Goal: Information Seeking & Learning: Learn about a topic

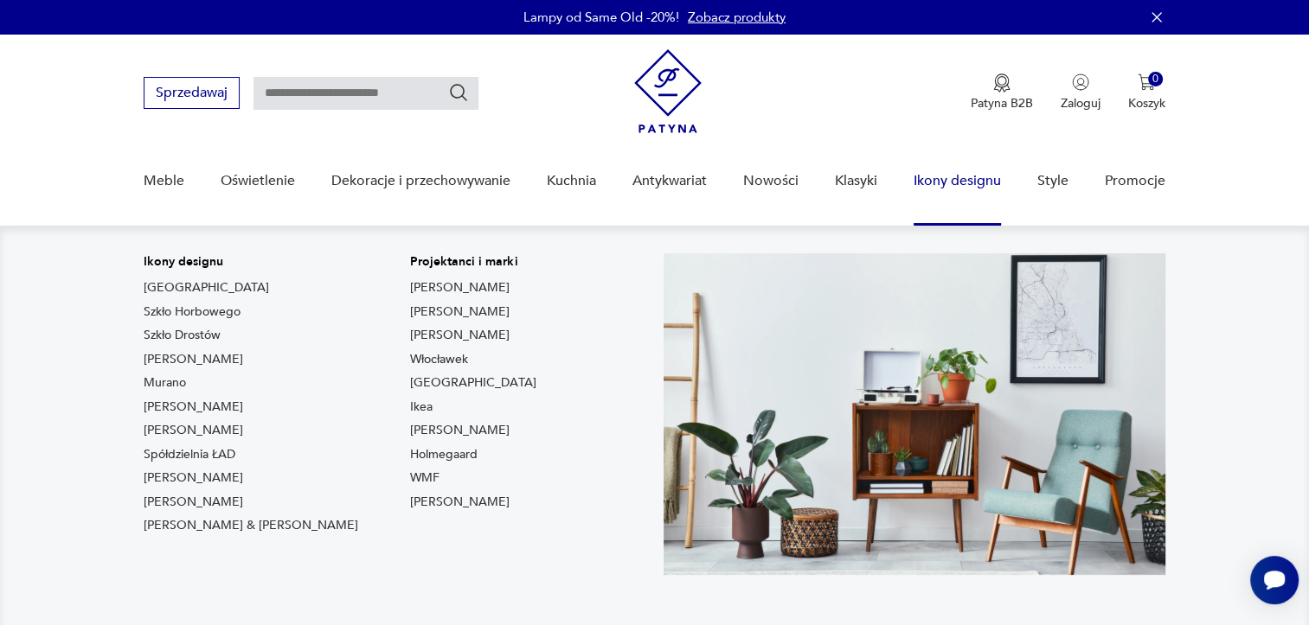
click at [931, 178] on link "Ikony designu" at bounding box center [956, 181] width 87 height 67
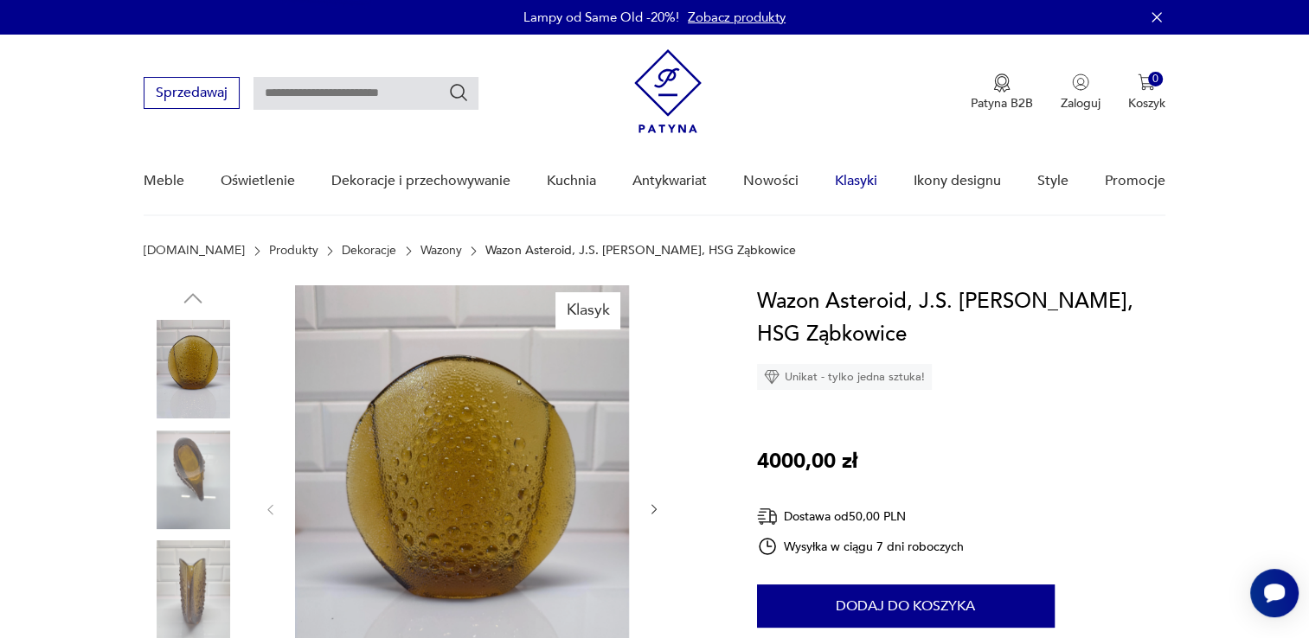
click at [846, 176] on link "Klasyki" at bounding box center [856, 181] width 42 height 67
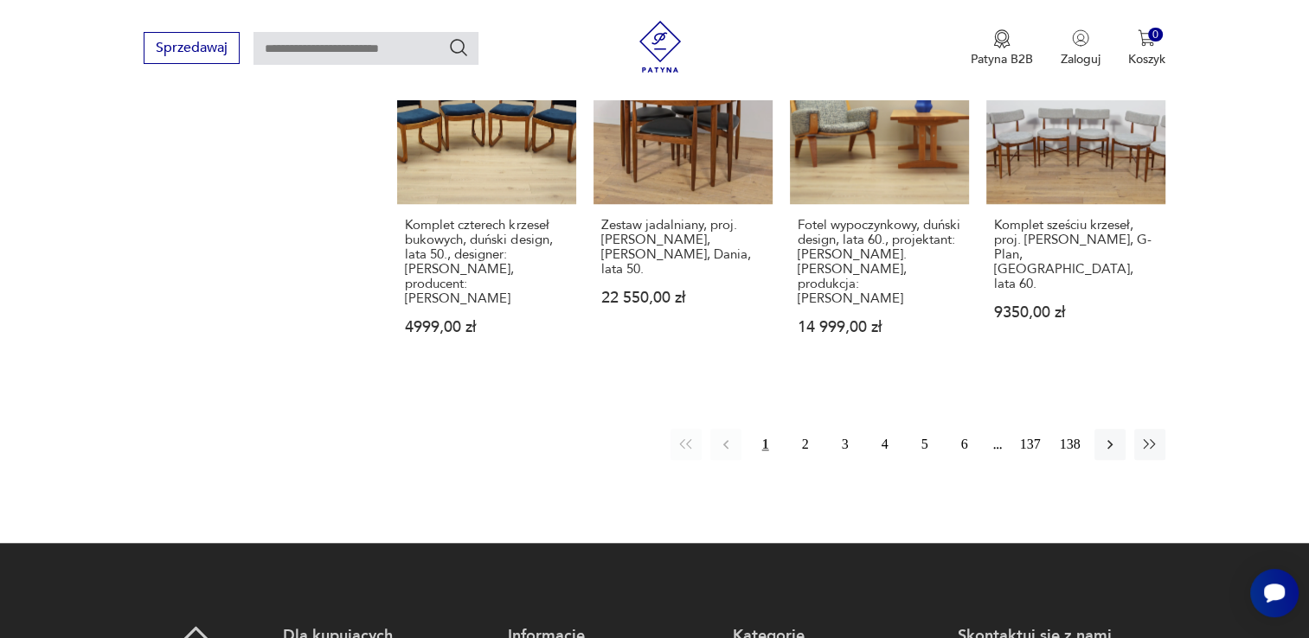
scroll to position [1461, 0]
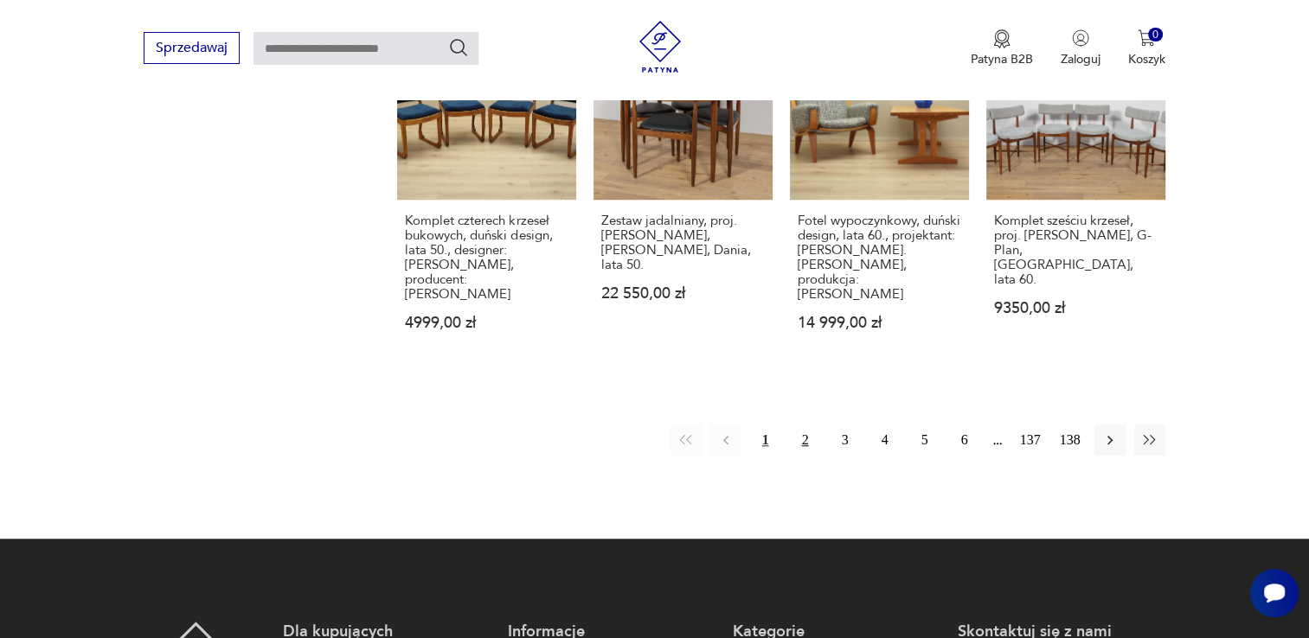
click at [806, 425] on button "2" at bounding box center [805, 440] width 31 height 31
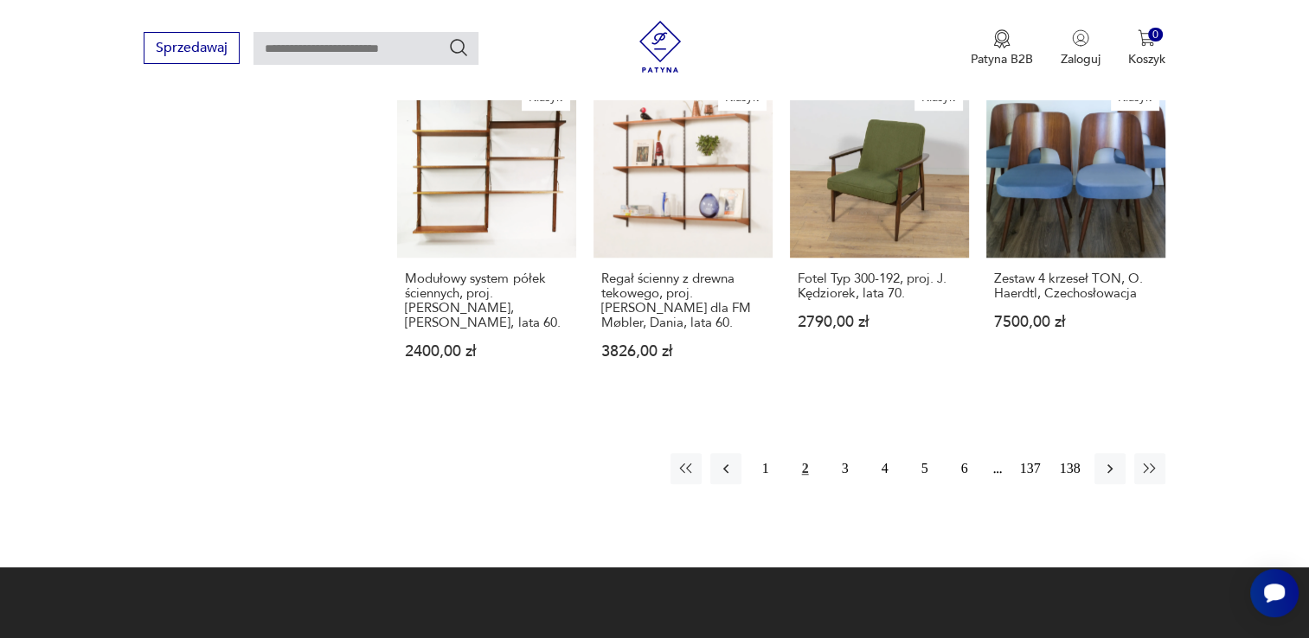
scroll to position [1414, 0]
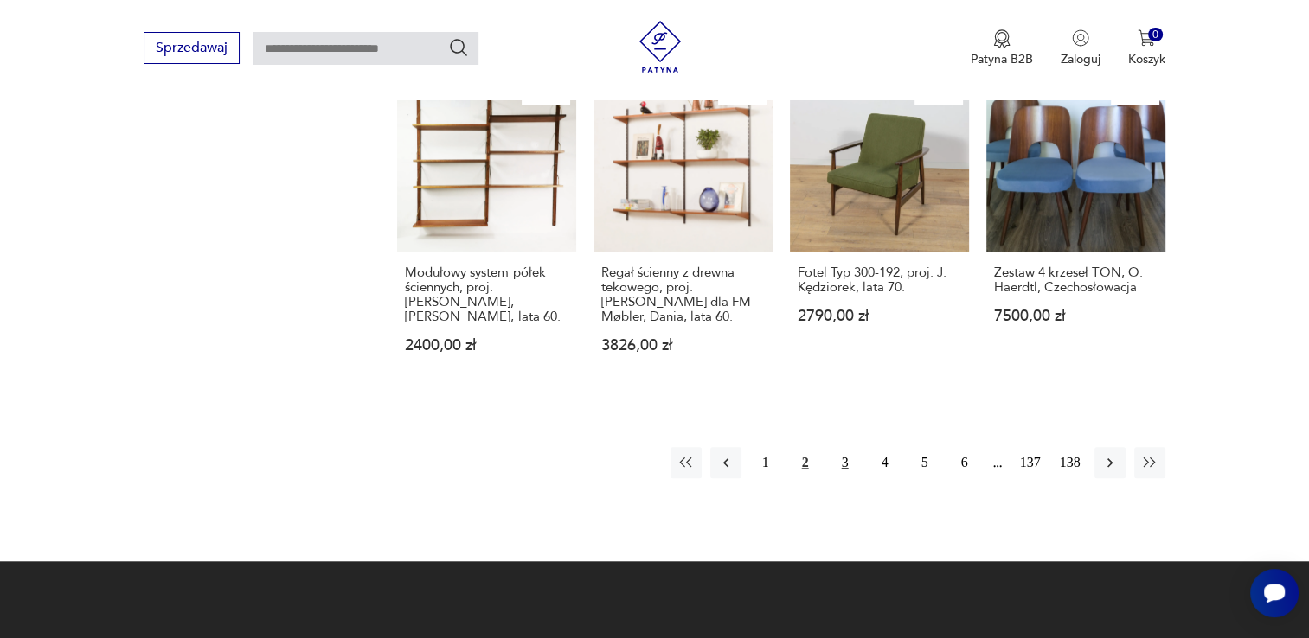
click at [844, 447] on button "3" at bounding box center [844, 462] width 31 height 31
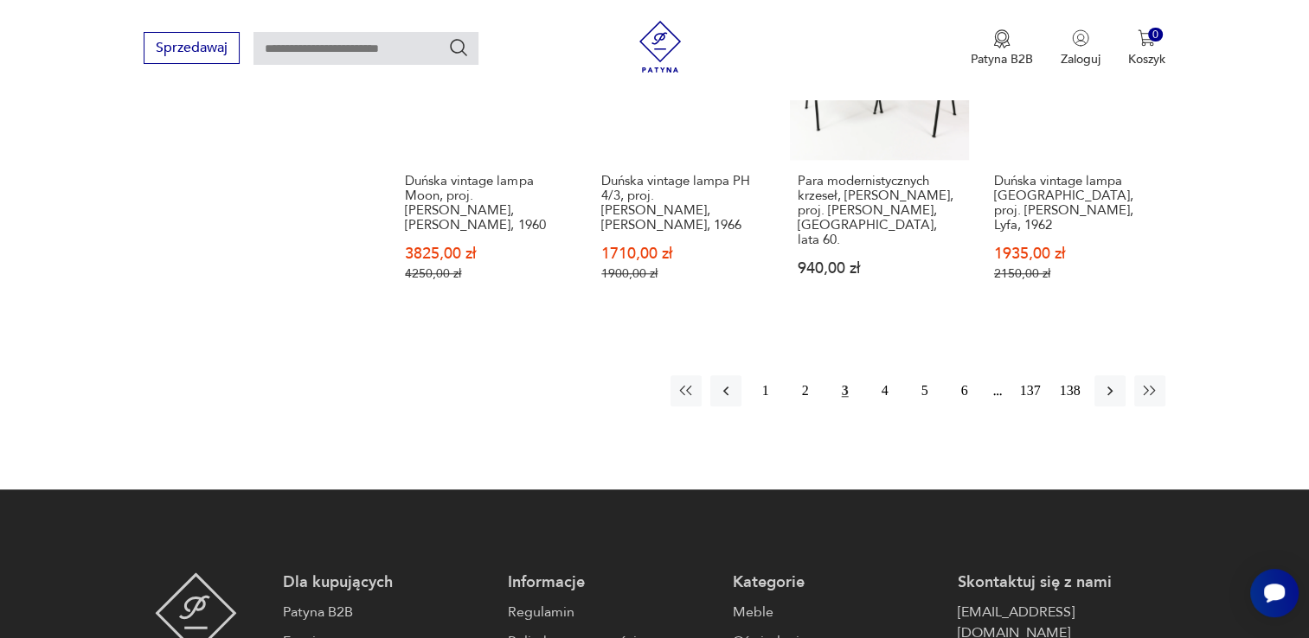
scroll to position [1622, 0]
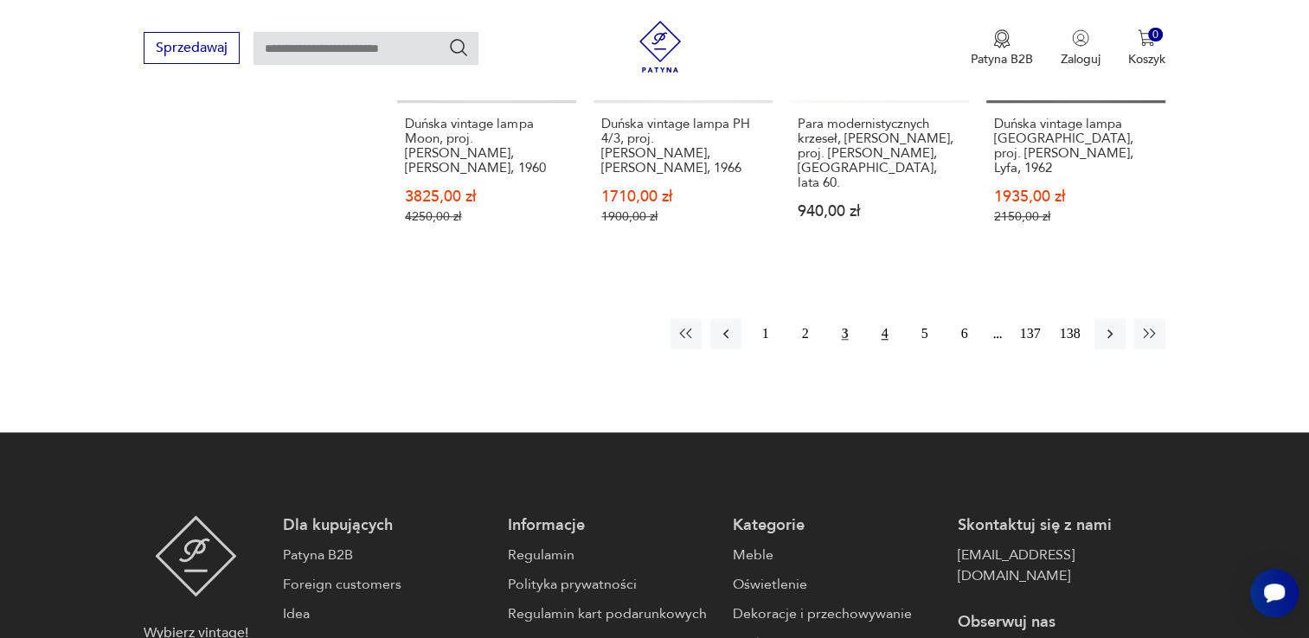
click at [883, 318] on button "4" at bounding box center [884, 333] width 31 height 31
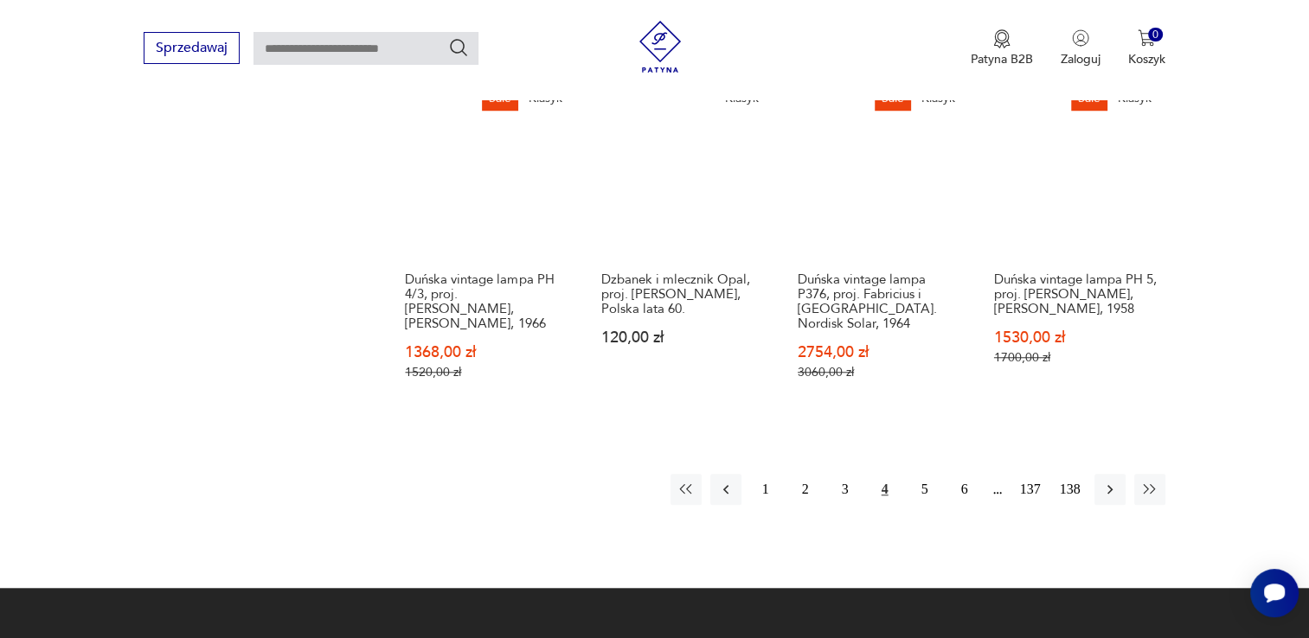
scroll to position [1518, 0]
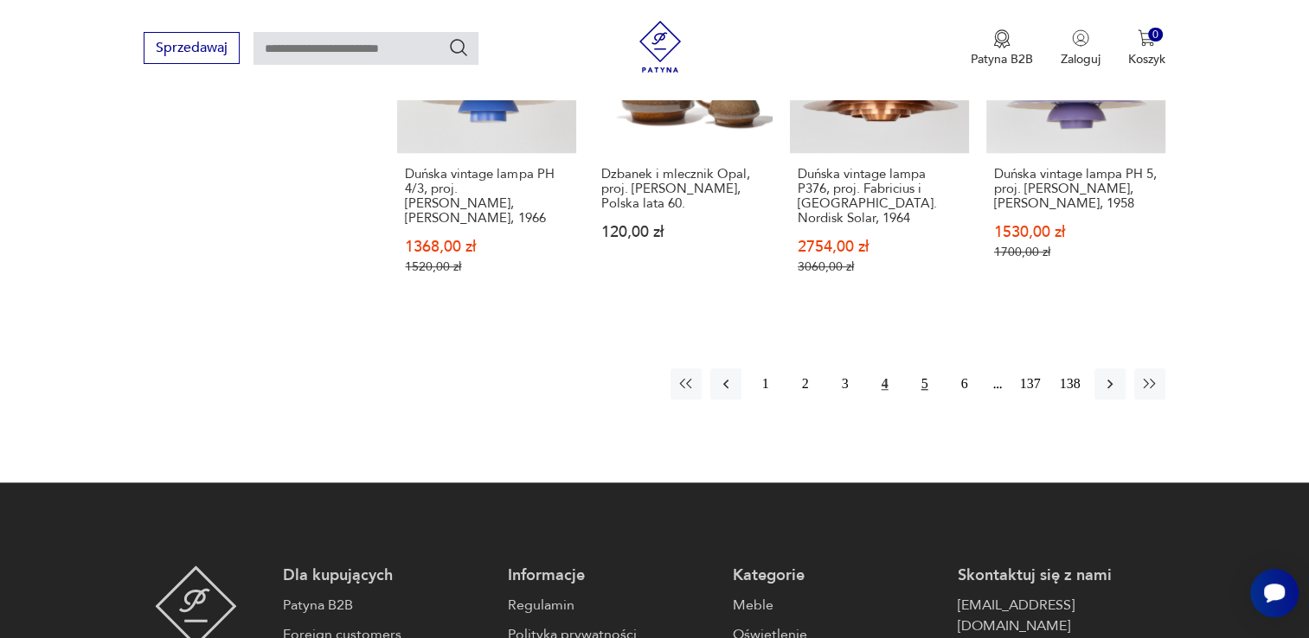
click at [923, 368] on button "5" at bounding box center [924, 383] width 31 height 31
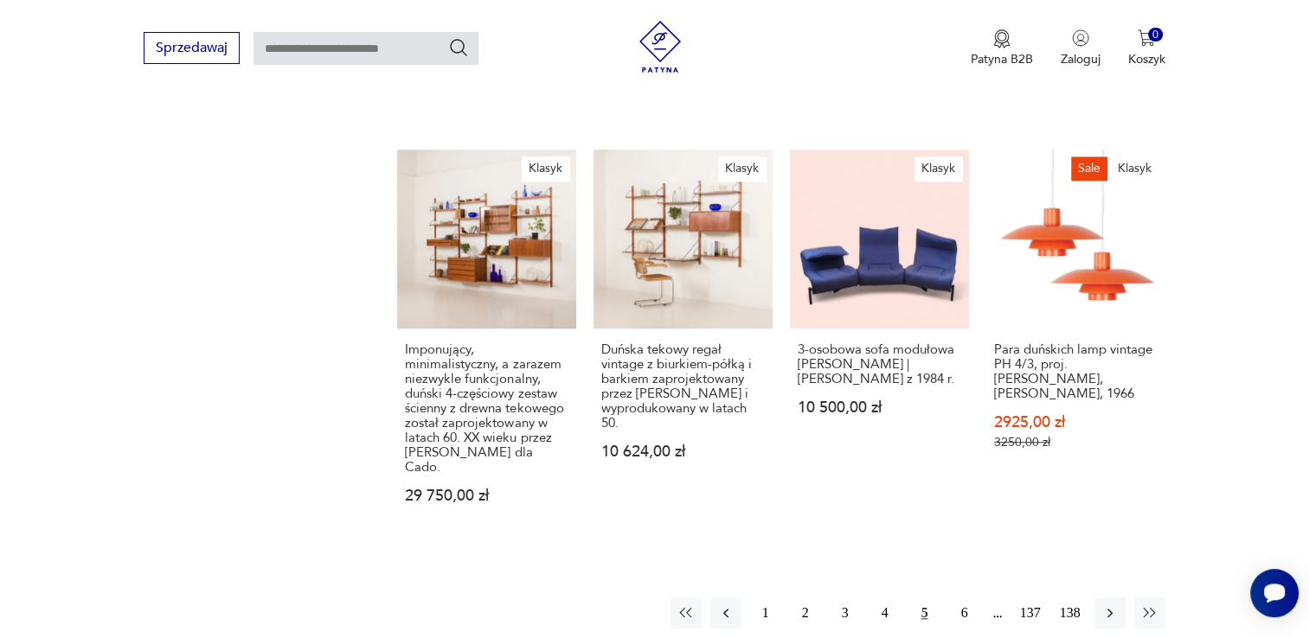
scroll to position [1414, 0]
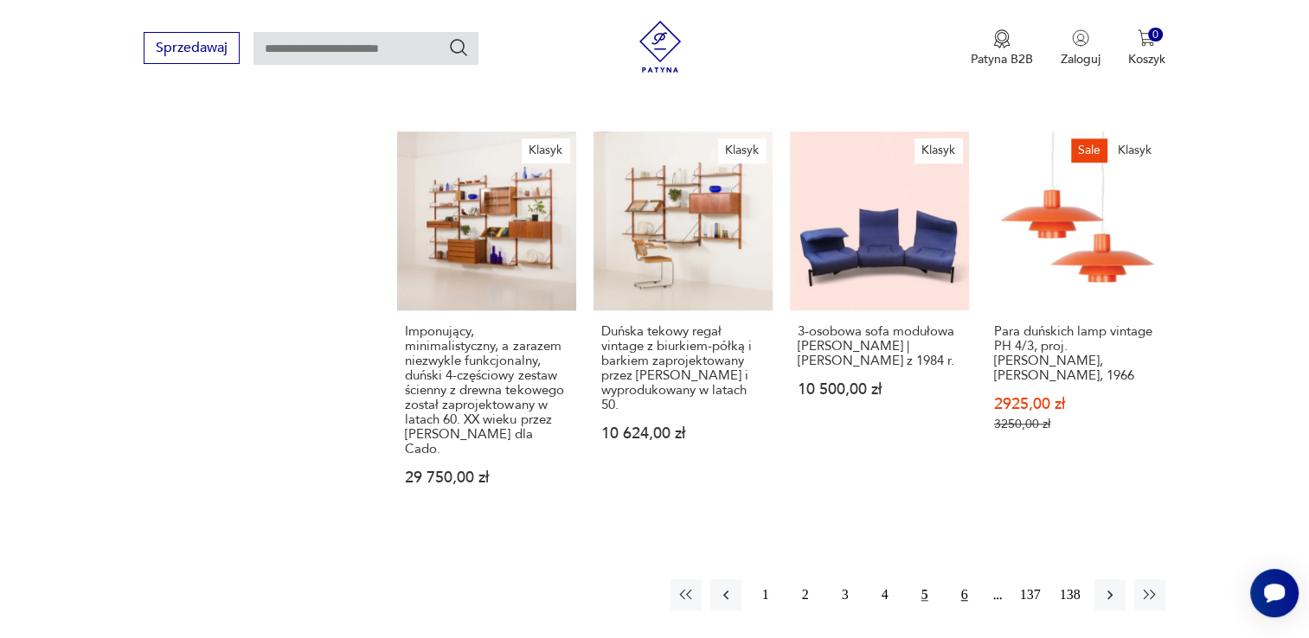
click at [964, 579] on button "6" at bounding box center [964, 594] width 31 height 31
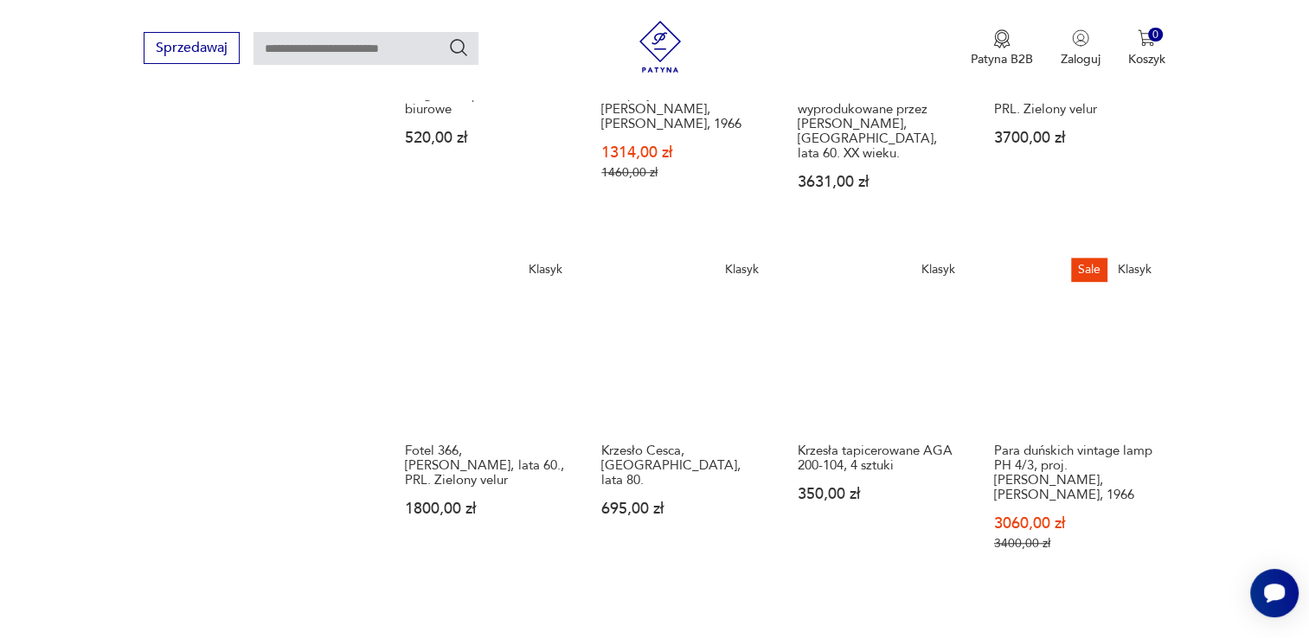
scroll to position [1276, 0]
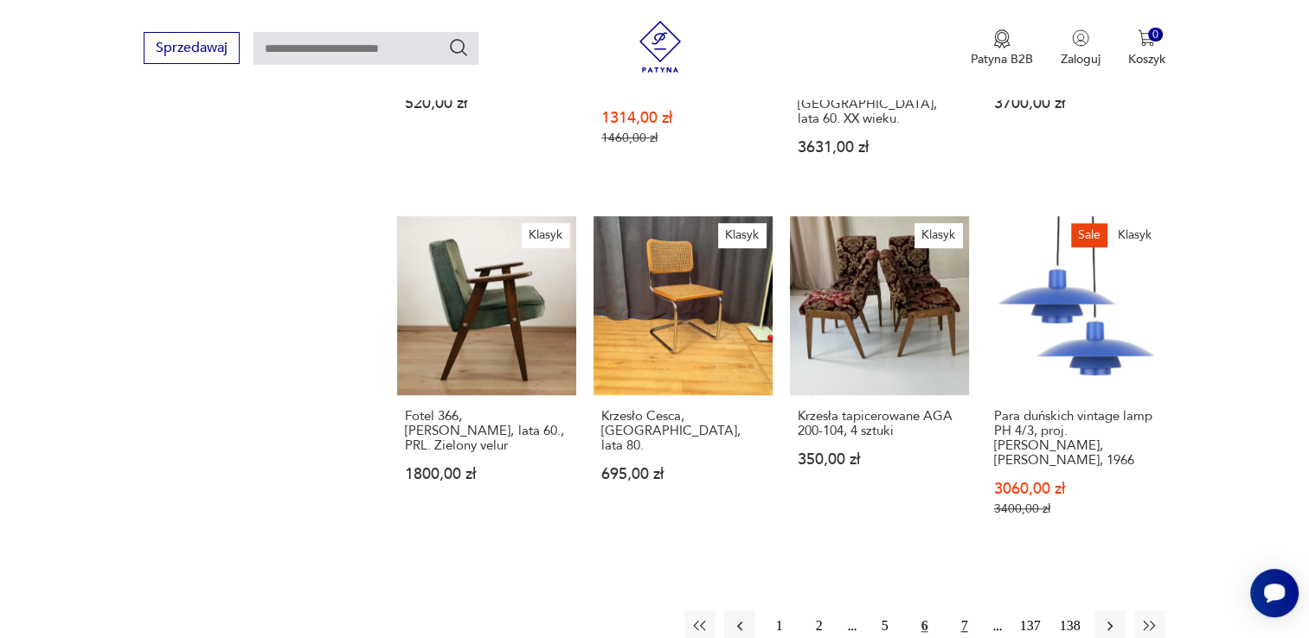
click at [954, 611] on button "7" at bounding box center [964, 626] width 31 height 31
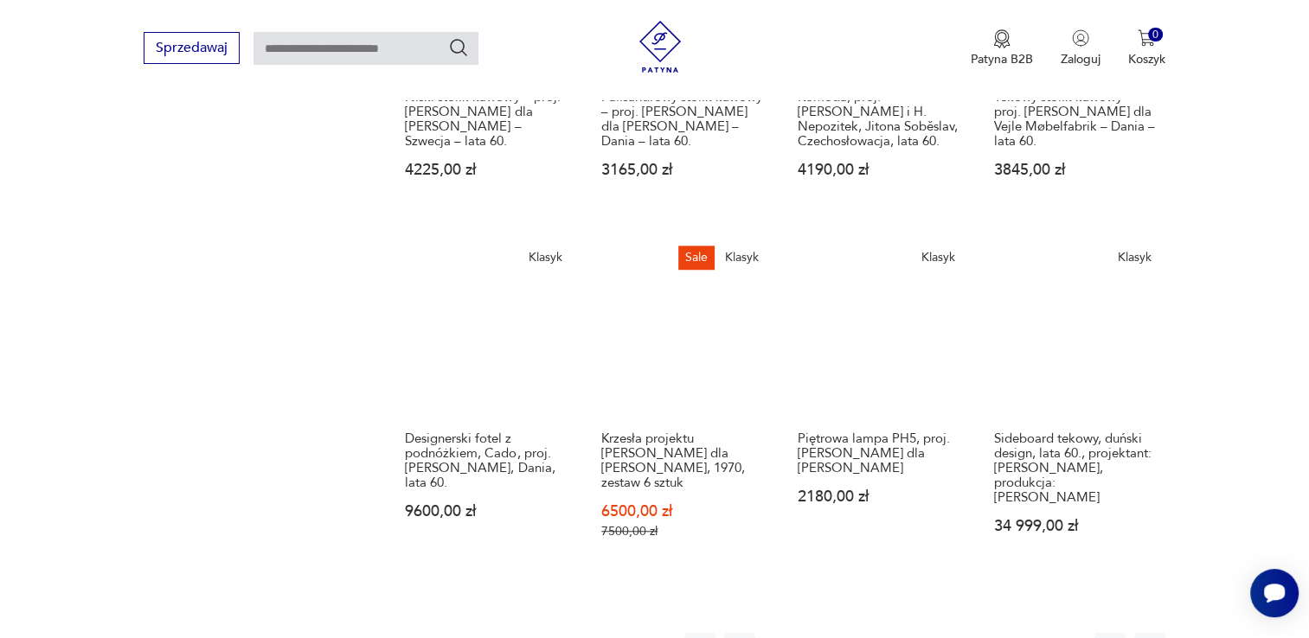
scroll to position [1241, 0]
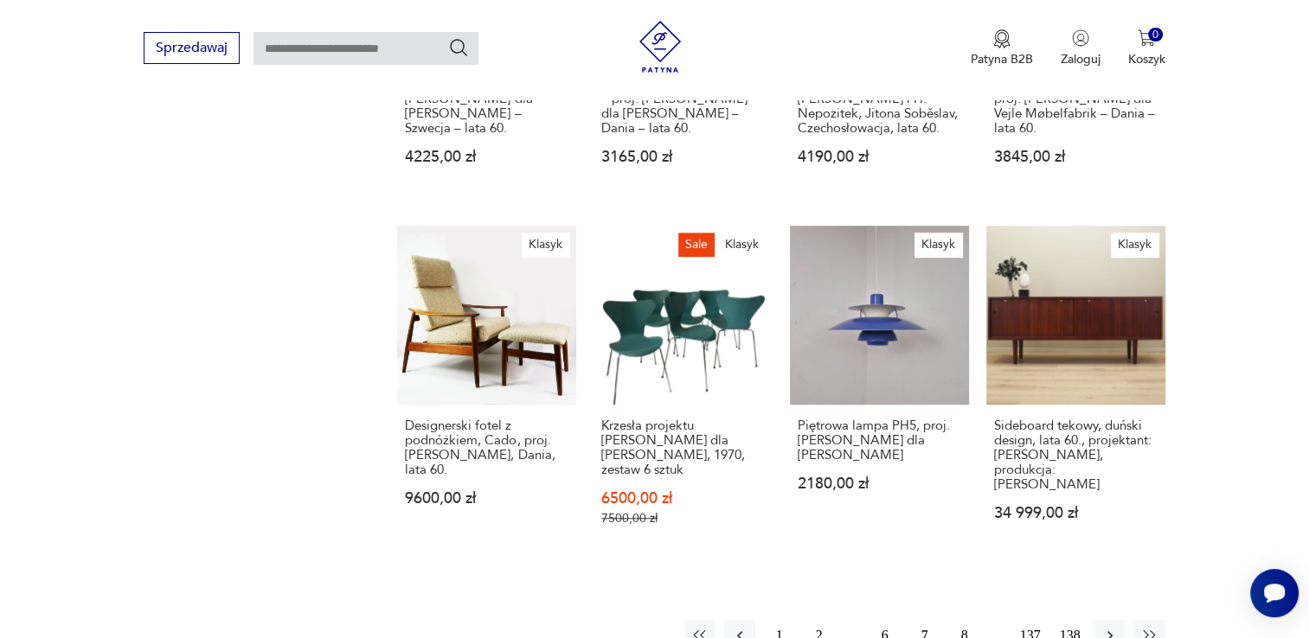
click at [962, 620] on button "8" at bounding box center [964, 635] width 31 height 31
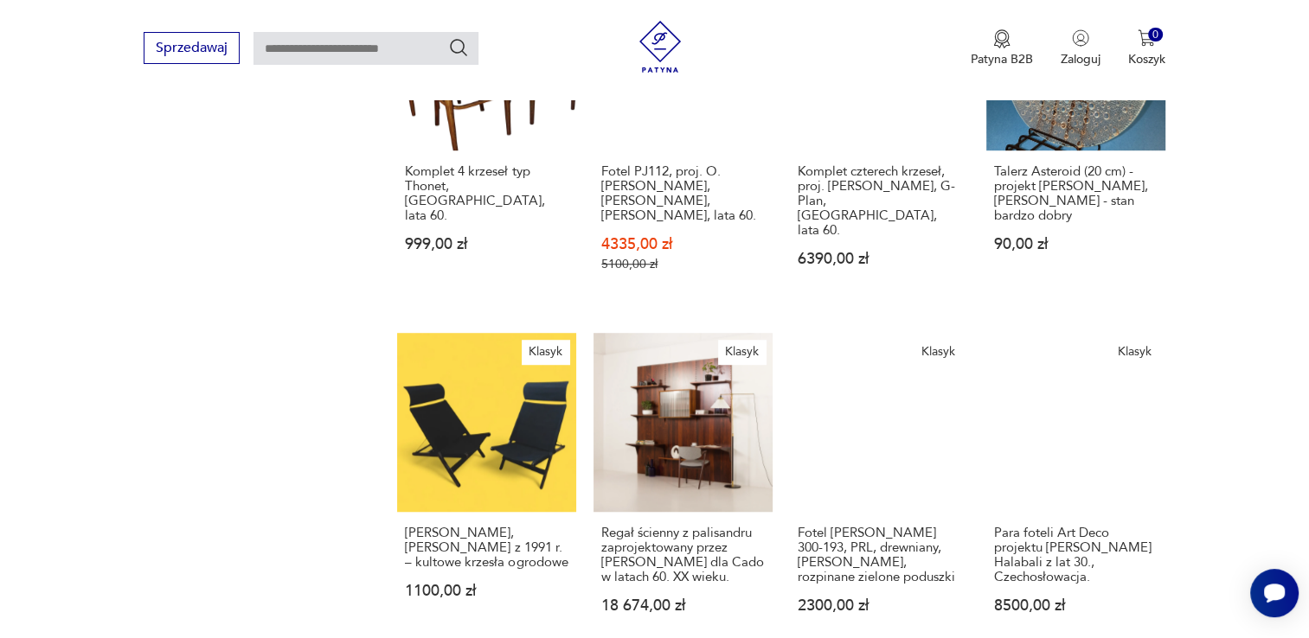
scroll to position [1241, 0]
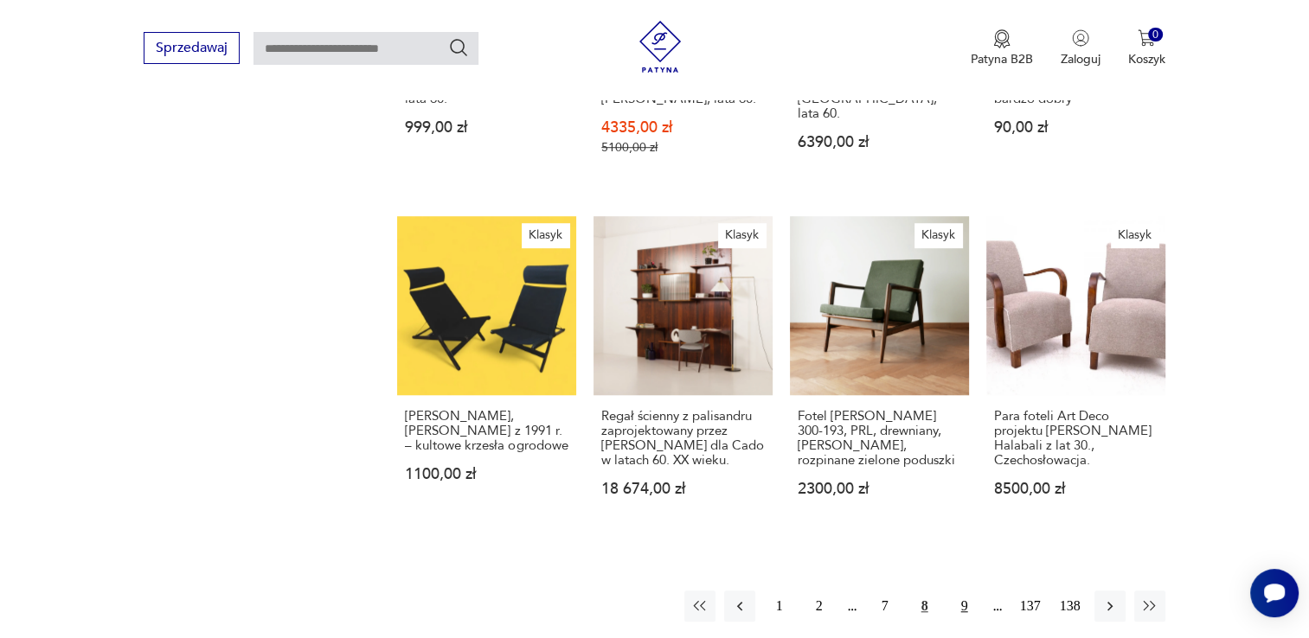
click at [958, 591] on button "9" at bounding box center [964, 606] width 31 height 31
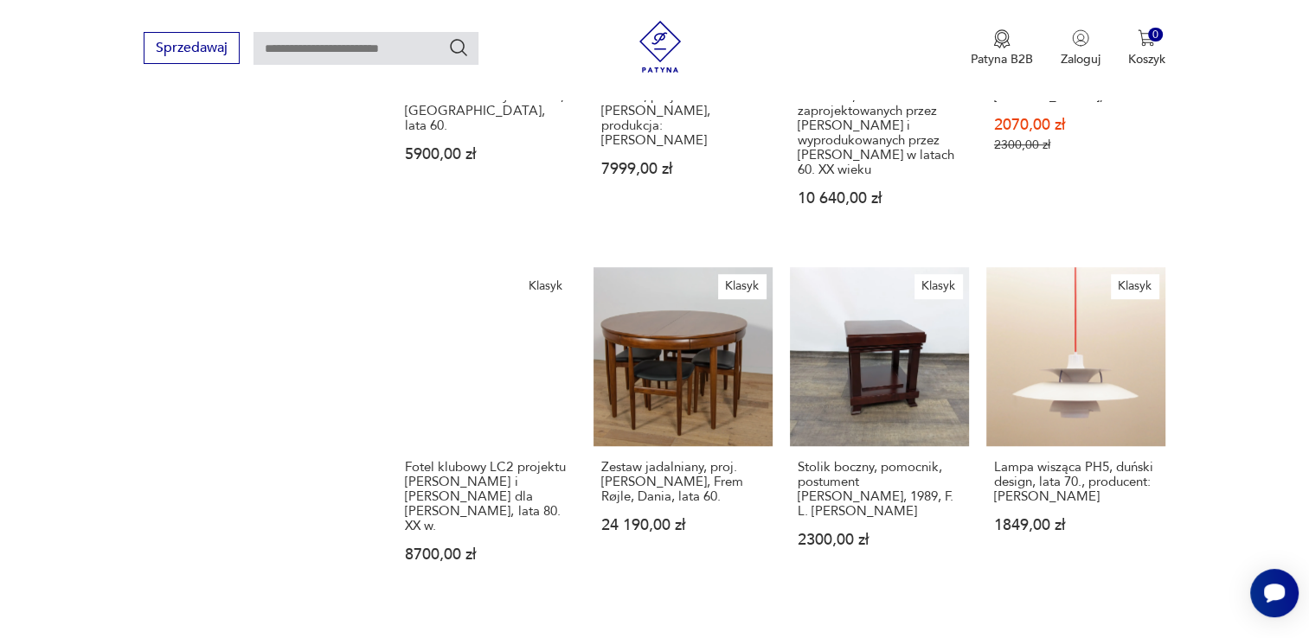
scroll to position [1310, 0]
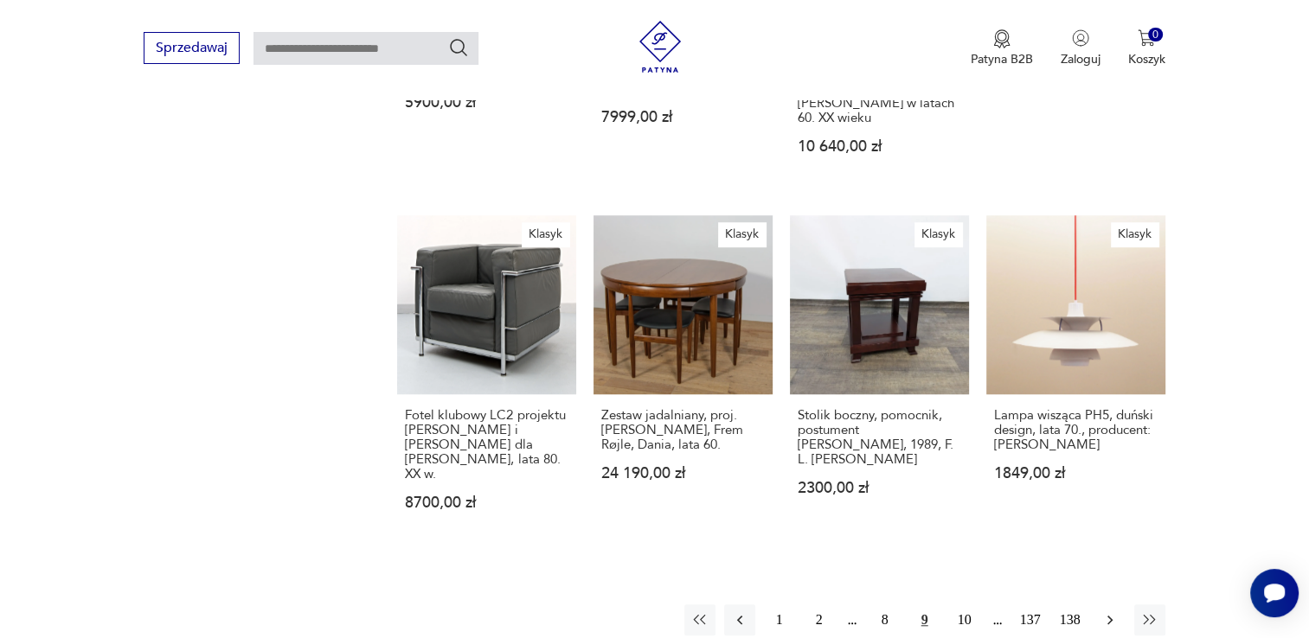
click at [1107, 616] on icon "button" at bounding box center [1108, 621] width 5 height 10
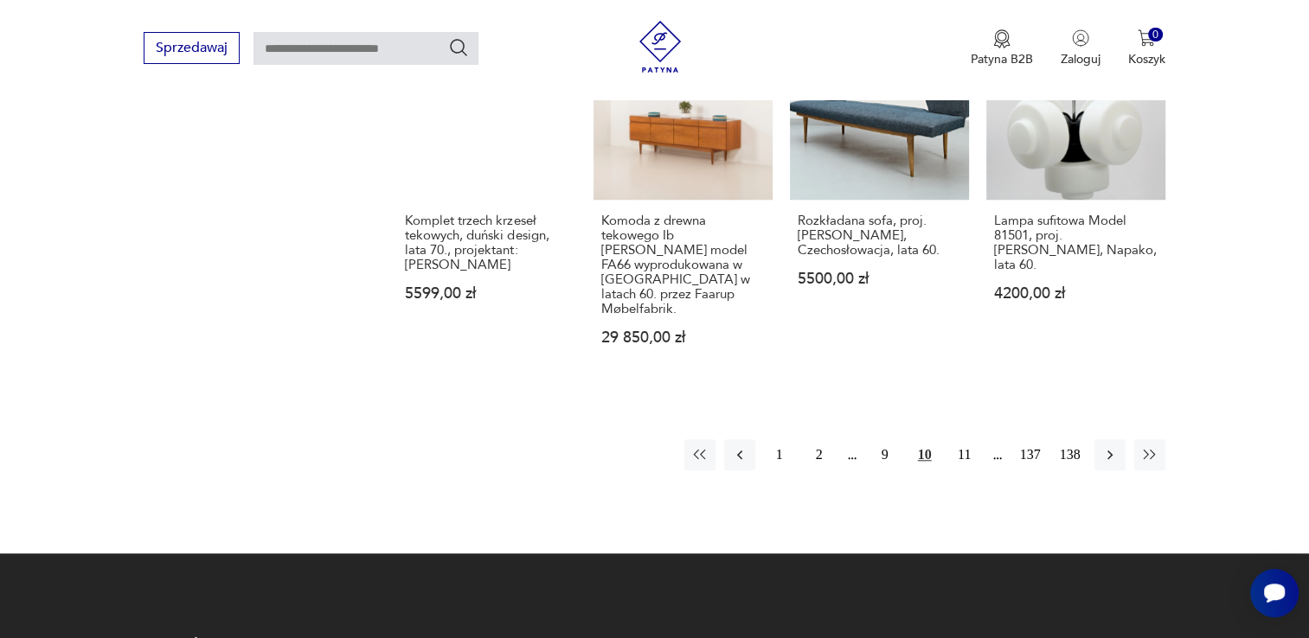
scroll to position [1449, 0]
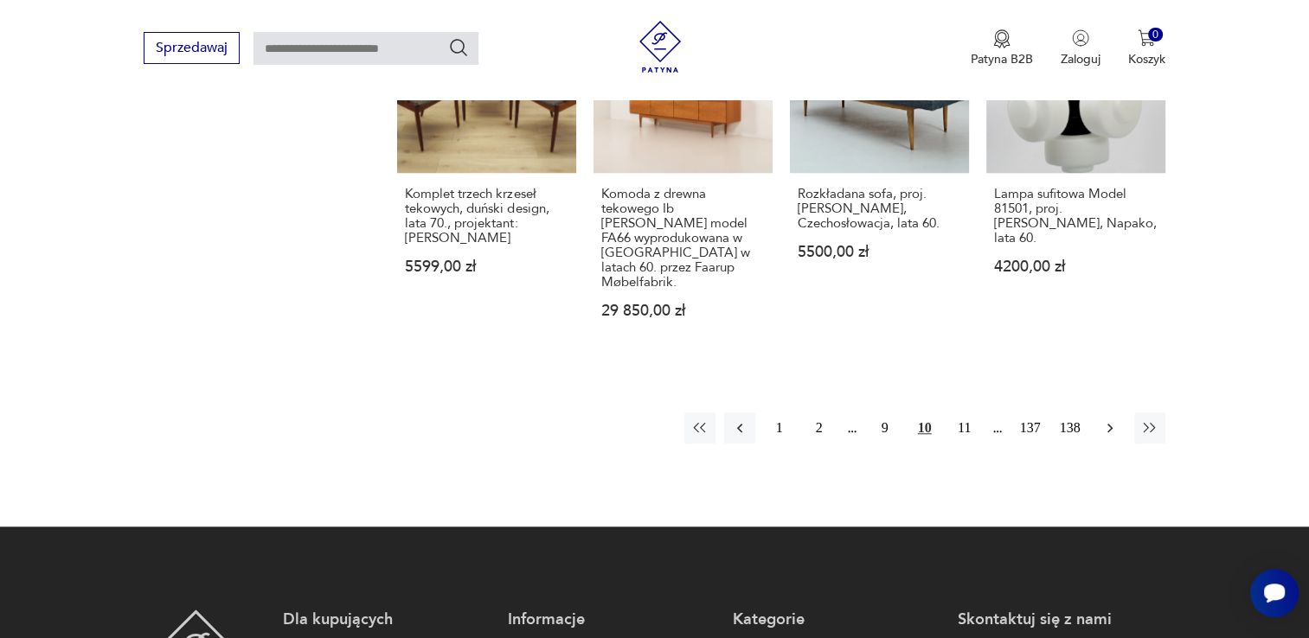
click at [1107, 424] on icon "button" at bounding box center [1108, 429] width 5 height 10
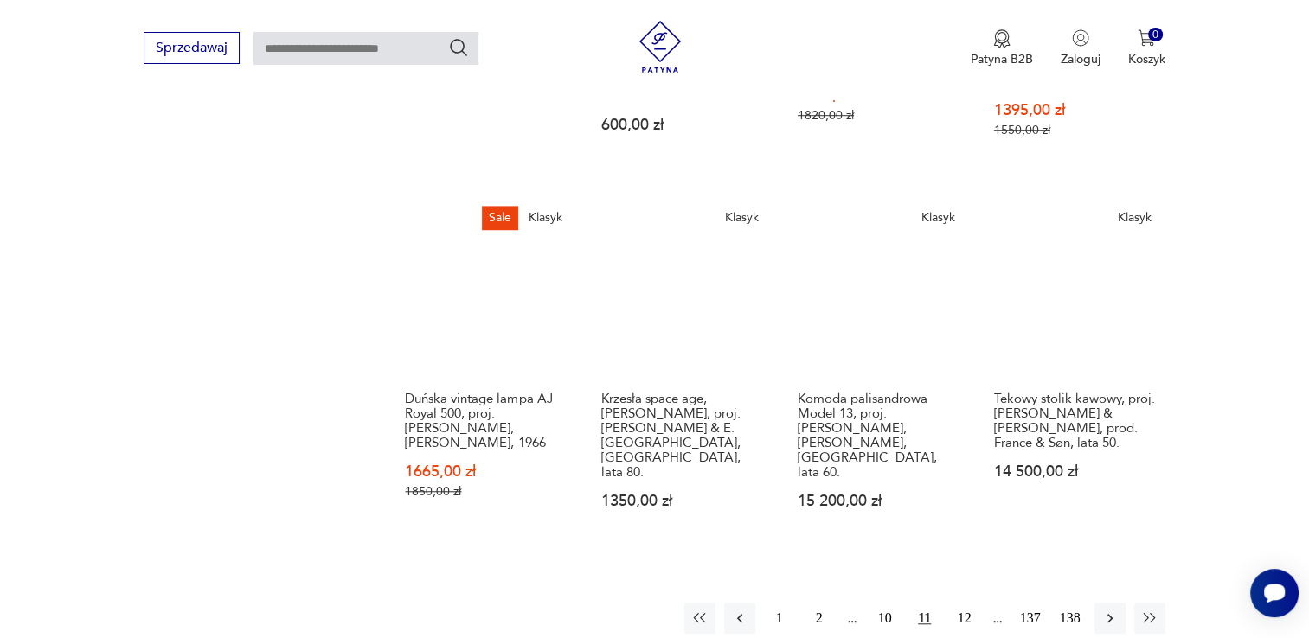
scroll to position [1276, 0]
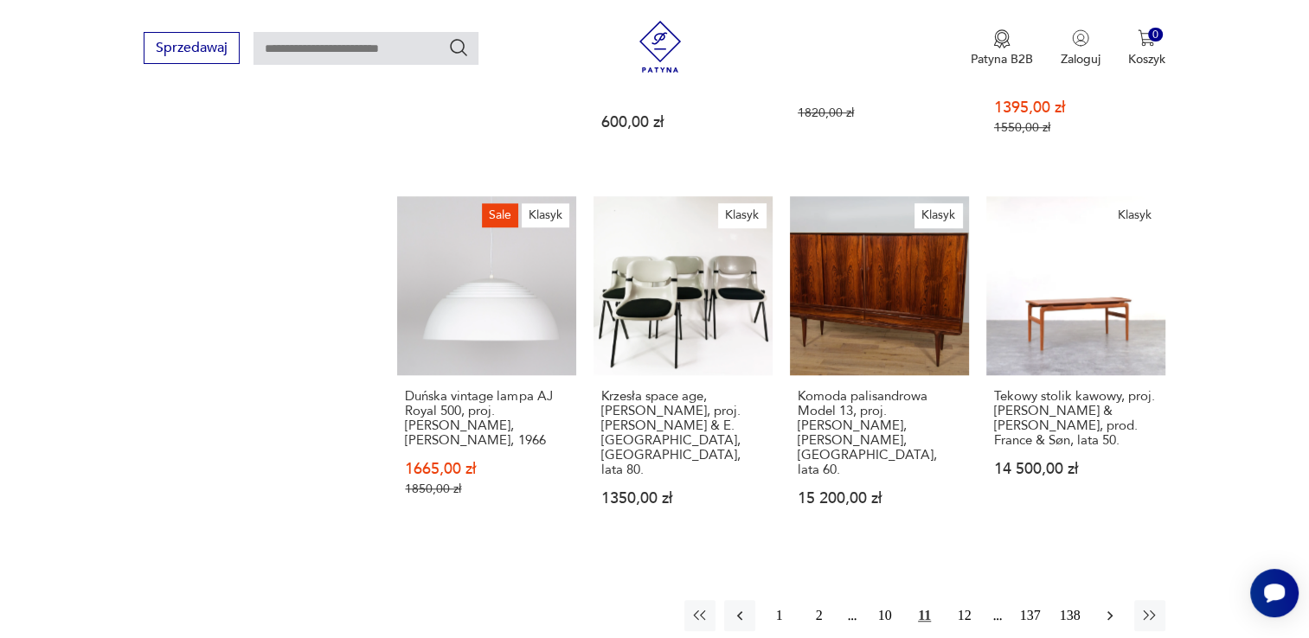
click at [1108, 607] on icon "button" at bounding box center [1109, 615] width 17 height 17
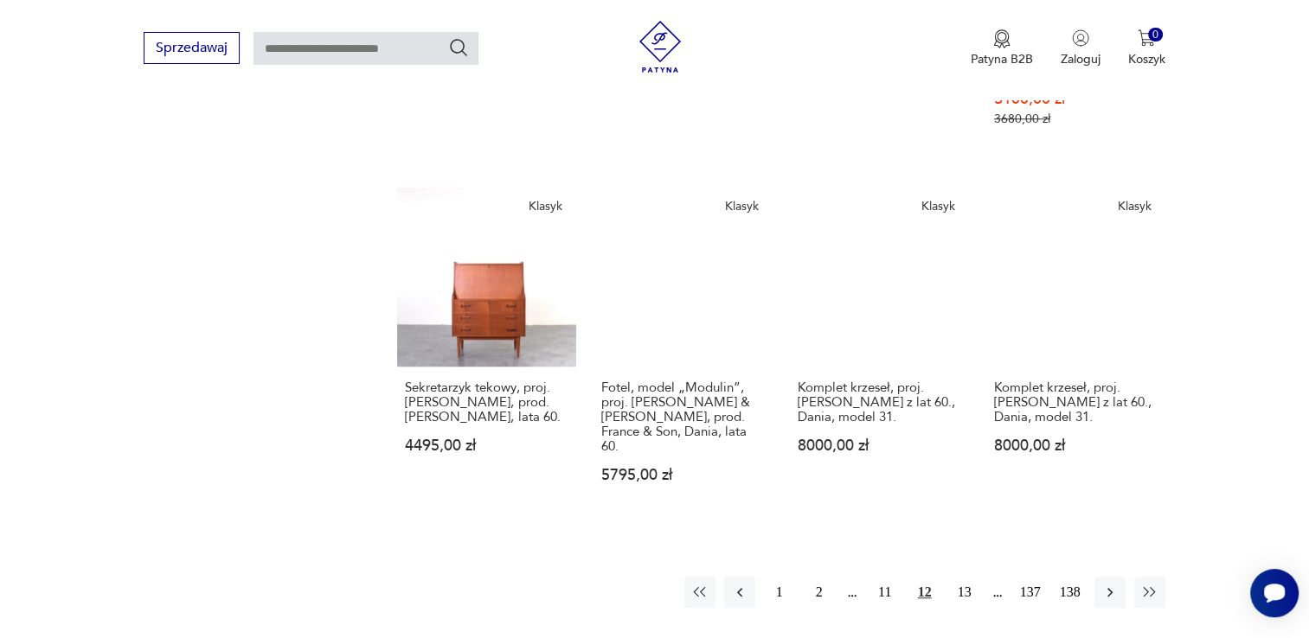
scroll to position [1310, 0]
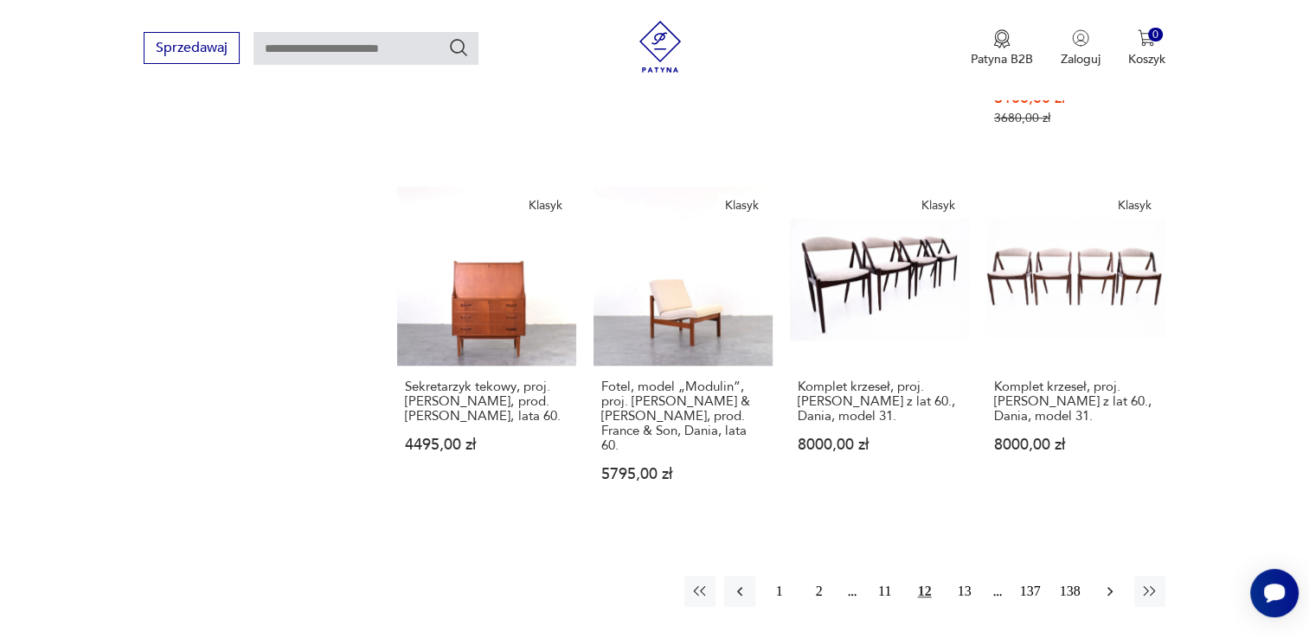
click at [1106, 583] on icon "button" at bounding box center [1109, 591] width 17 height 17
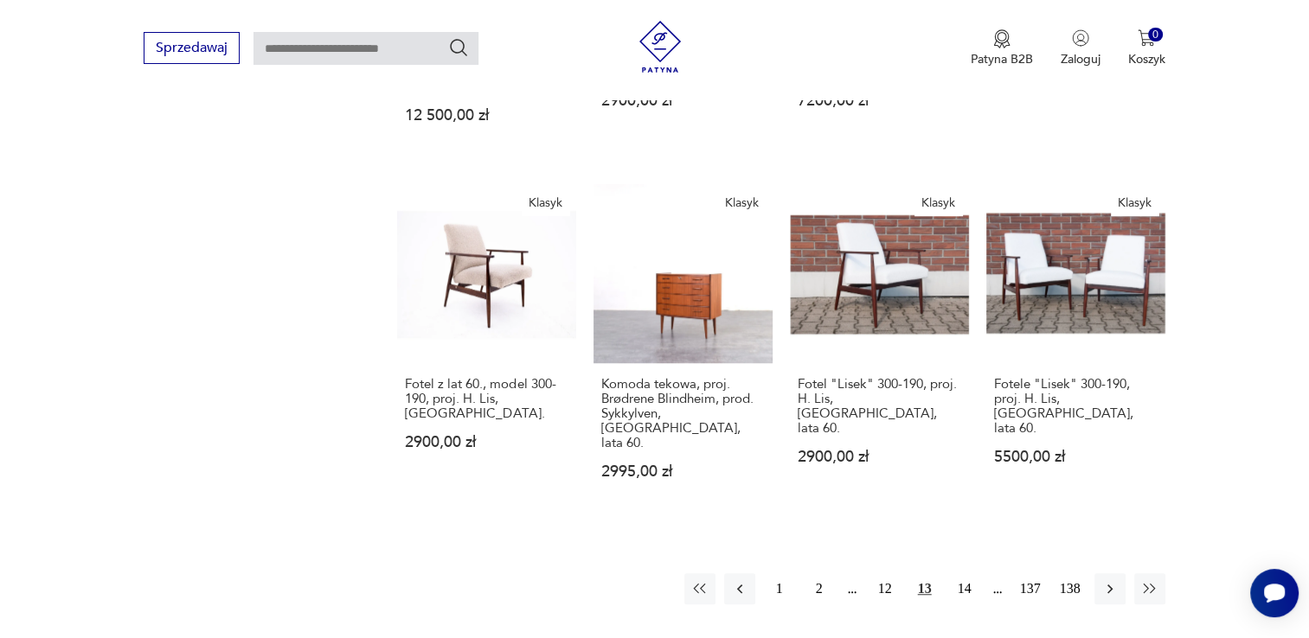
scroll to position [1345, 0]
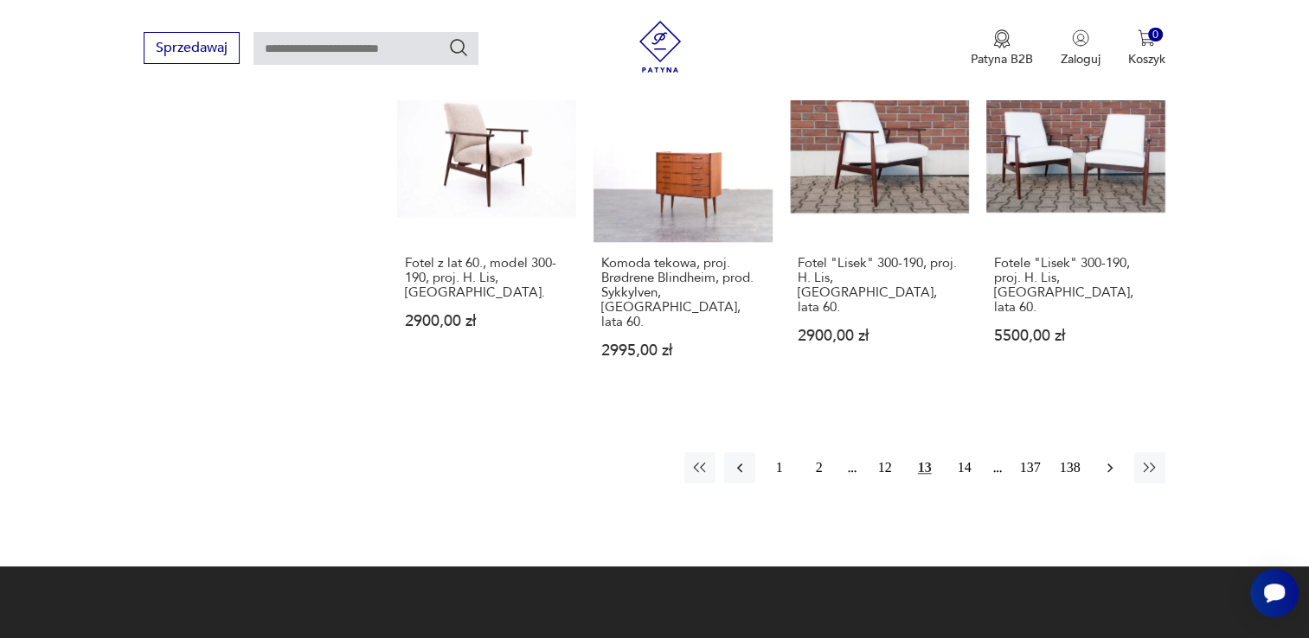
click at [1108, 464] on icon "button" at bounding box center [1108, 469] width 5 height 10
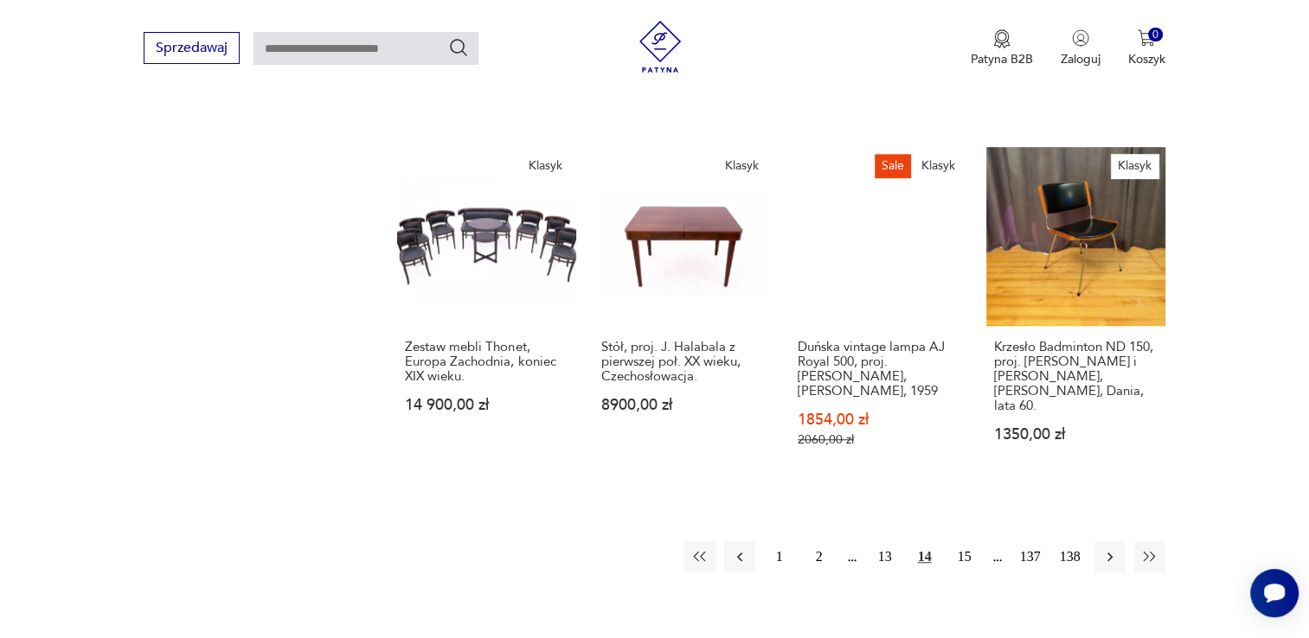
scroll to position [1414, 0]
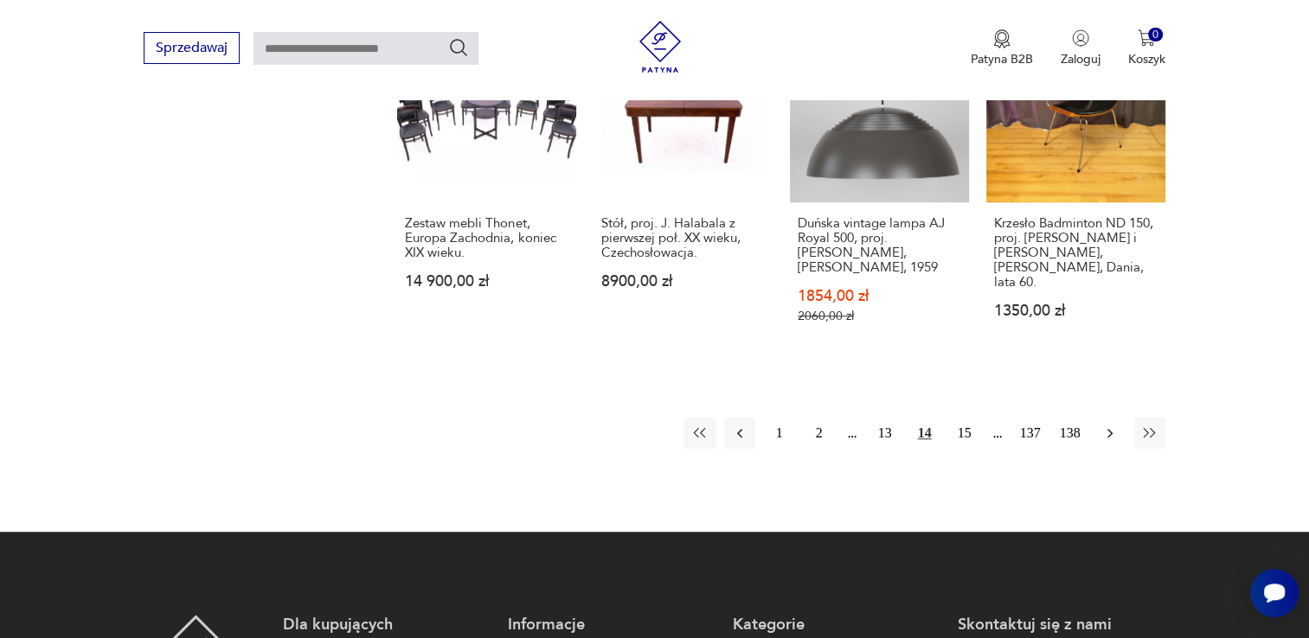
click at [1108, 425] on icon "button" at bounding box center [1109, 433] width 17 height 17
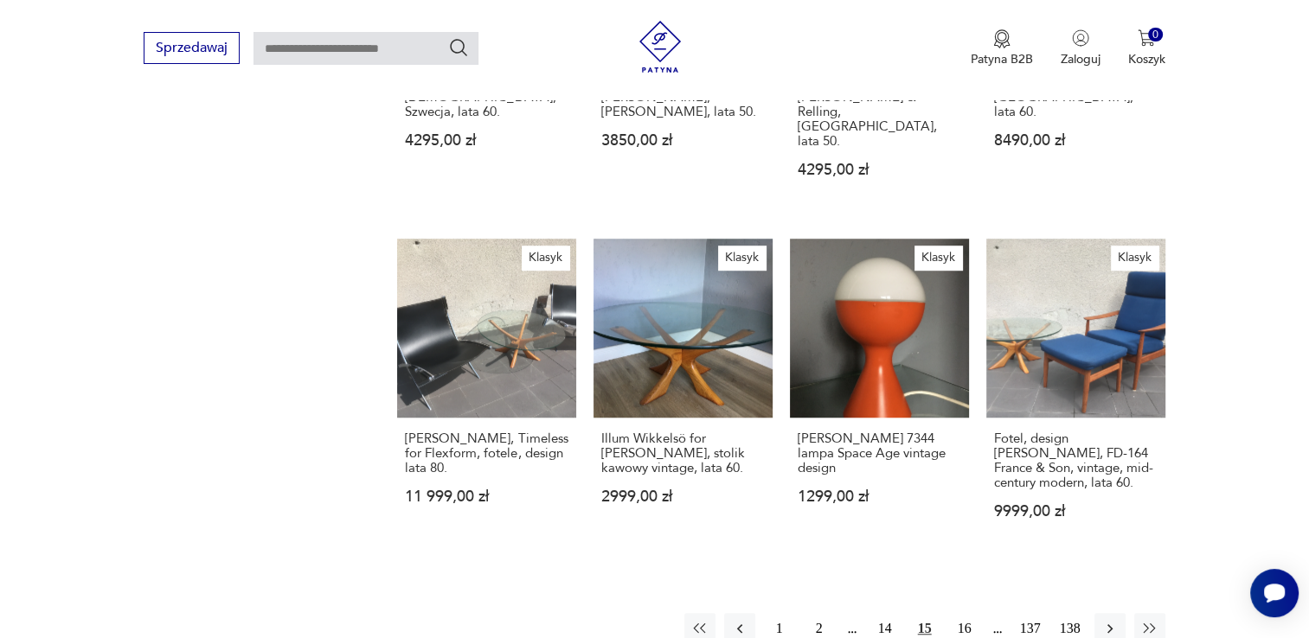
scroll to position [1276, 0]
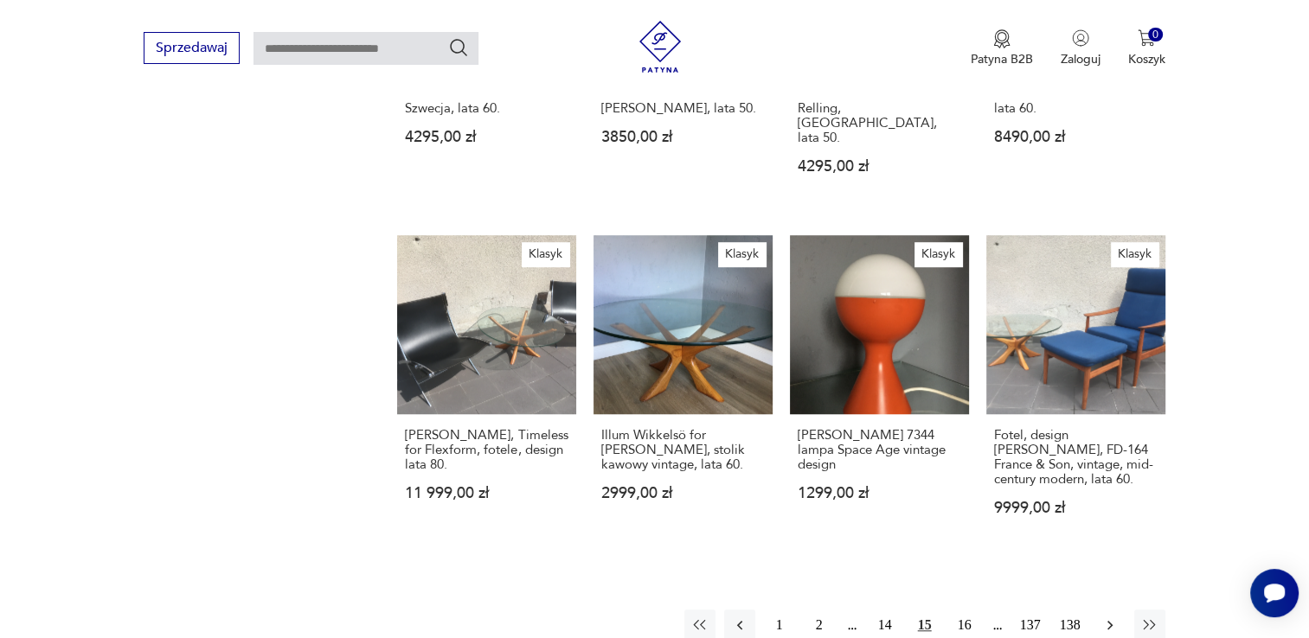
click at [1109, 621] on icon "button" at bounding box center [1108, 626] width 5 height 10
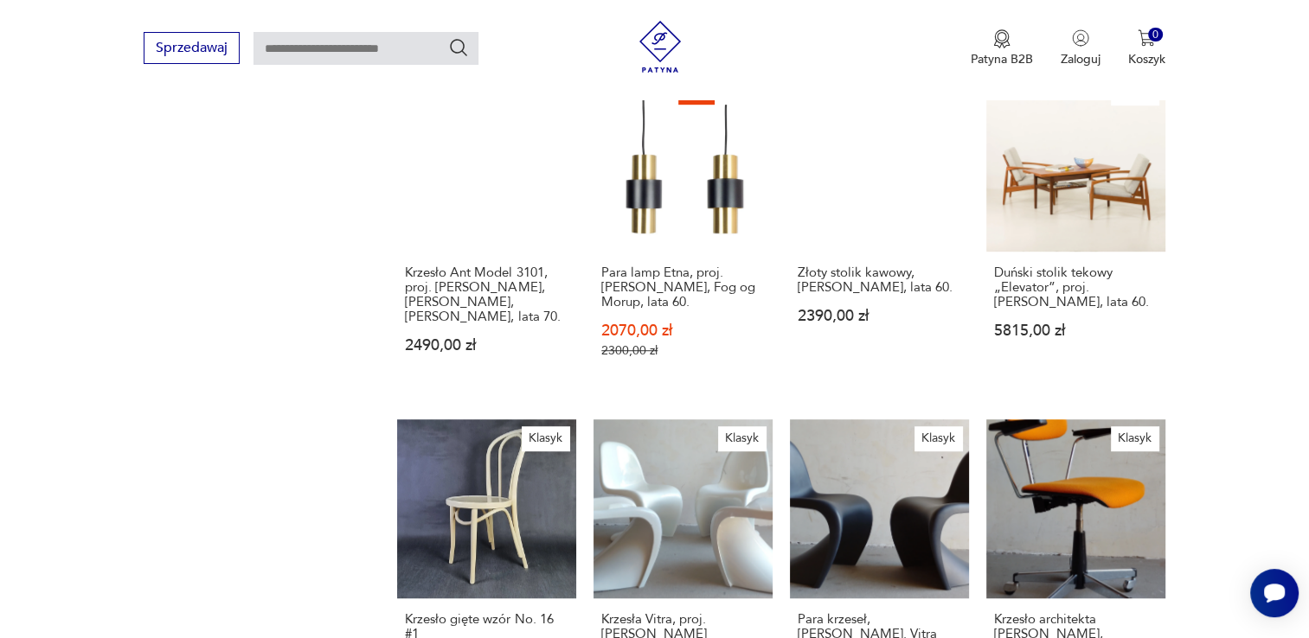
scroll to position [1241, 0]
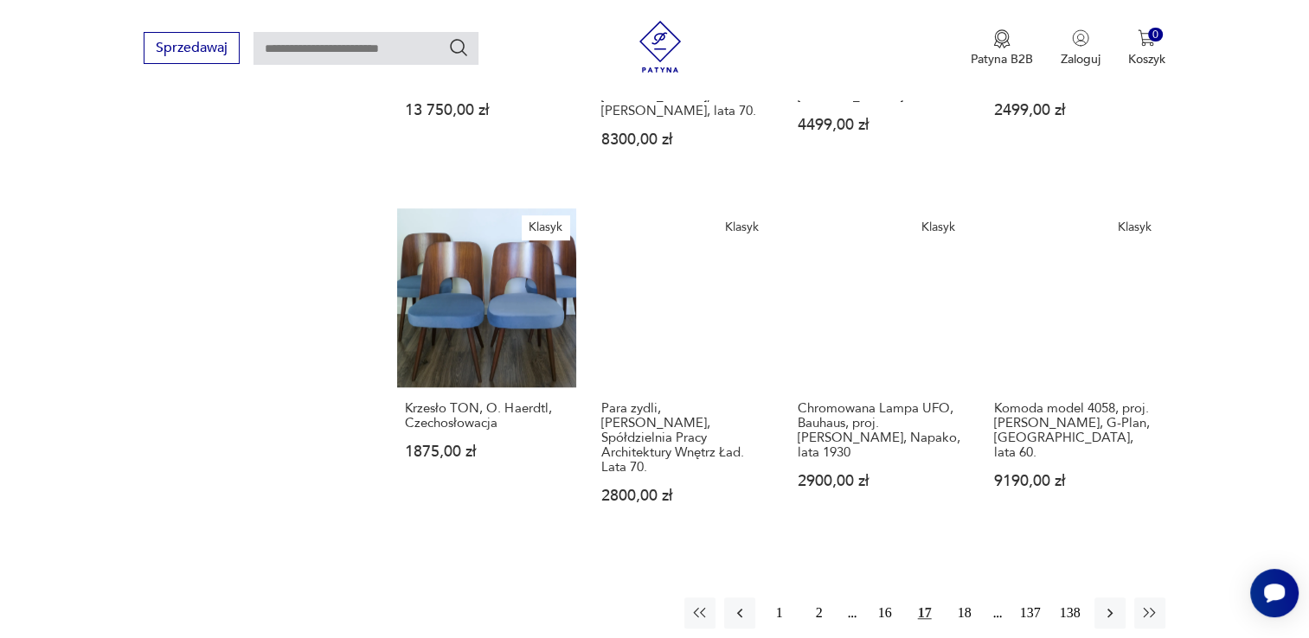
scroll to position [1276, 0]
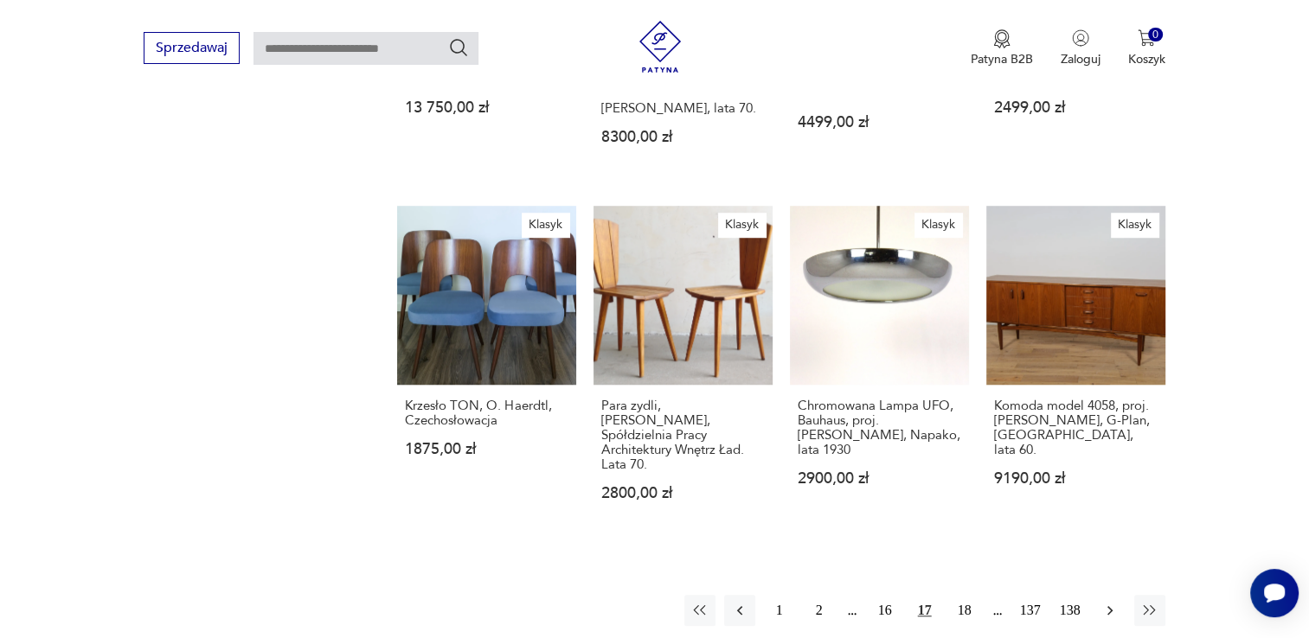
click at [1107, 602] on icon "button" at bounding box center [1109, 610] width 17 height 17
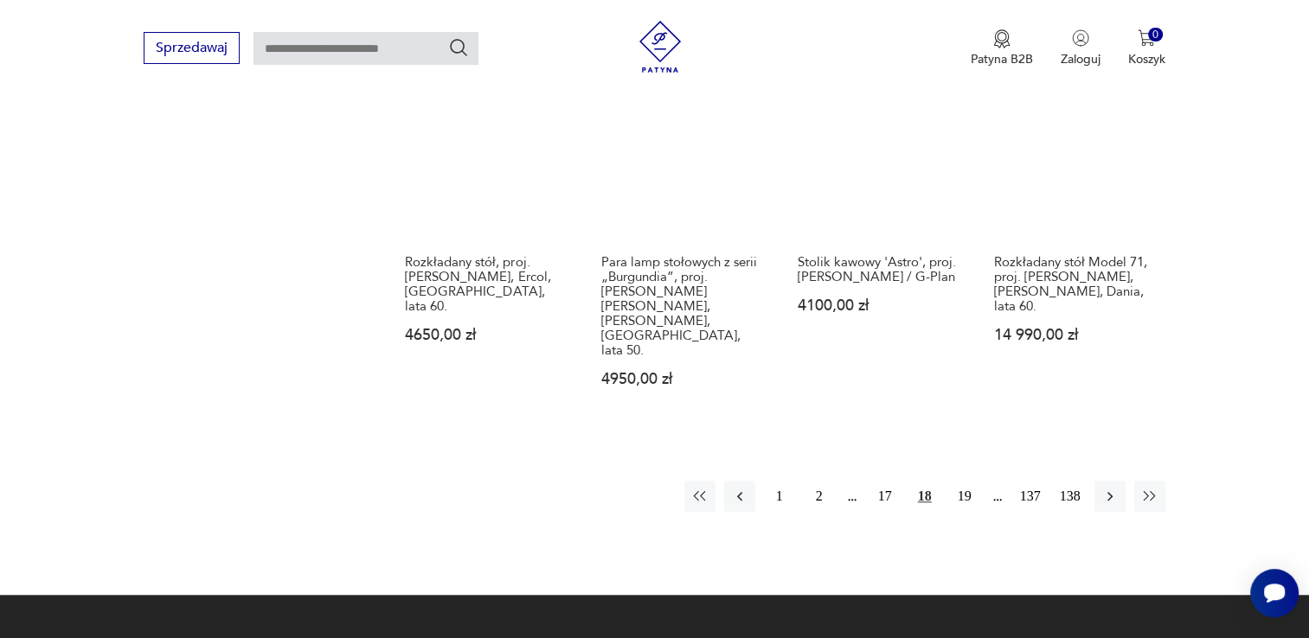
scroll to position [1414, 0]
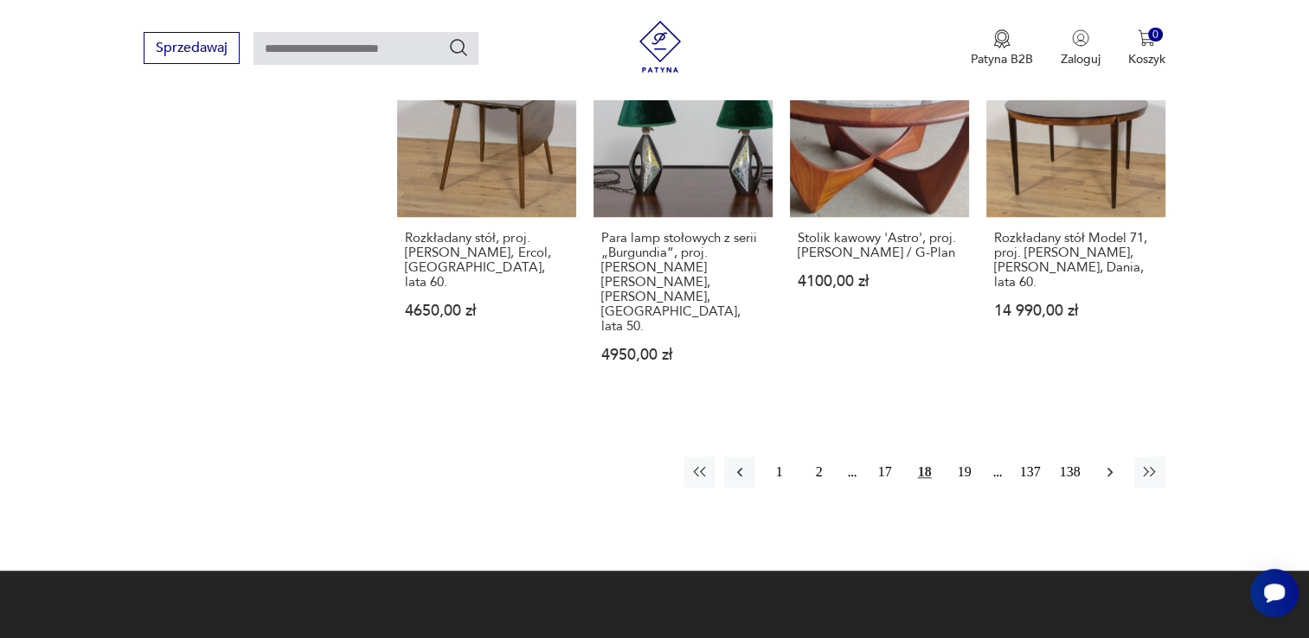
click at [1107, 464] on icon "button" at bounding box center [1109, 472] width 17 height 17
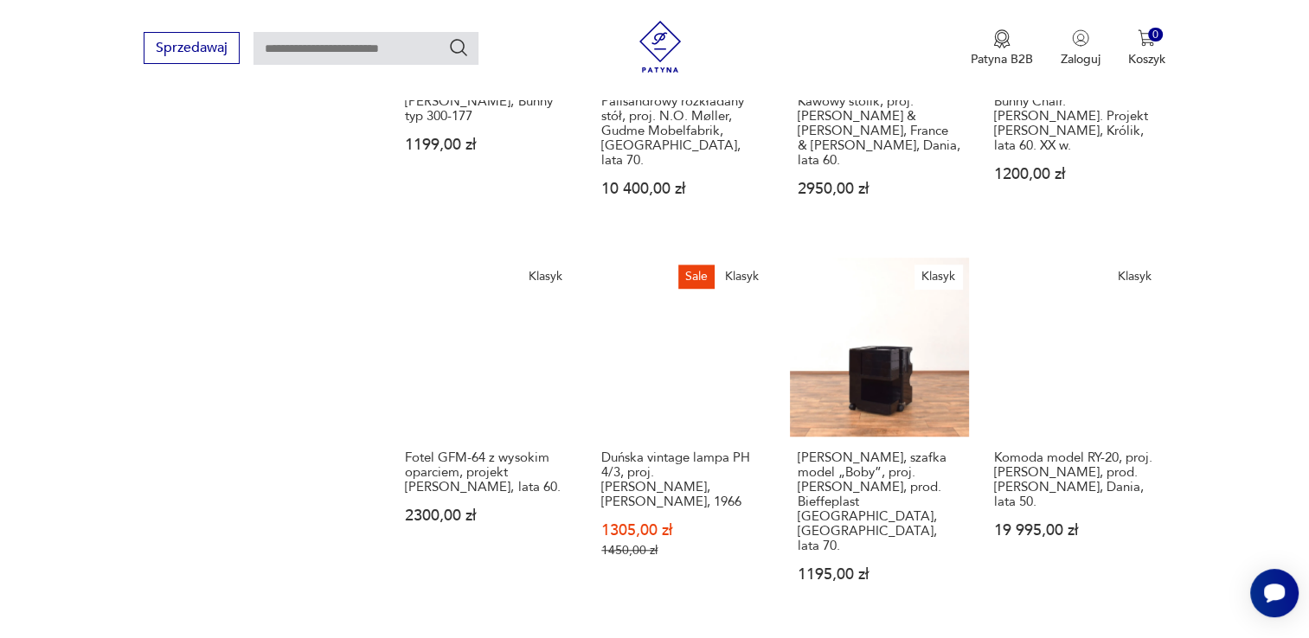
scroll to position [1206, 0]
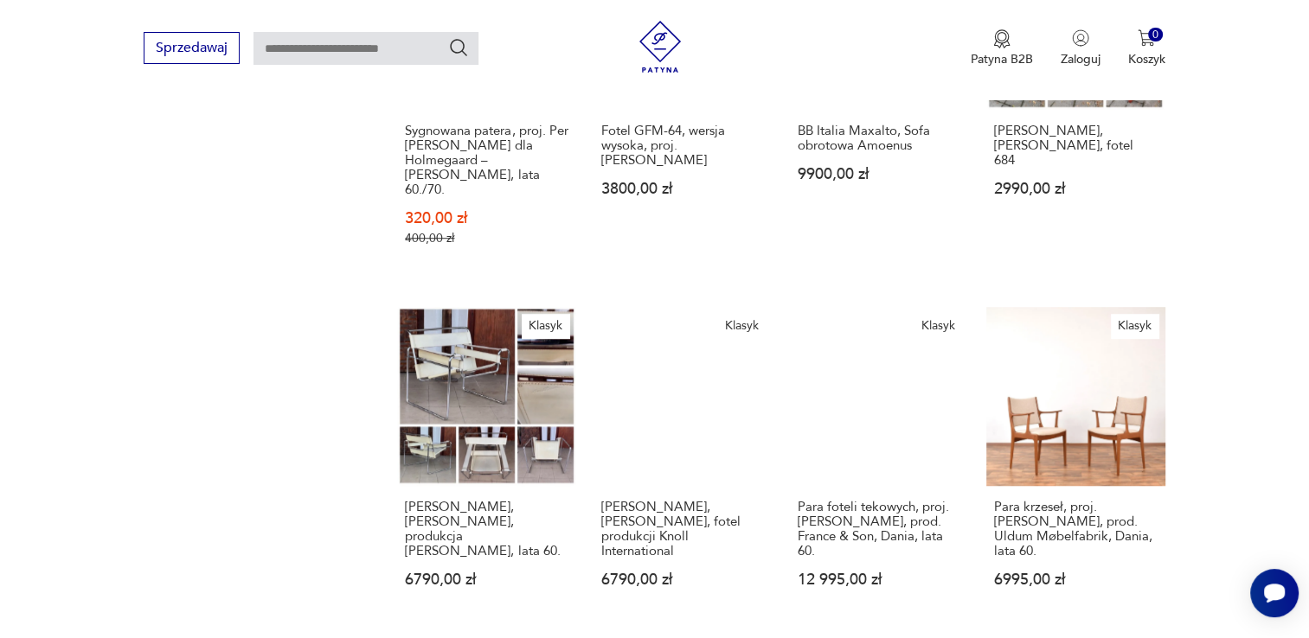
scroll to position [1310, 0]
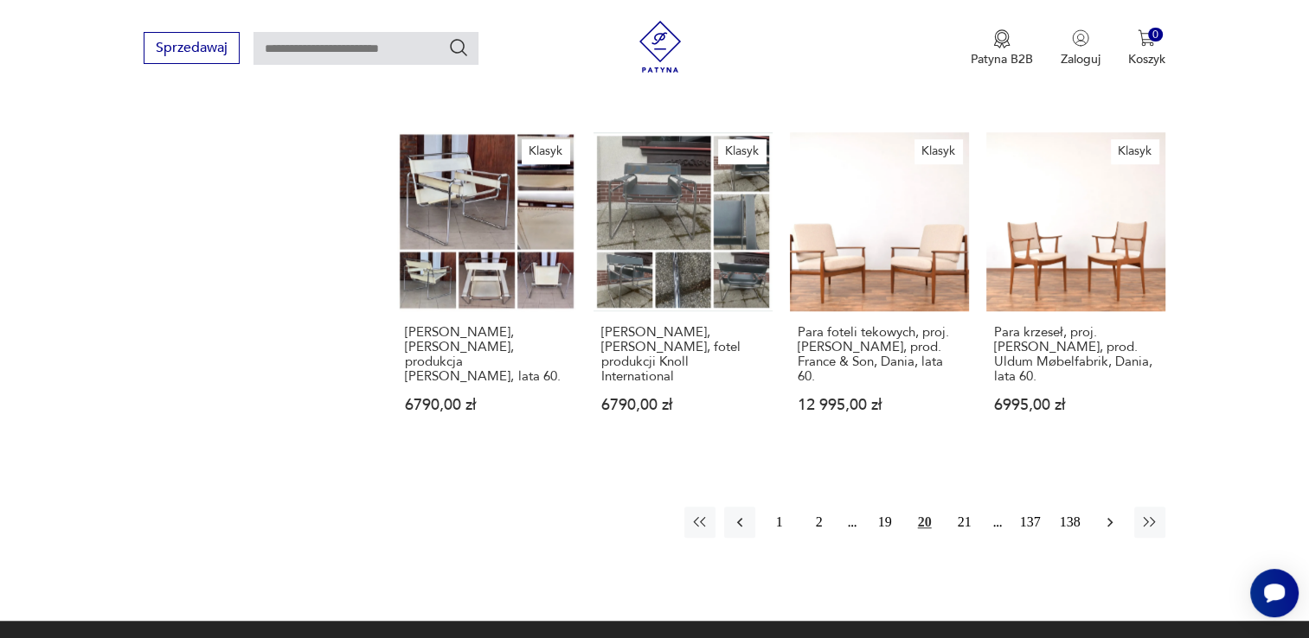
click at [1107, 514] on icon "button" at bounding box center [1109, 522] width 17 height 17
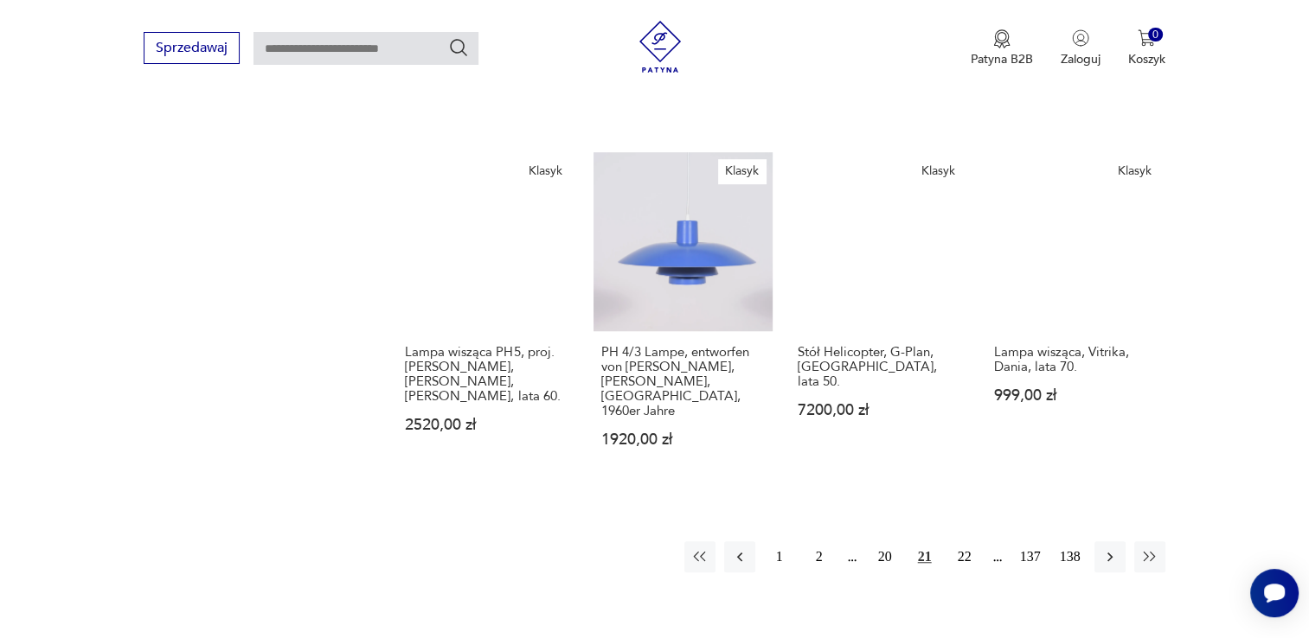
scroll to position [1449, 0]
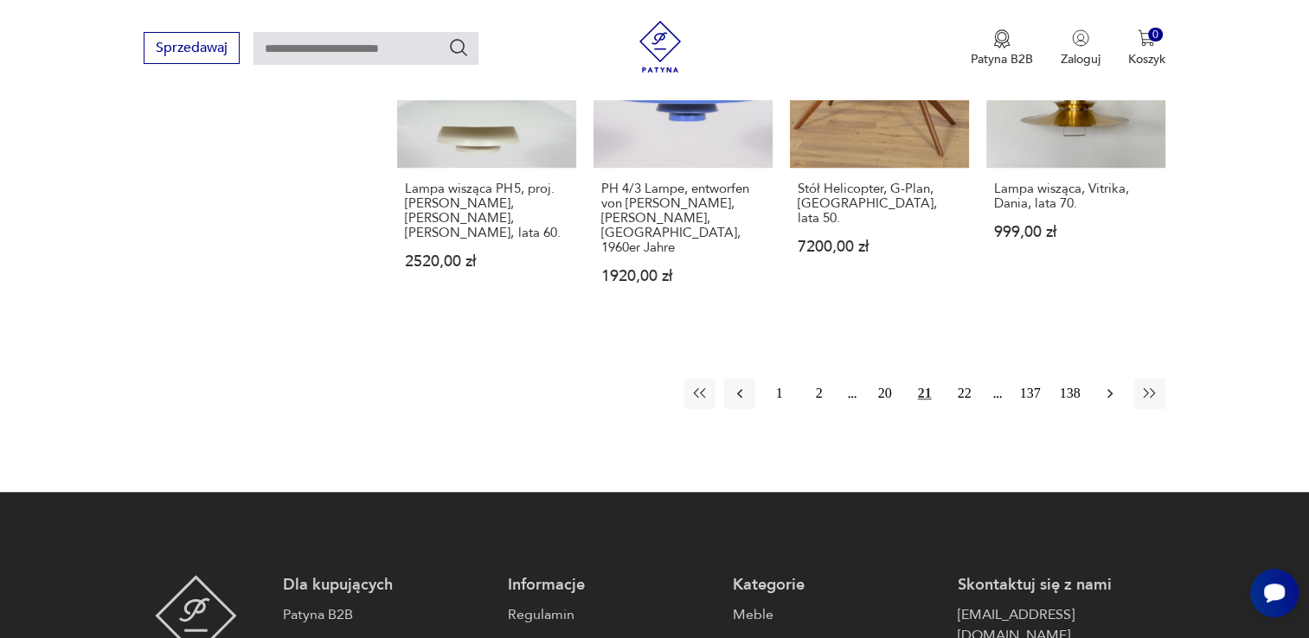
click at [1111, 385] on icon "button" at bounding box center [1109, 393] width 17 height 17
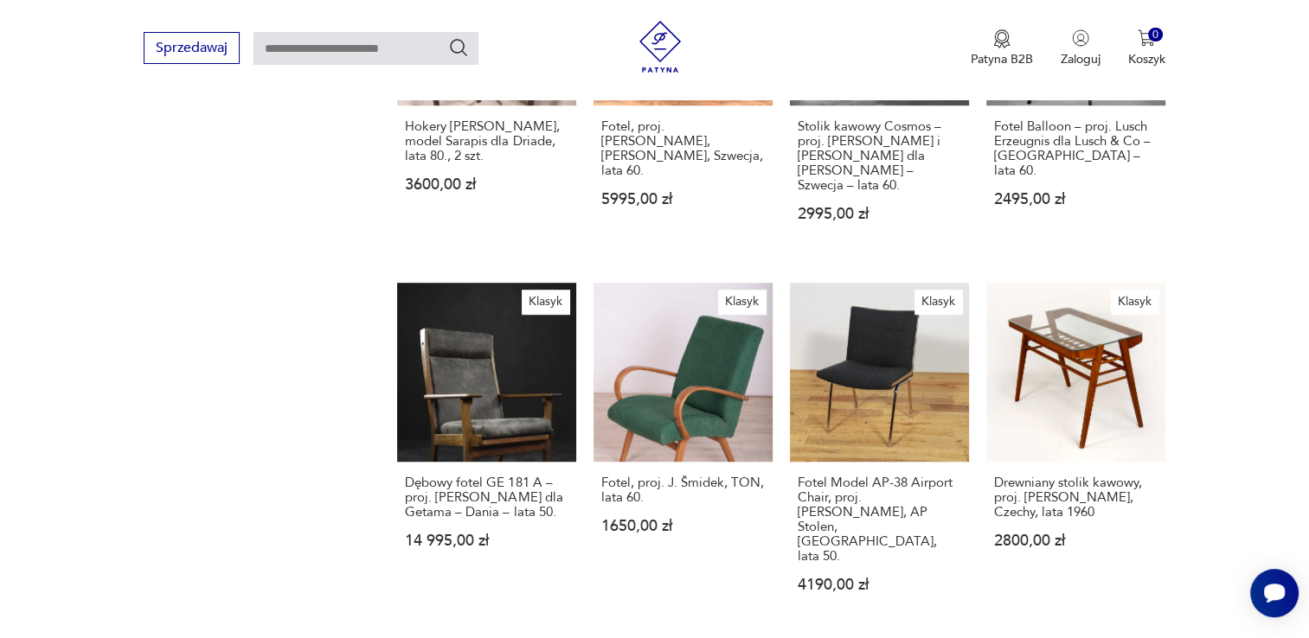
scroll to position [1241, 0]
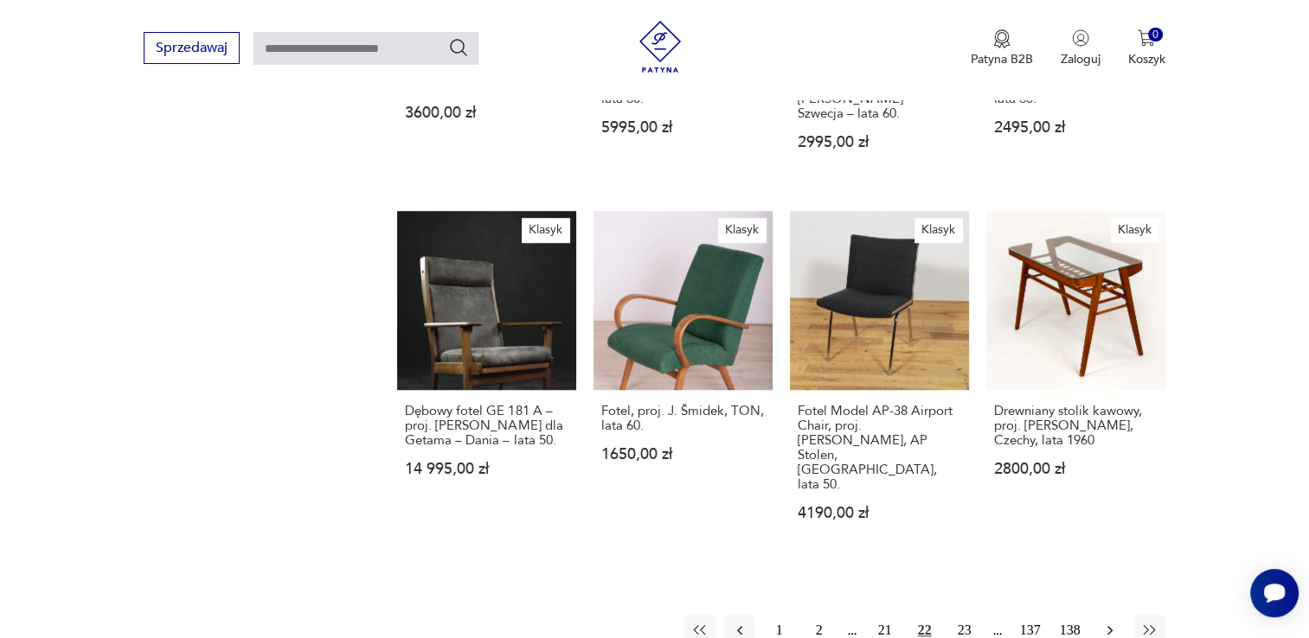
click at [1107, 622] on icon "button" at bounding box center [1109, 630] width 17 height 17
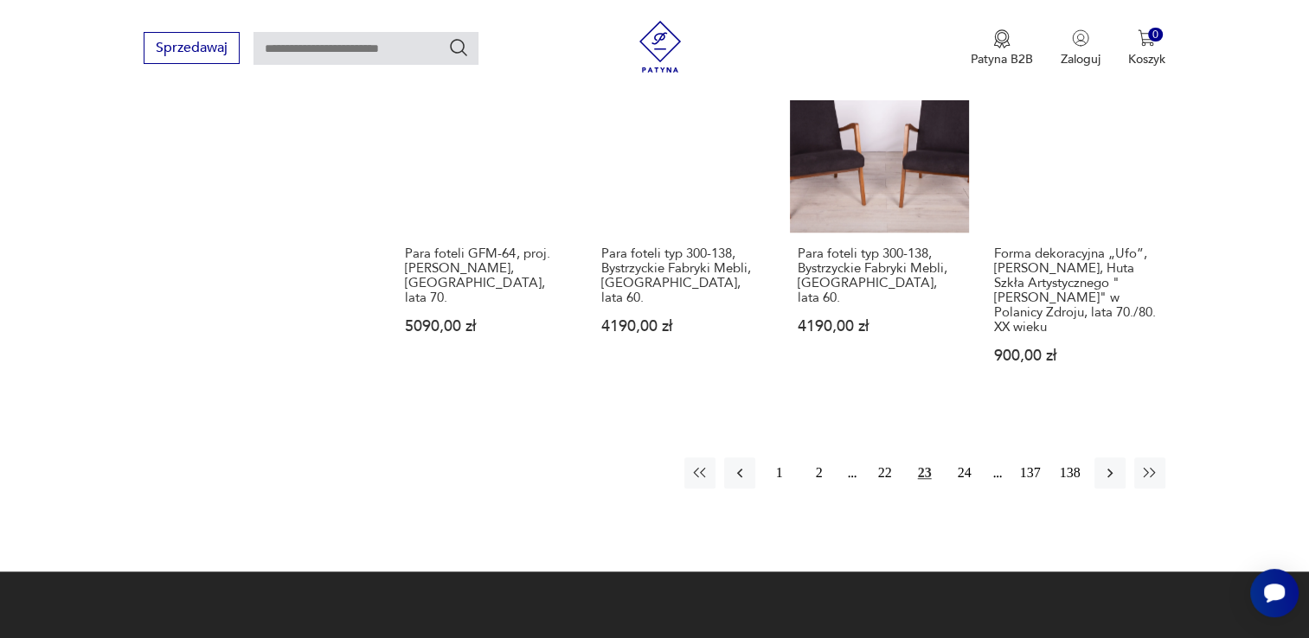
scroll to position [1518, 0]
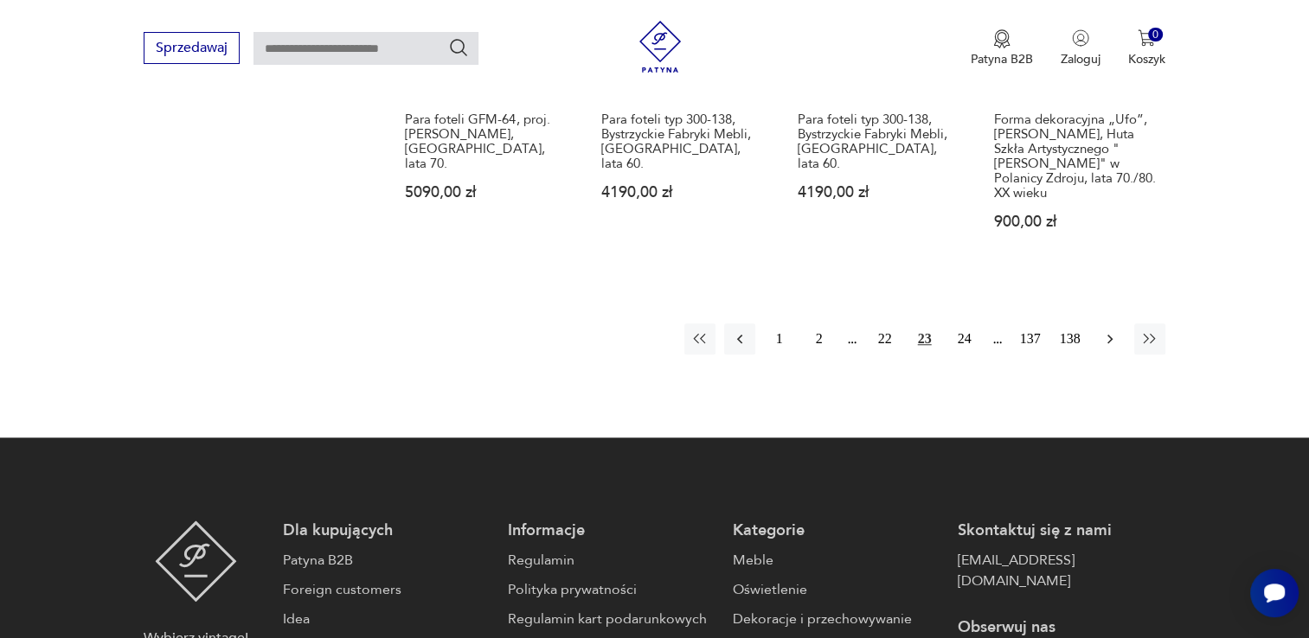
click at [1108, 330] on icon "button" at bounding box center [1109, 338] width 17 height 17
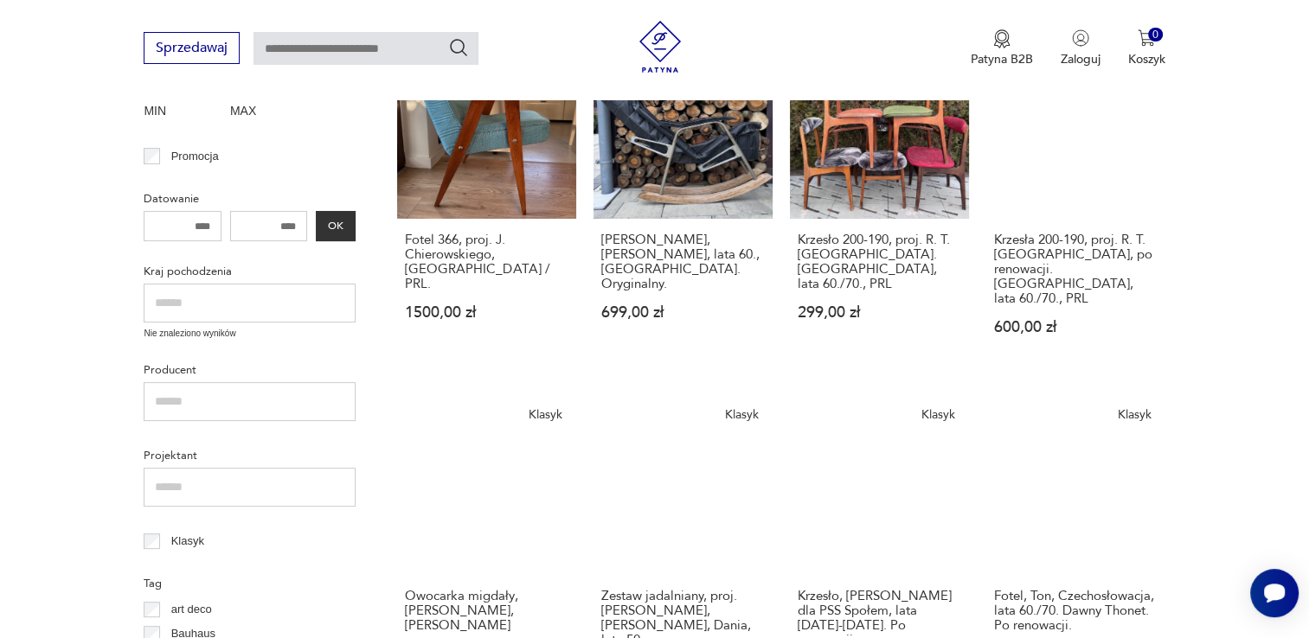
scroll to position [346, 0]
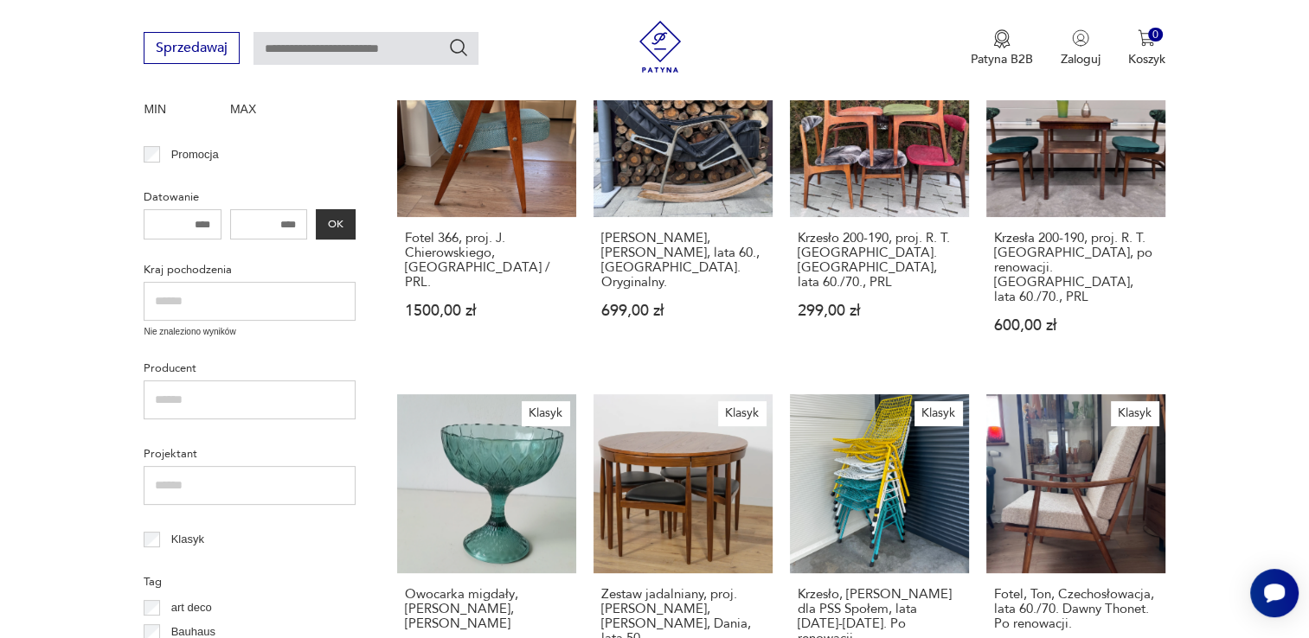
click at [167, 479] on input "text" at bounding box center [250, 485] width 212 height 39
type input "*******"
click at [174, 297] on input "text" at bounding box center [250, 301] width 212 height 39
type input "******"
click at [334, 216] on button "OK" at bounding box center [336, 224] width 40 height 30
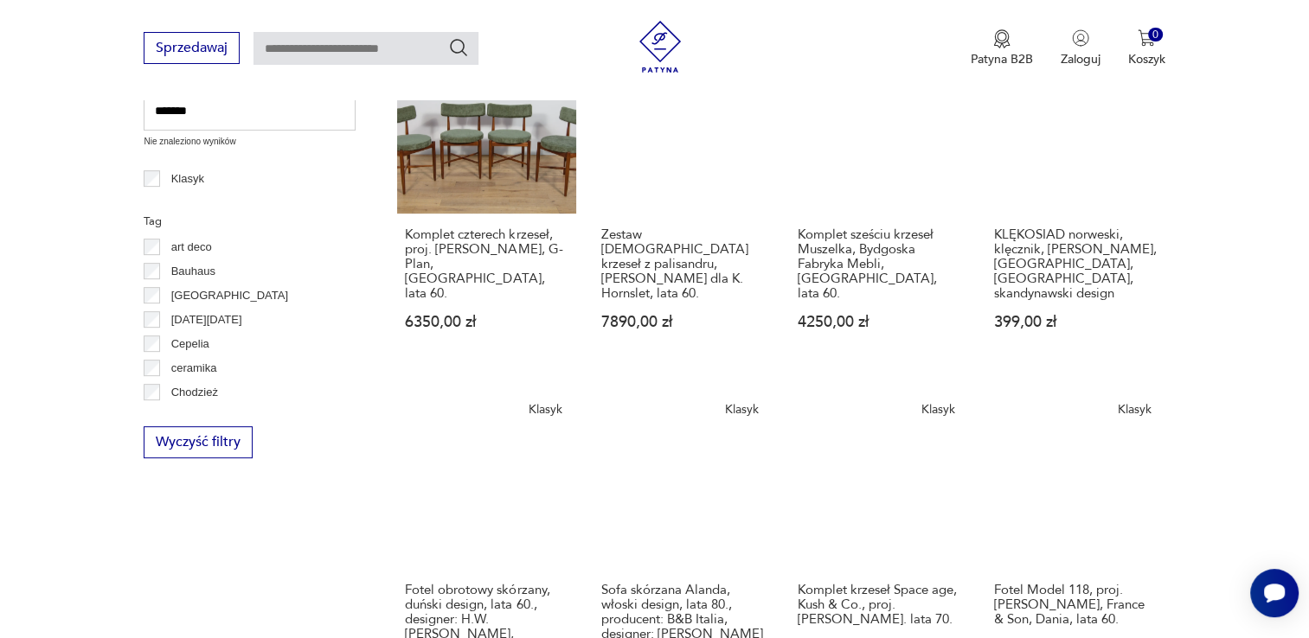
scroll to position [722, 0]
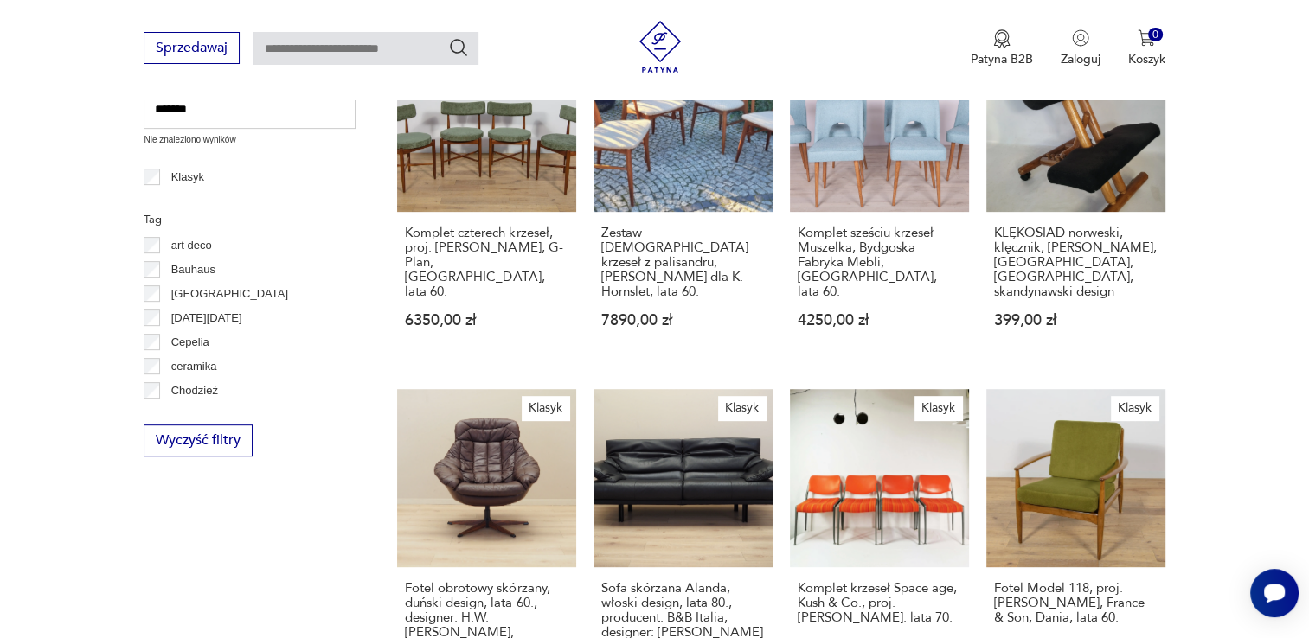
click at [342, 47] on input "text" at bounding box center [365, 48] width 225 height 33
click at [462, 42] on icon "Szukaj" at bounding box center [459, 47] width 17 height 17
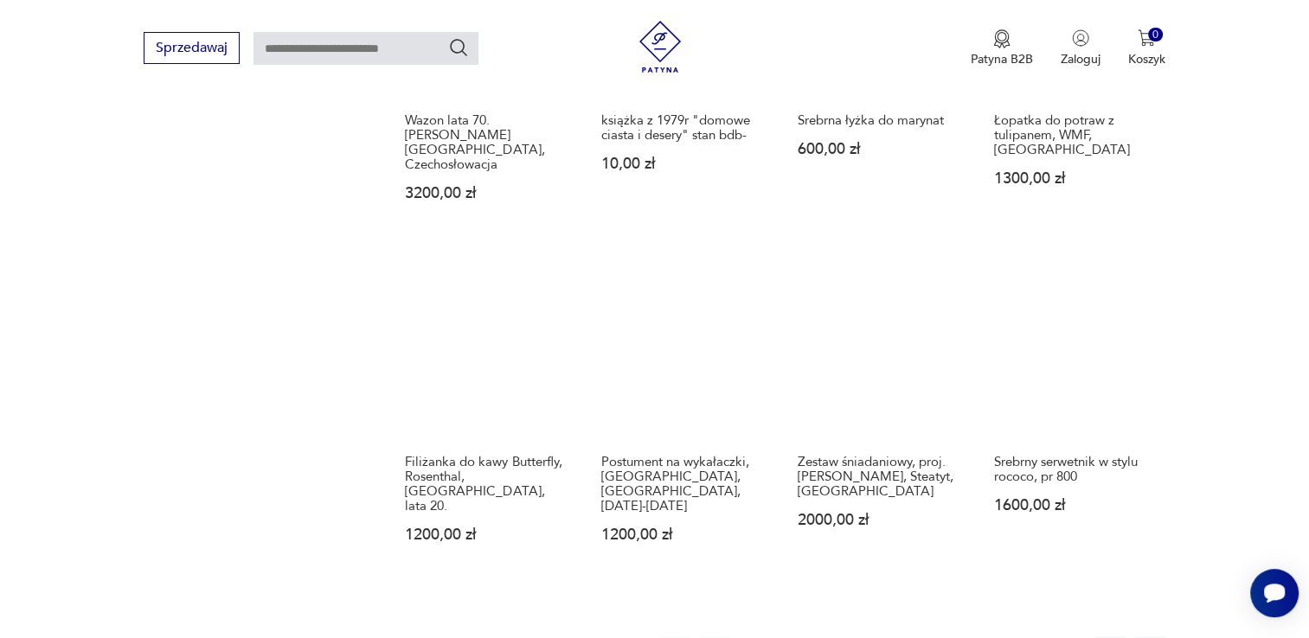
scroll to position [1296, 0]
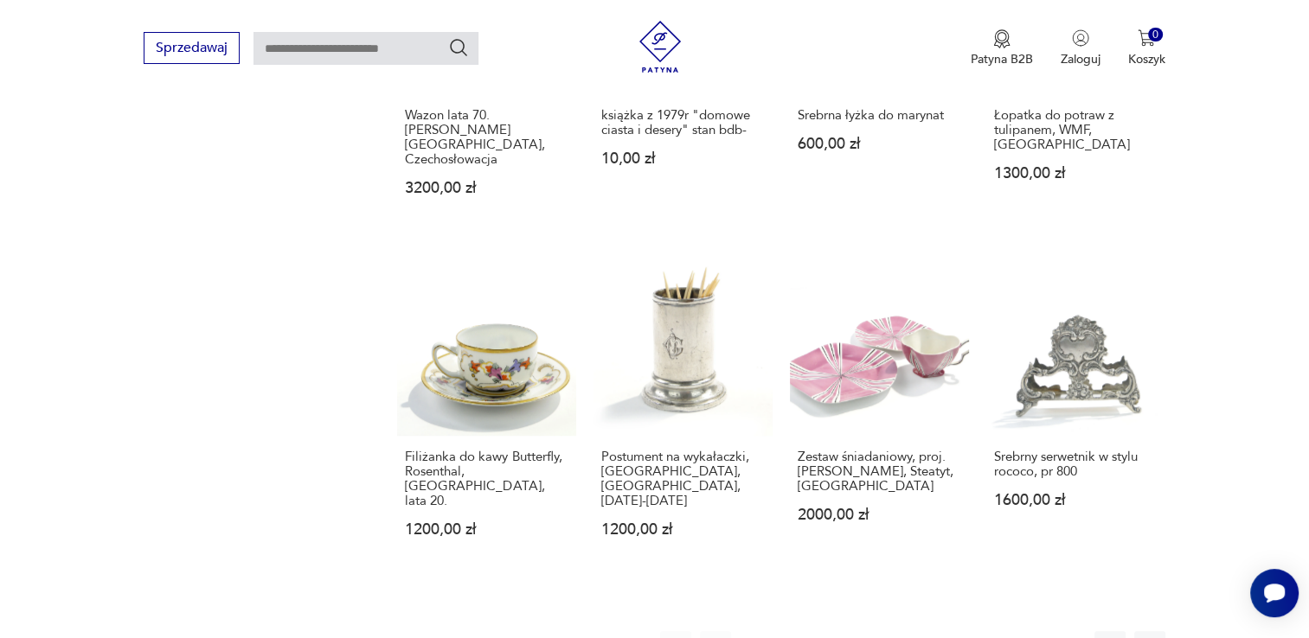
click at [795, 624] on button "2" at bounding box center [794, 646] width 31 height 31
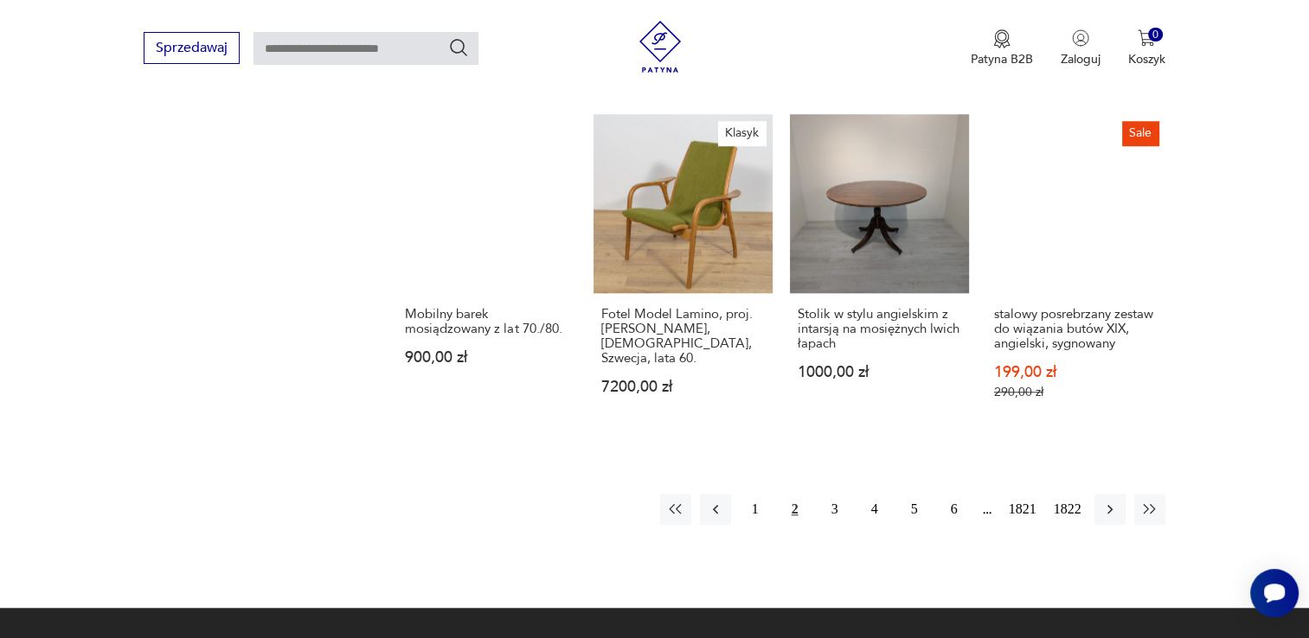
scroll to position [1538, 0]
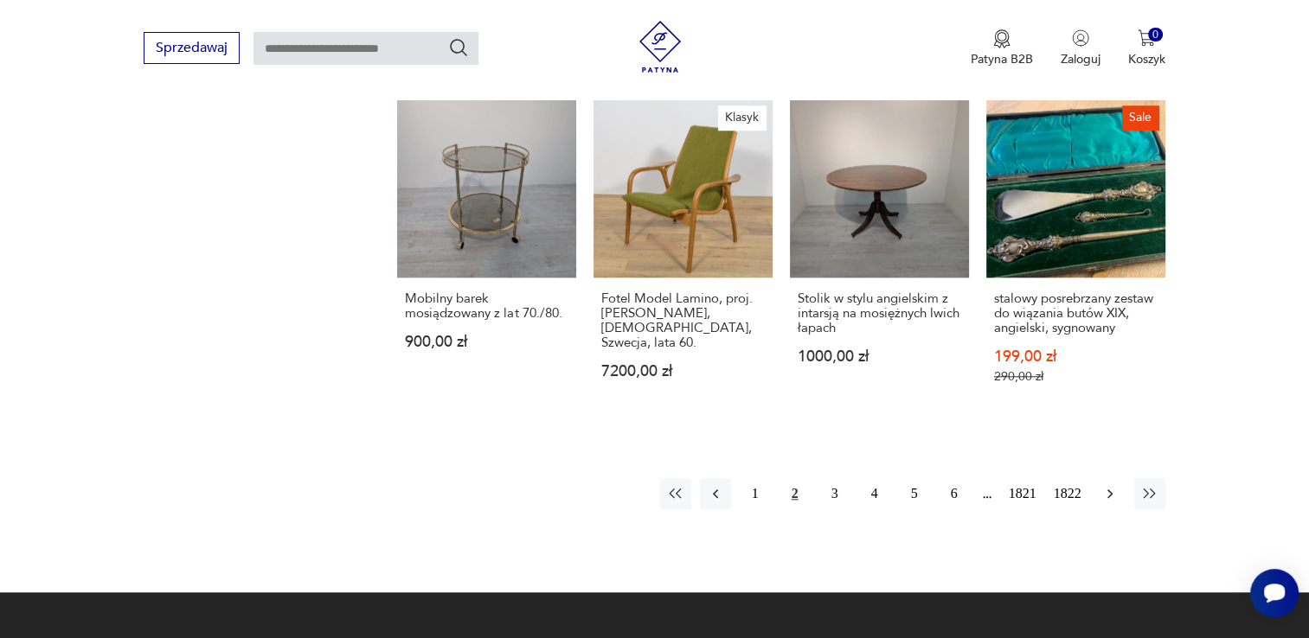
click at [1107, 485] on icon "button" at bounding box center [1109, 493] width 17 height 17
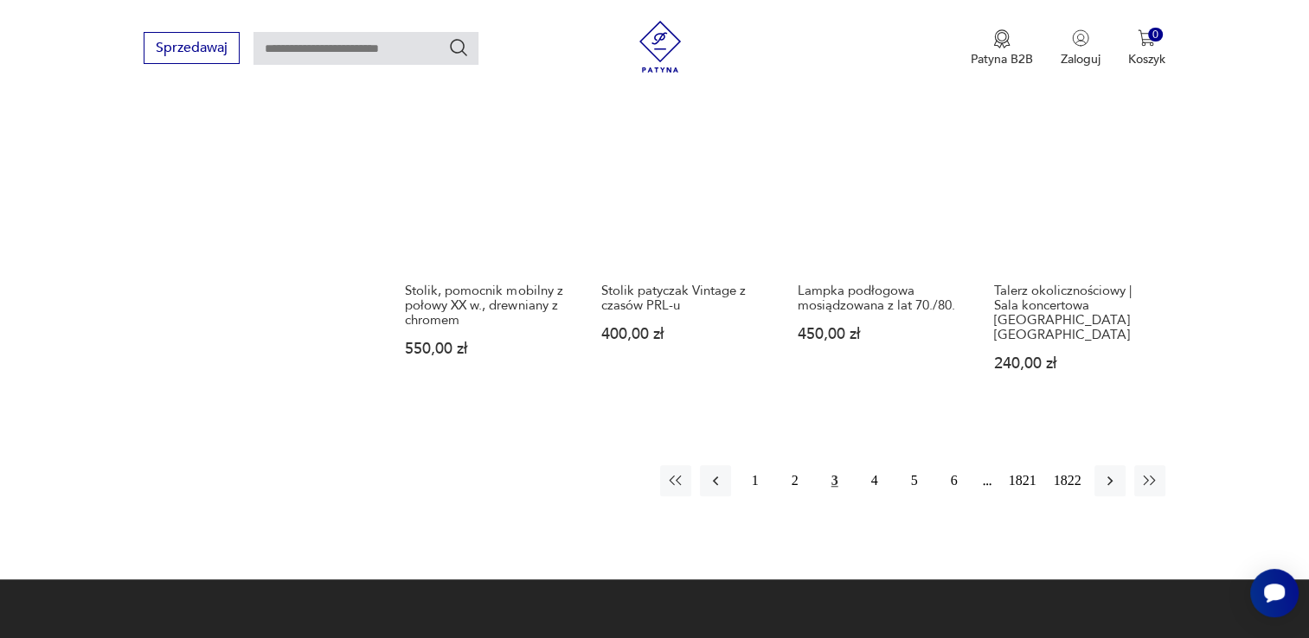
scroll to position [1434, 0]
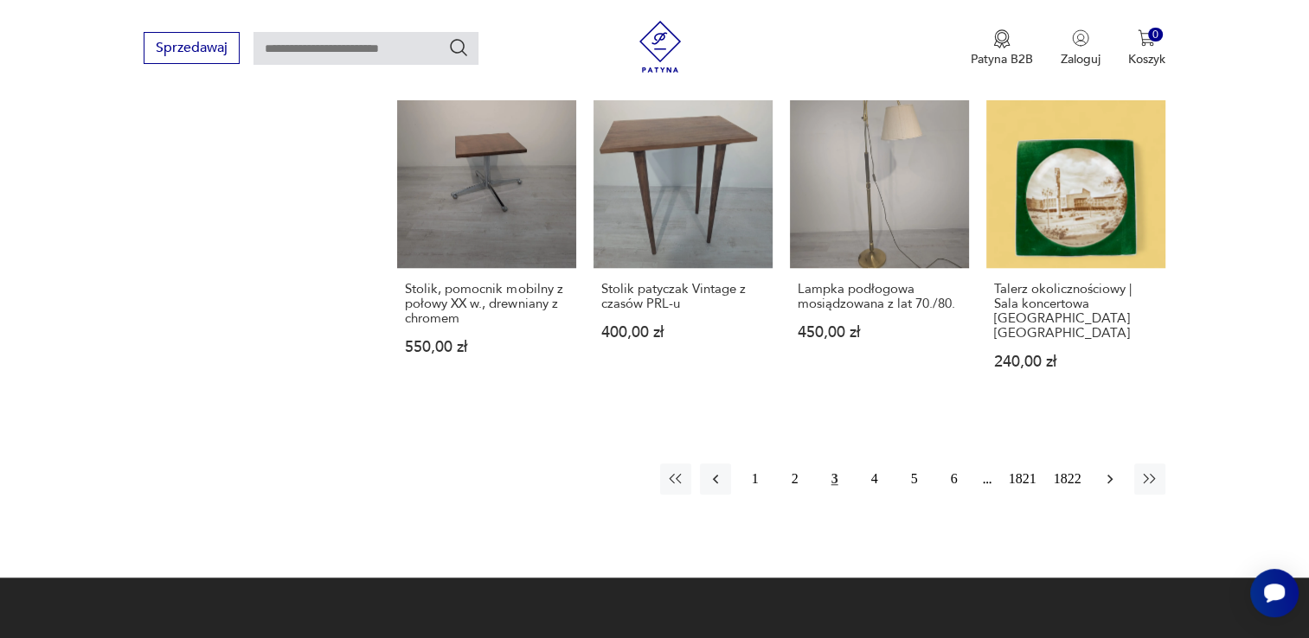
click at [1104, 470] on icon "button" at bounding box center [1109, 478] width 17 height 17
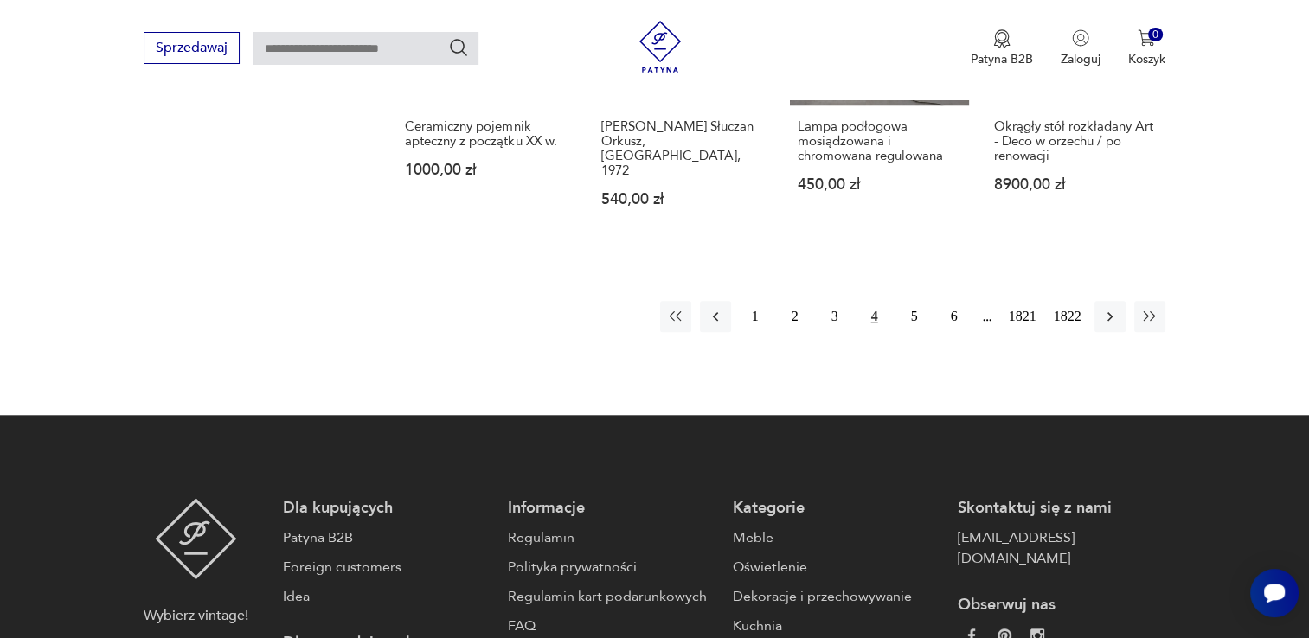
scroll to position [1676, 0]
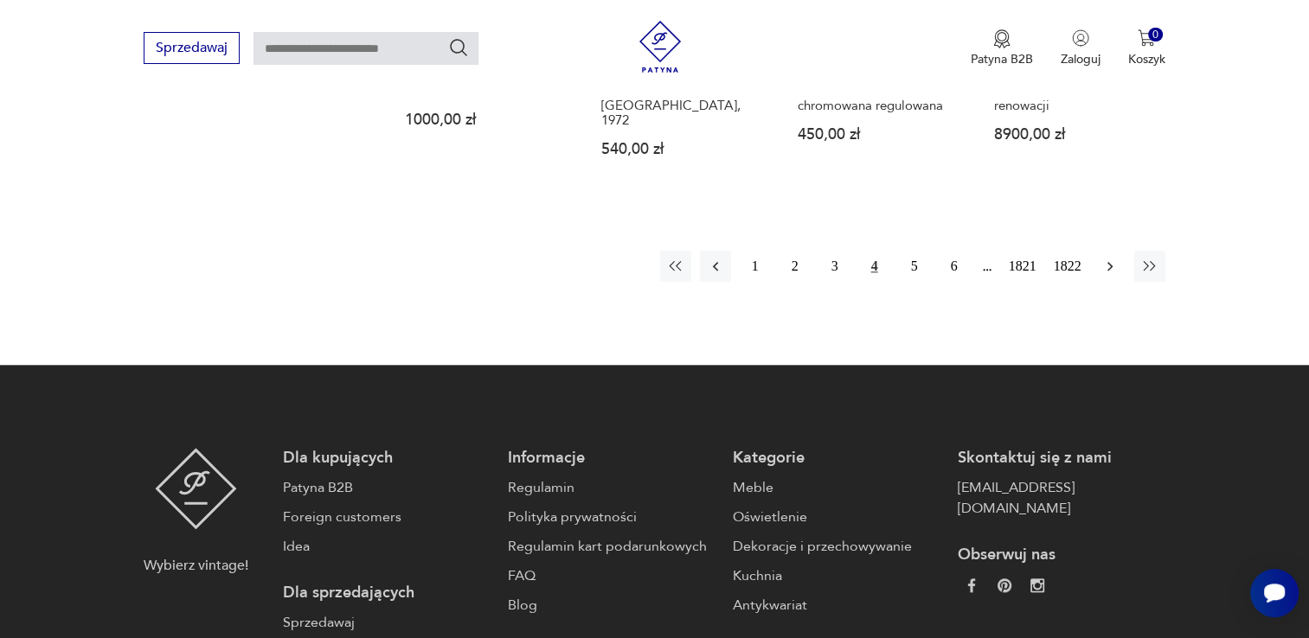
click at [1110, 258] on icon "button" at bounding box center [1109, 266] width 17 height 17
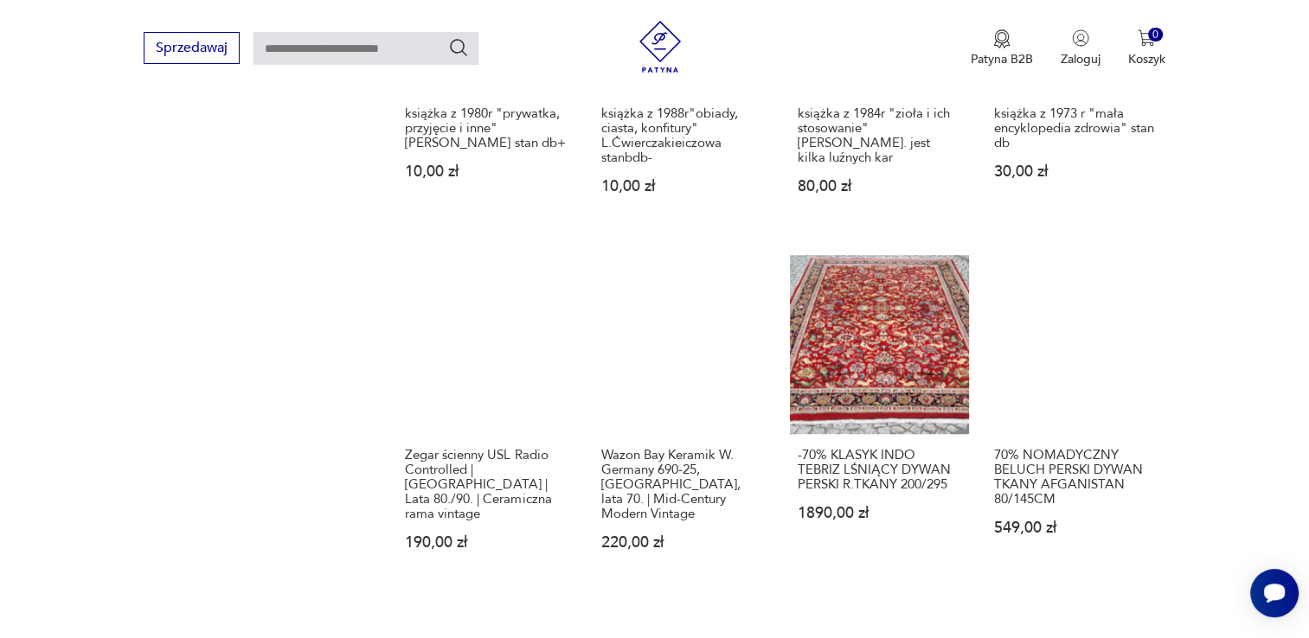
scroll to position [1399, 0]
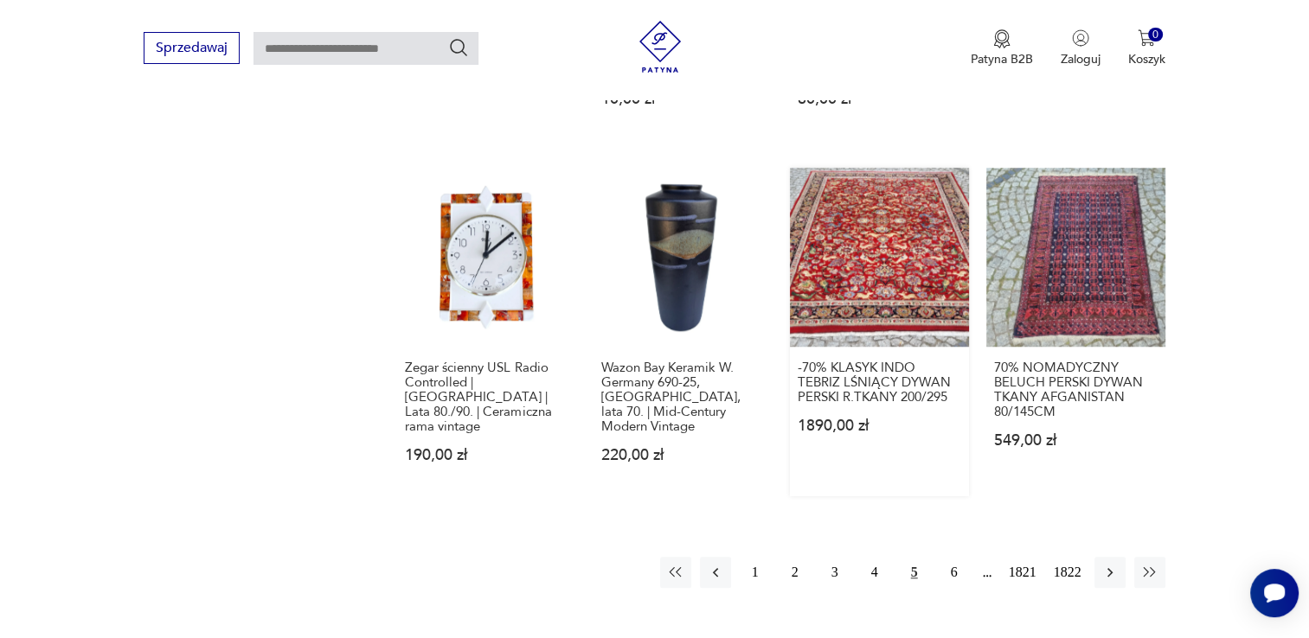
click at [795, 349] on div "-70% KLASYK INDO TEBRIZ LŚNIĄCY DYWAN PERSKI R.TKANY 200/295 1890,00 zł" at bounding box center [879, 407] width 179 height 120
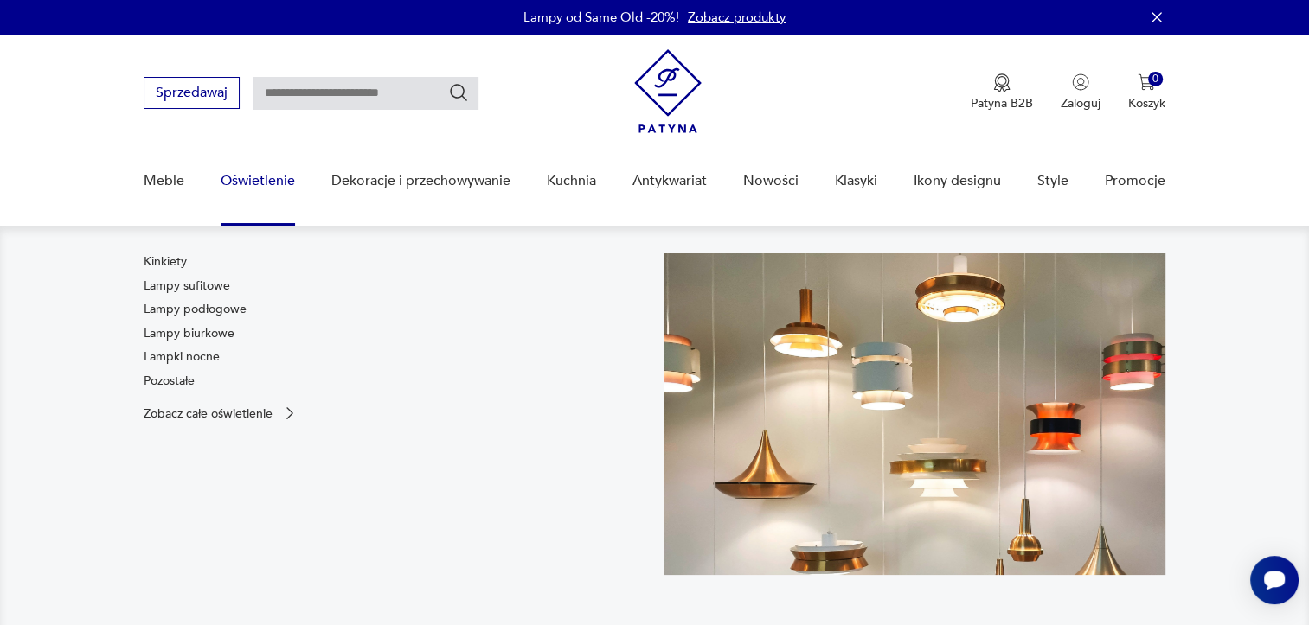
click at [246, 178] on link "Oświetlenie" at bounding box center [258, 181] width 74 height 67
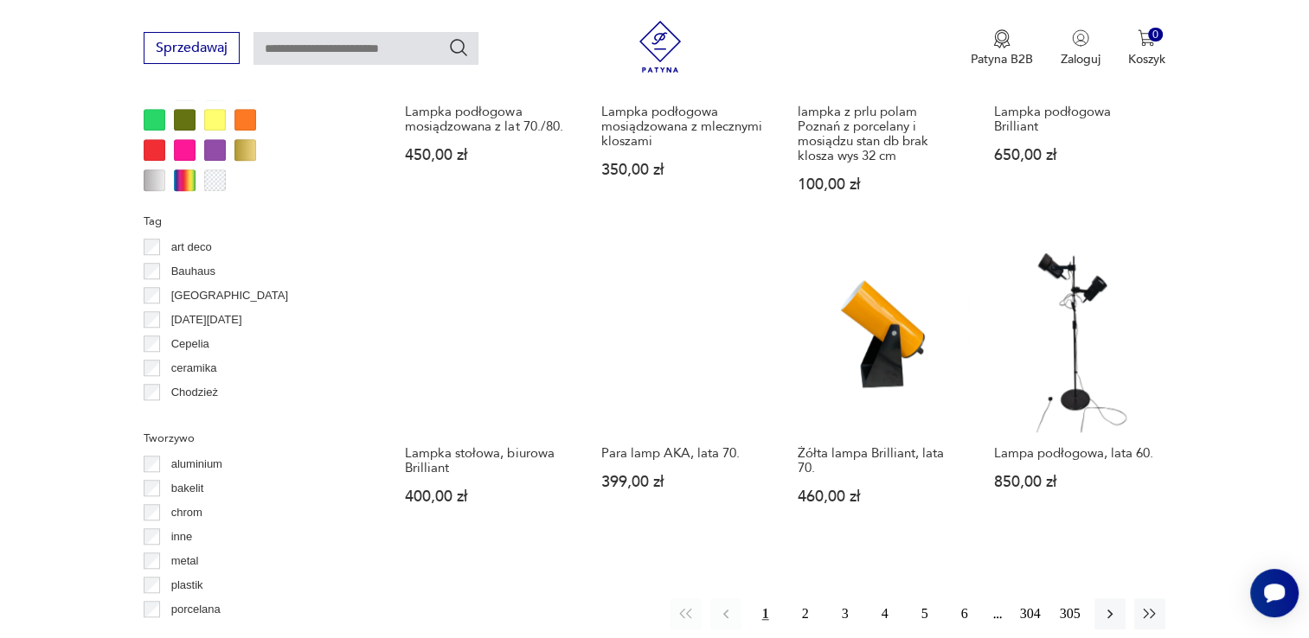
scroll to position [1486, 0]
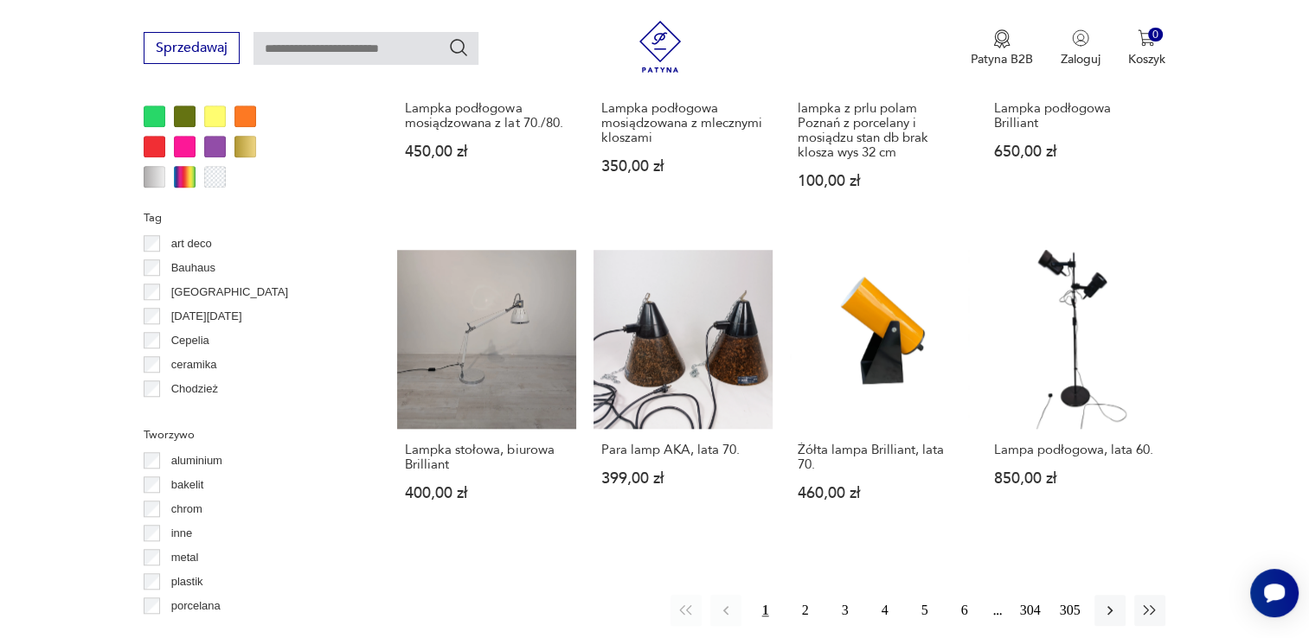
click at [0, 84] on html "Cenimy prywatność użytkowników Używamy plików cookie, aby poprawić jakość przeg…" at bounding box center [654, 106] width 1309 height 3184
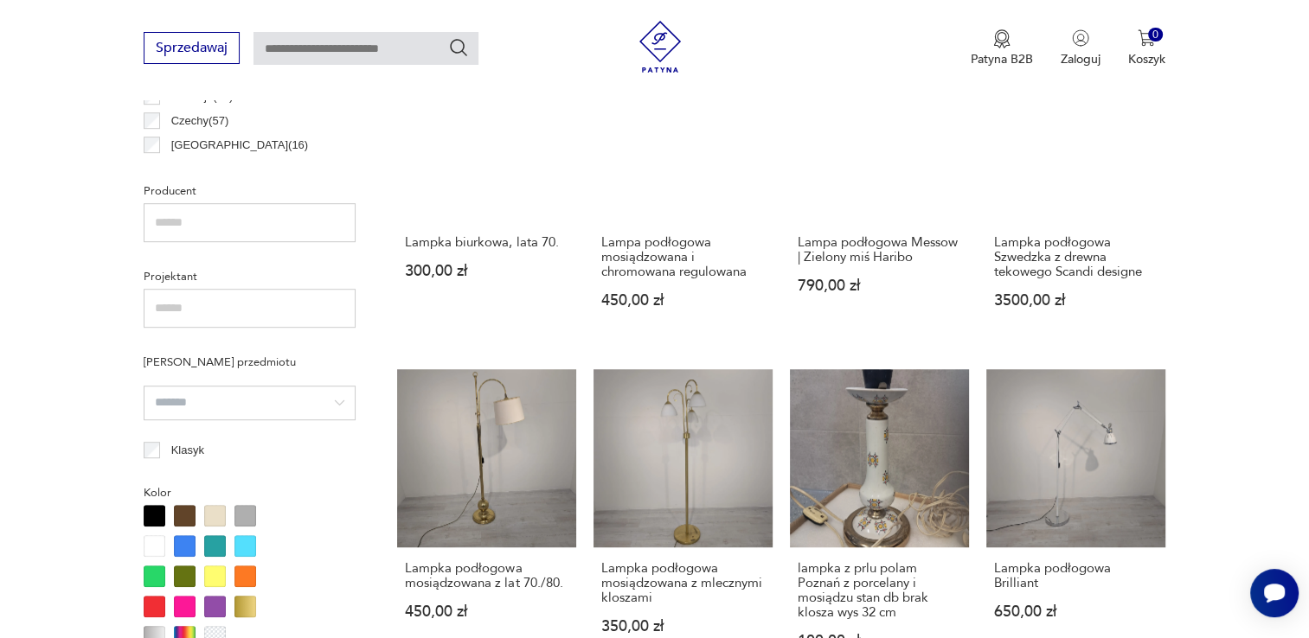
scroll to position [898, 0]
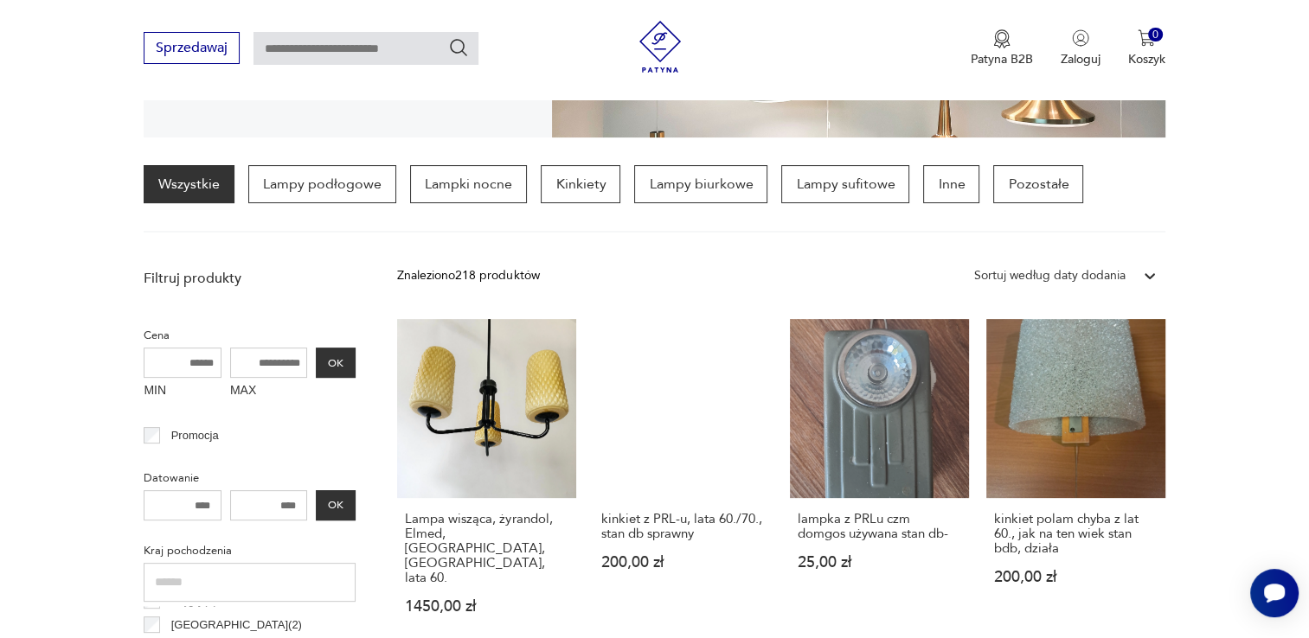
scroll to position [415, 0]
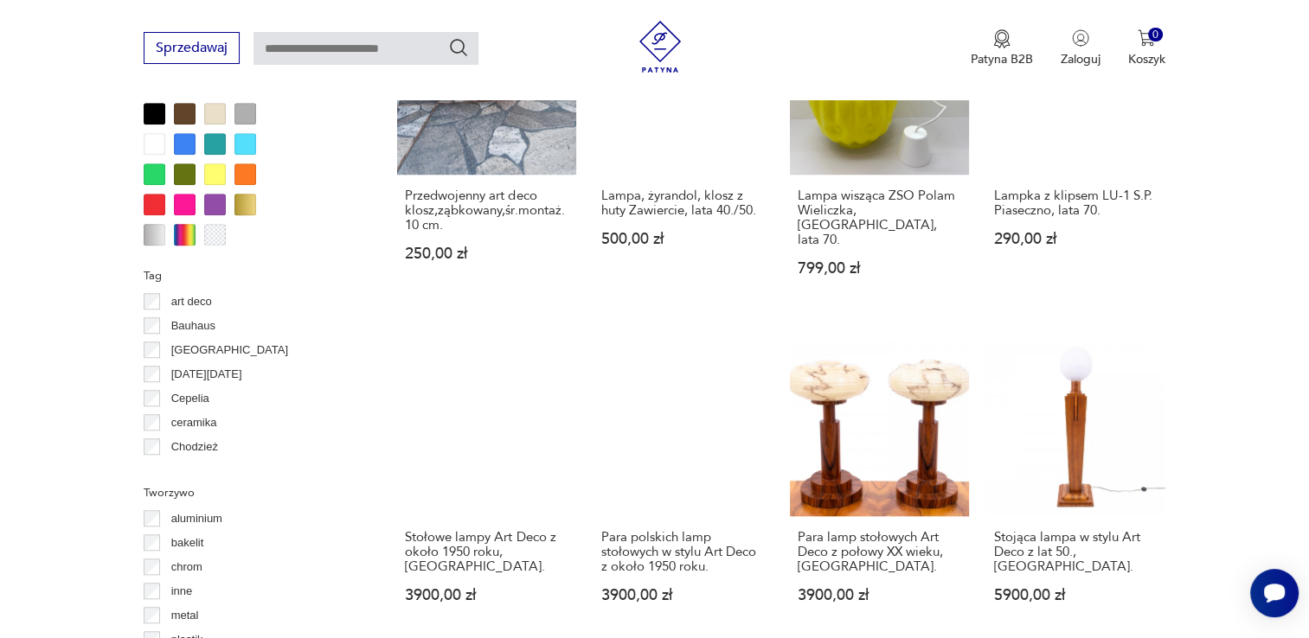
scroll to position [1549, 0]
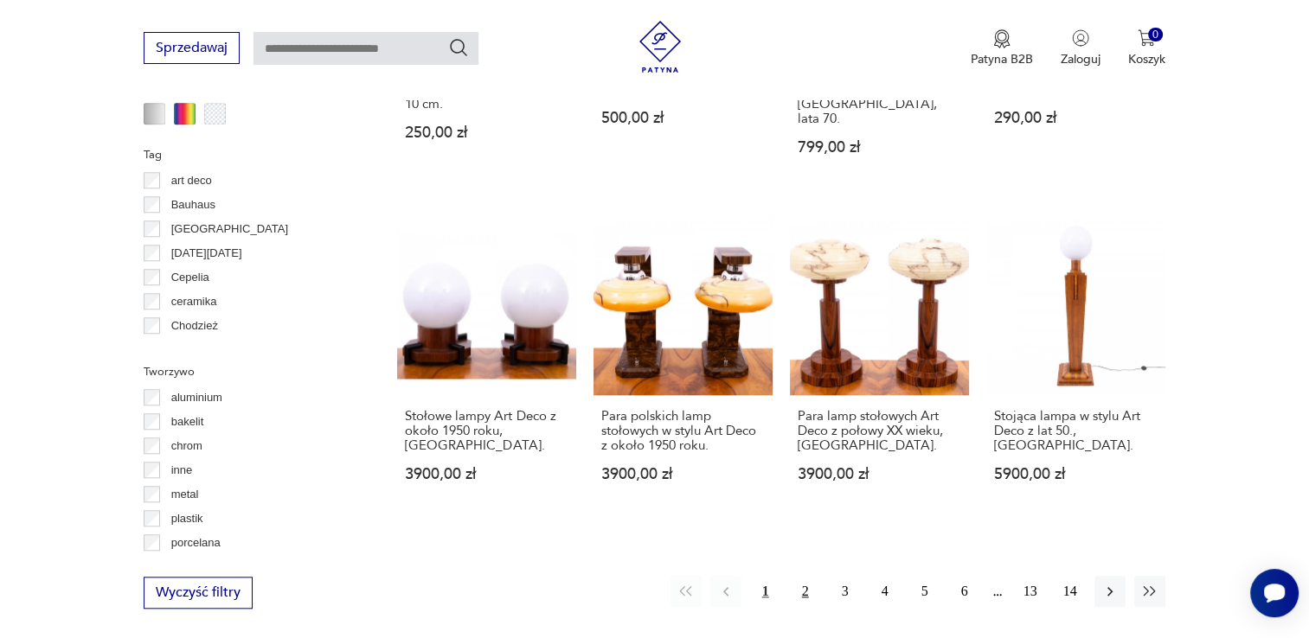
click at [803, 576] on button "2" at bounding box center [805, 591] width 31 height 31
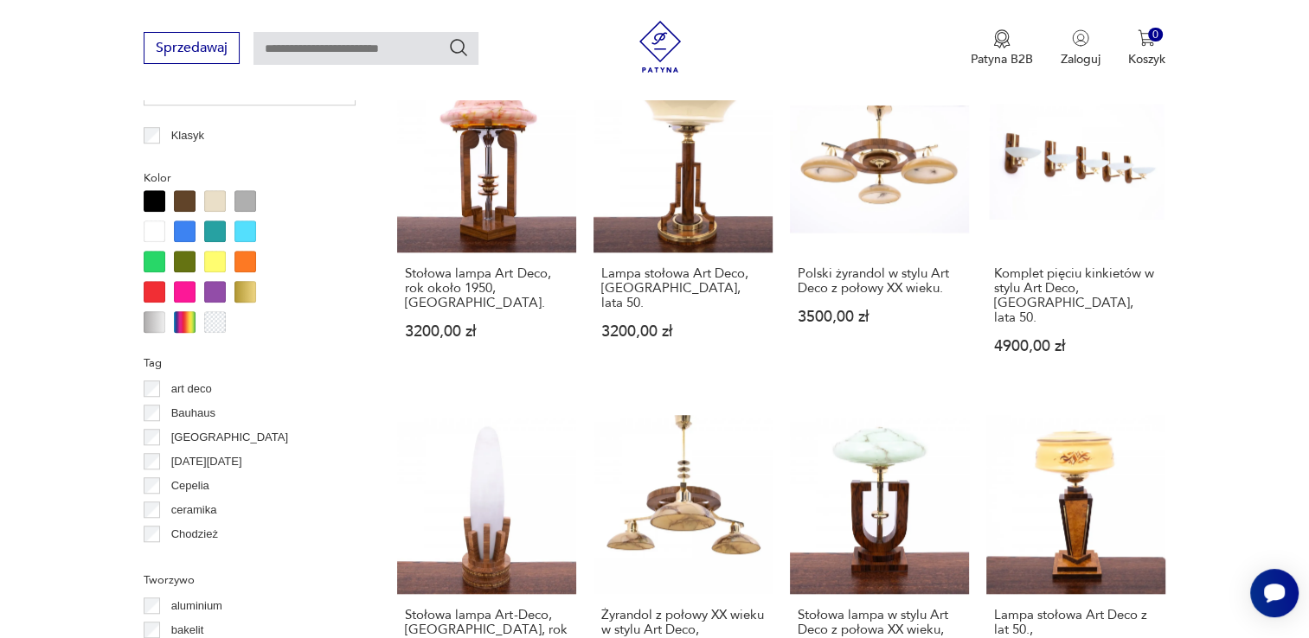
scroll to position [1513, 0]
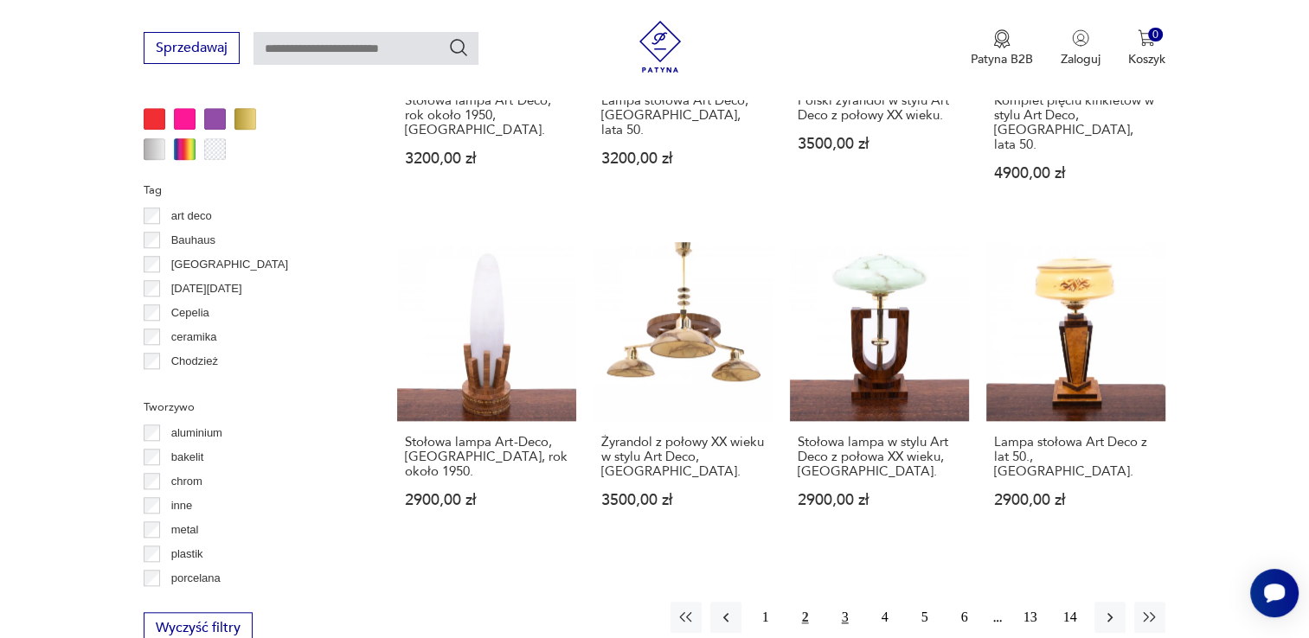
click at [844, 602] on button "3" at bounding box center [844, 617] width 31 height 31
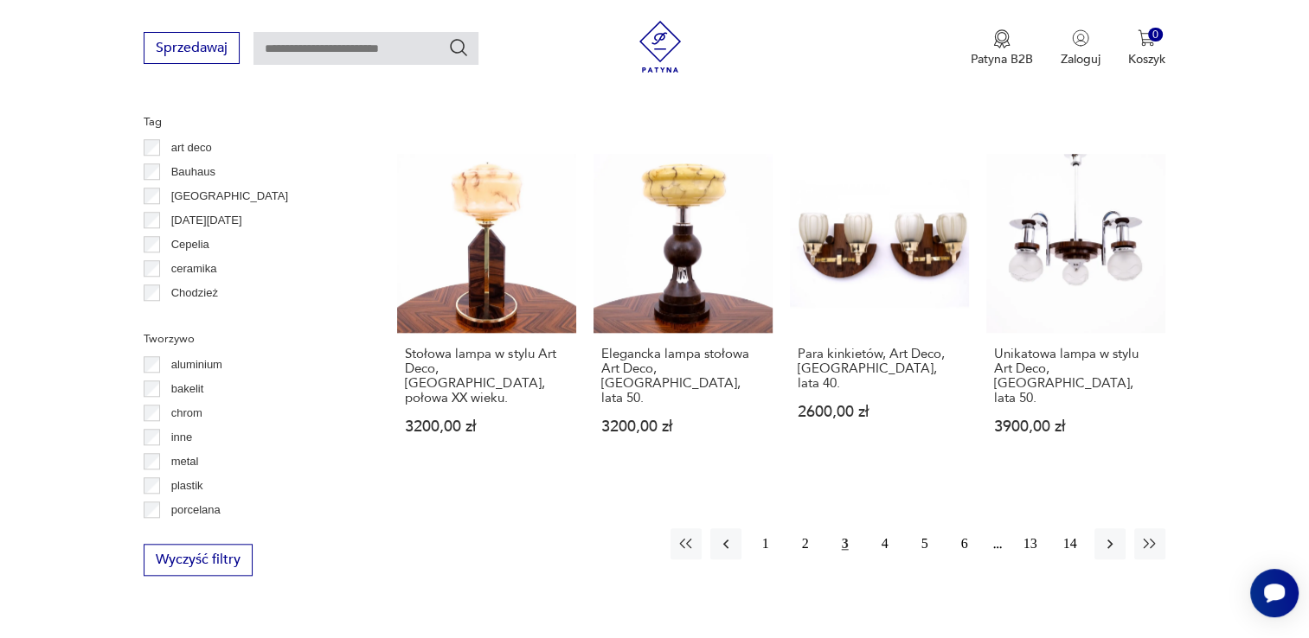
scroll to position [1584, 0]
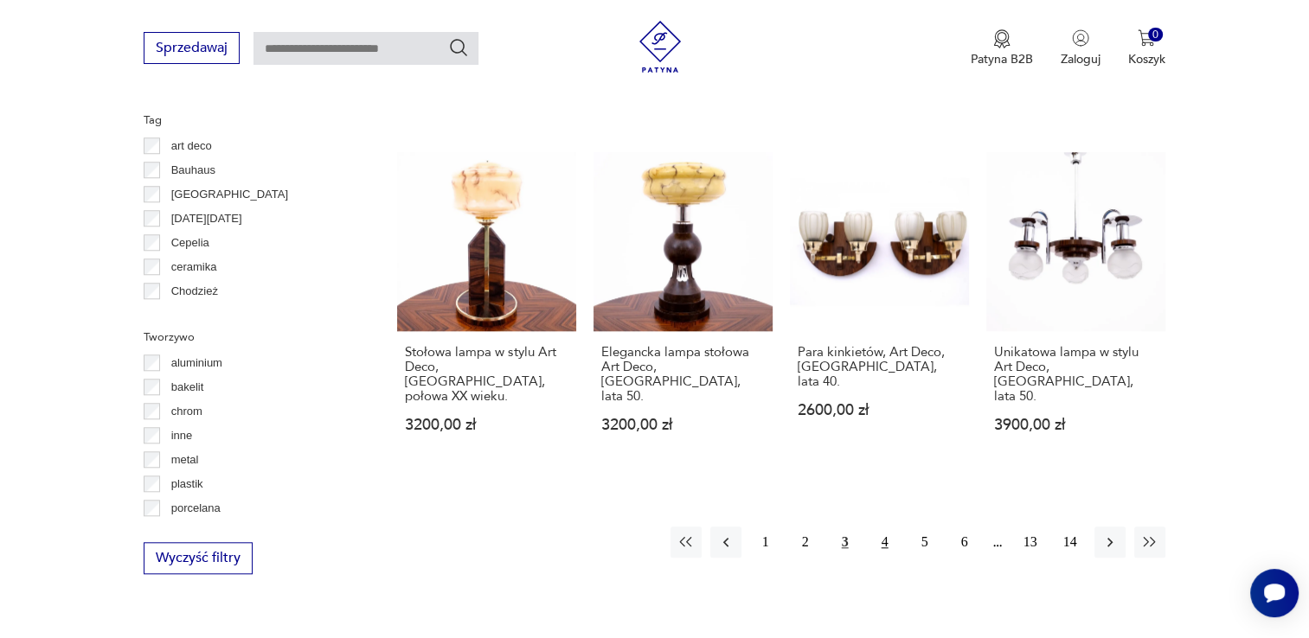
click at [883, 527] on button "4" at bounding box center [884, 542] width 31 height 31
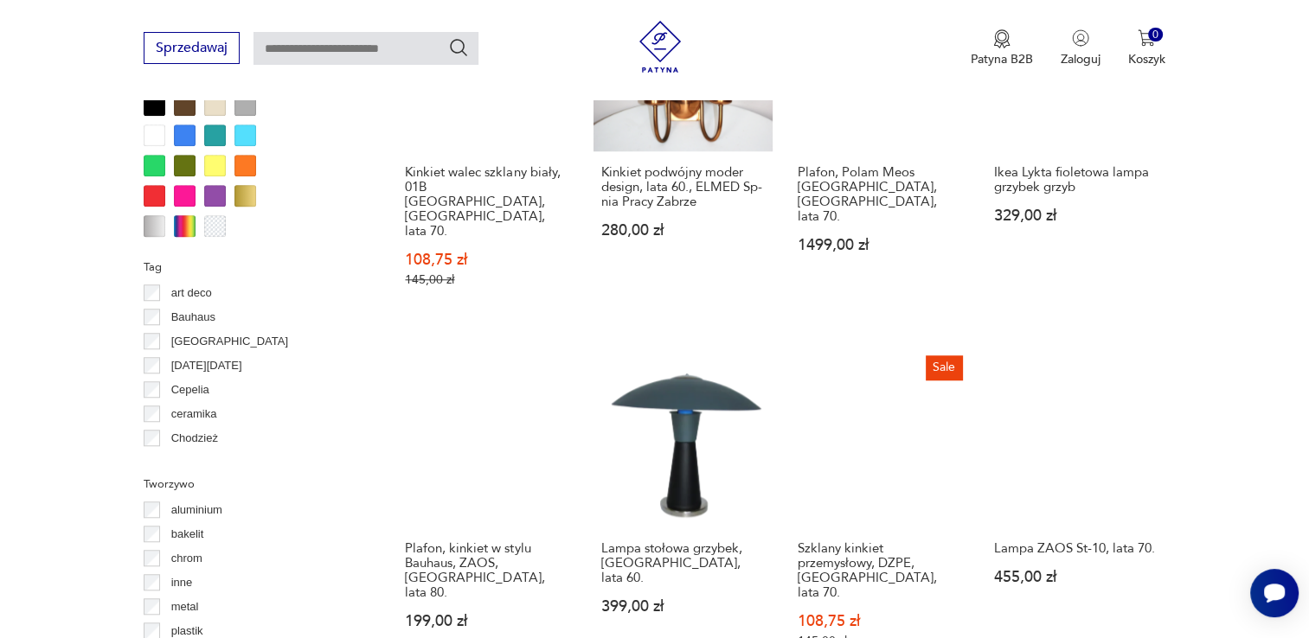
scroll to position [1479, 0]
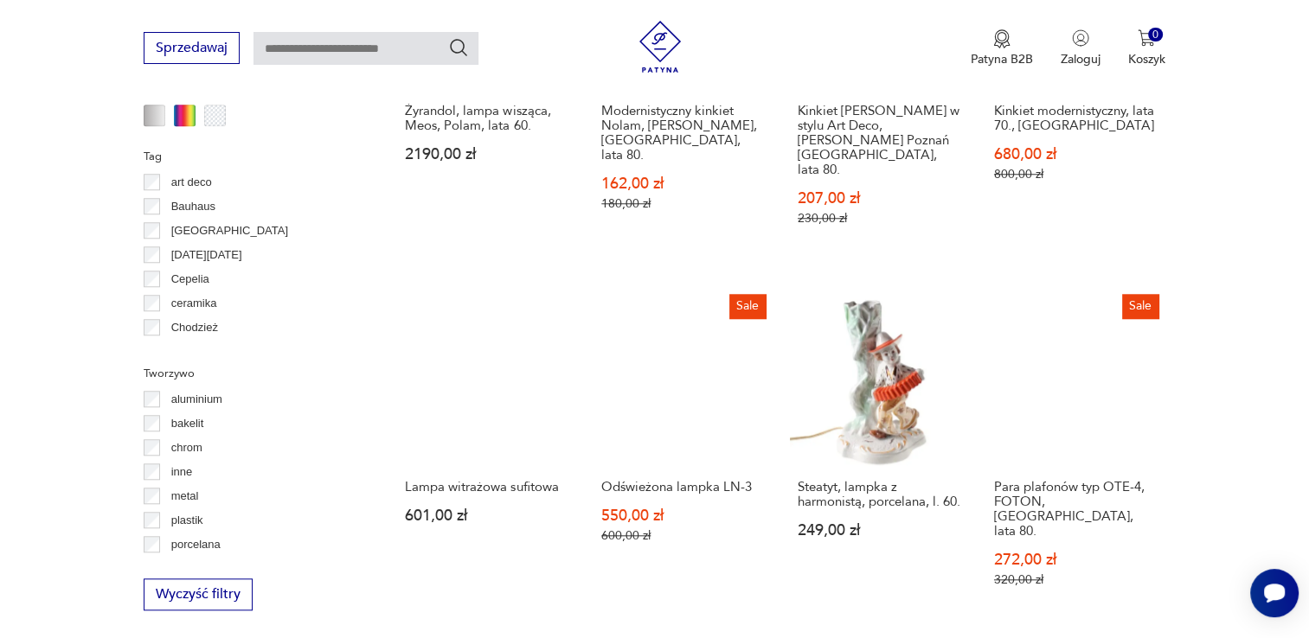
scroll to position [1549, 0]
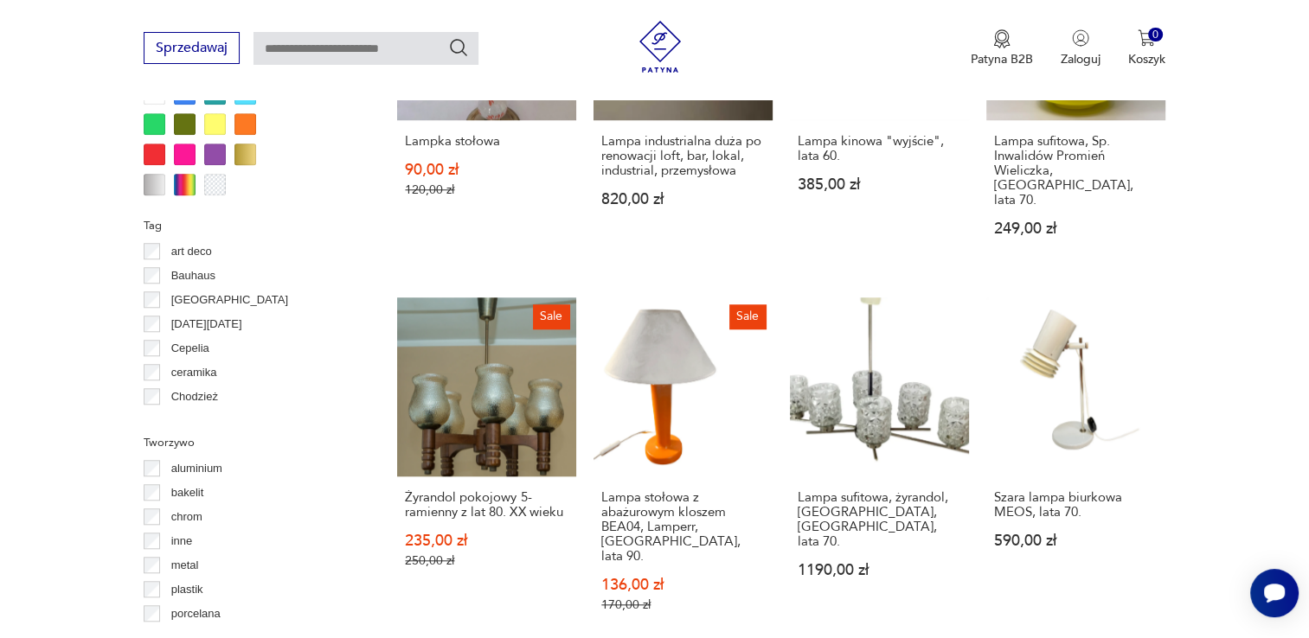
scroll to position [1548, 0]
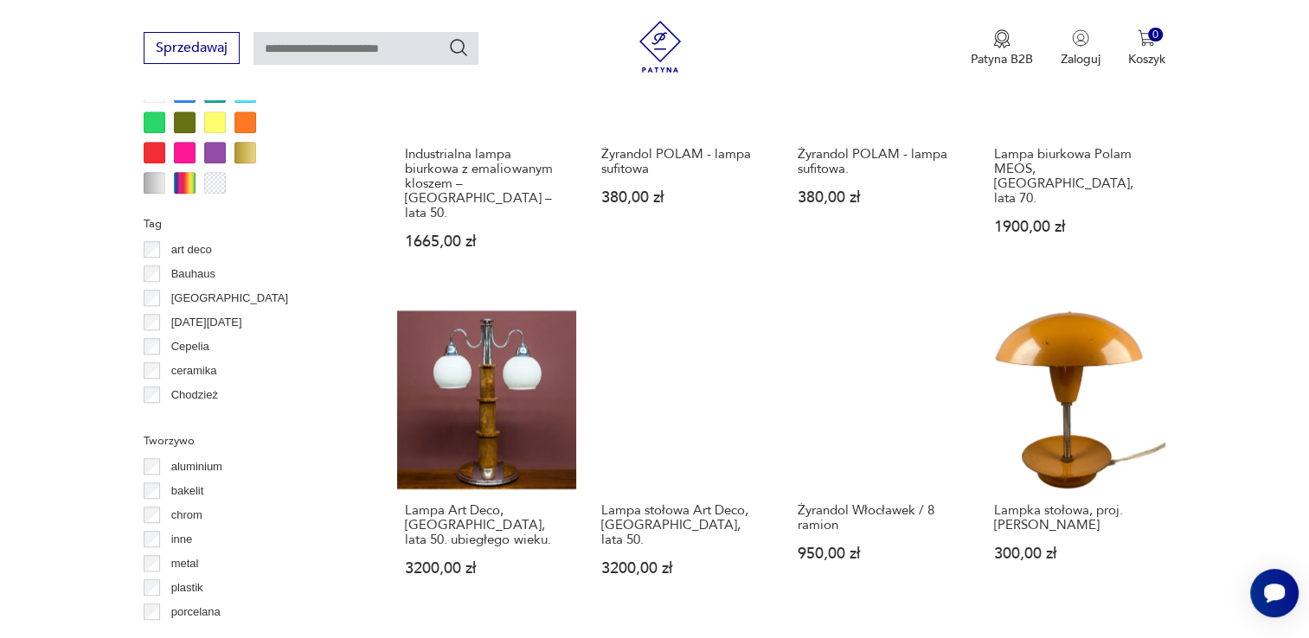
scroll to position [1514, 0]
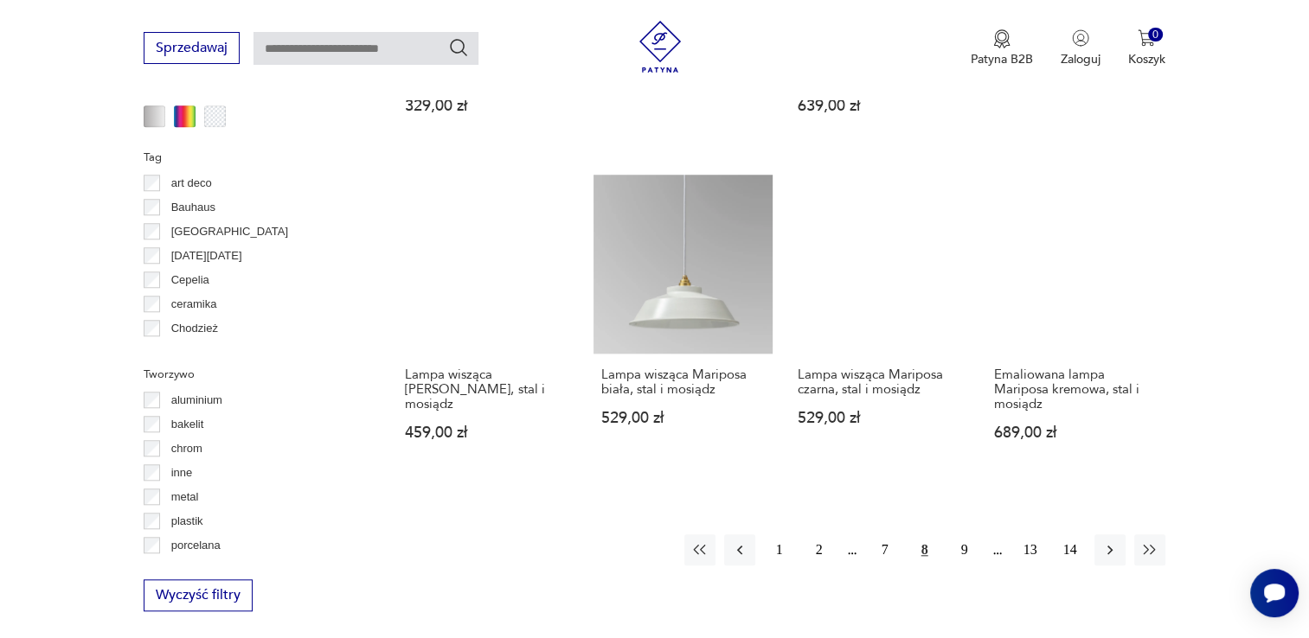
scroll to position [1548, 0]
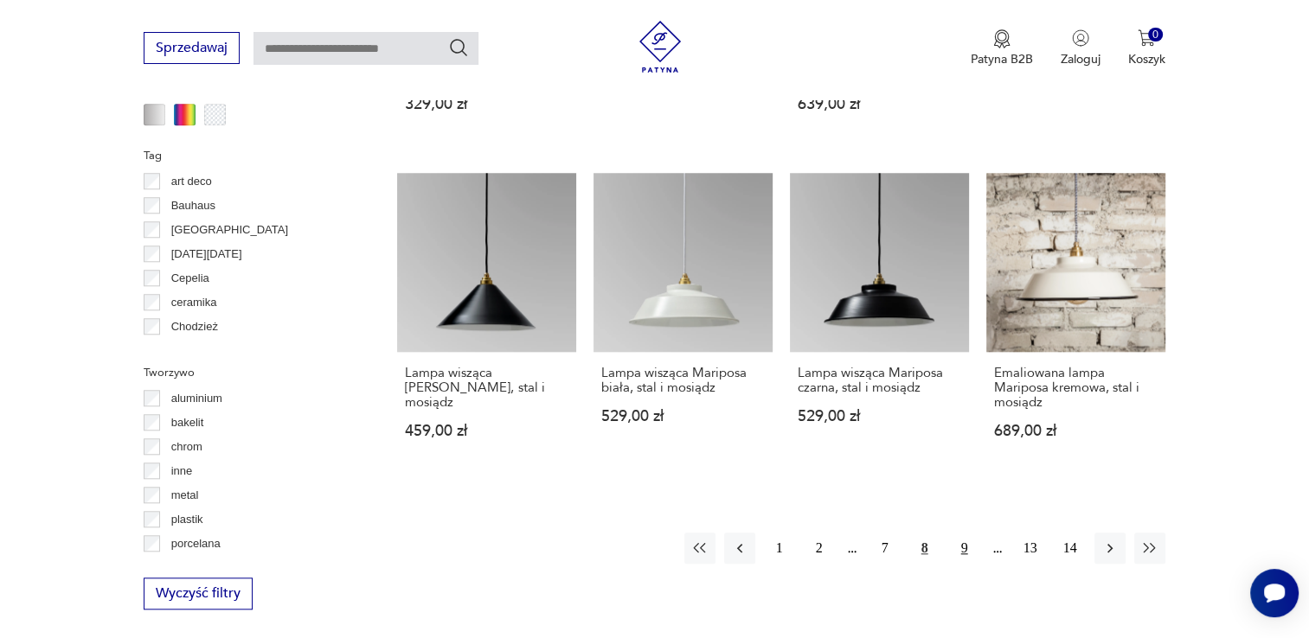
click at [963, 533] on button "9" at bounding box center [964, 548] width 31 height 31
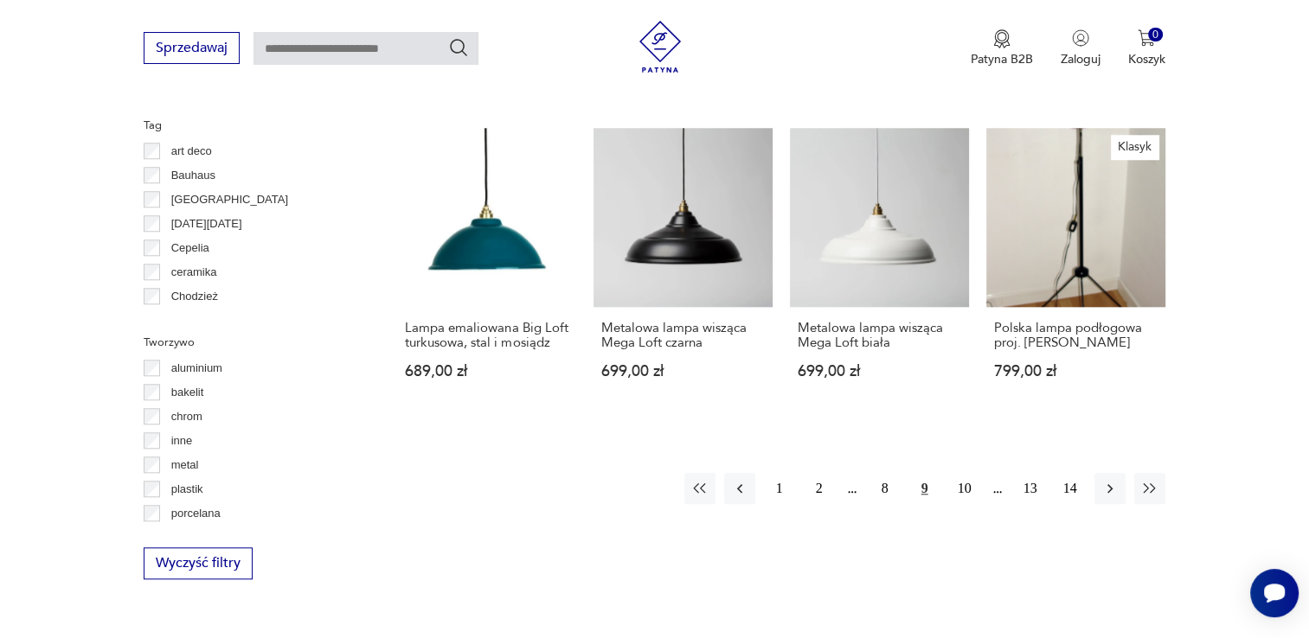
scroll to position [1584, 0]
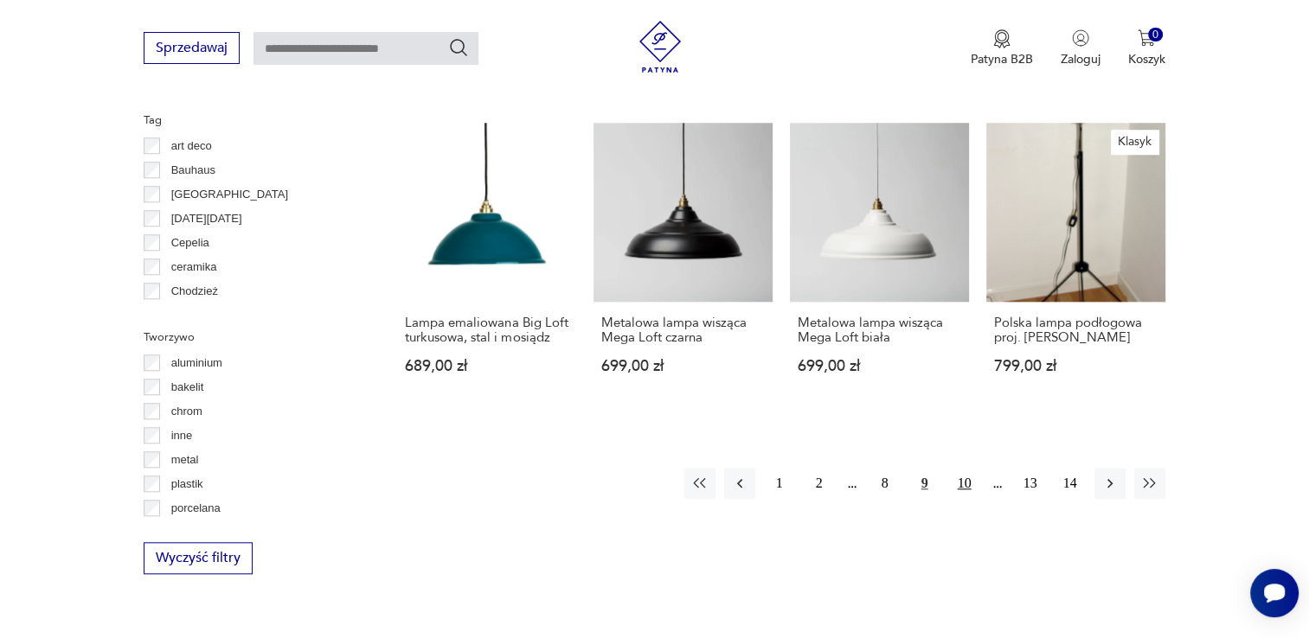
click at [963, 481] on button "10" at bounding box center [964, 483] width 31 height 31
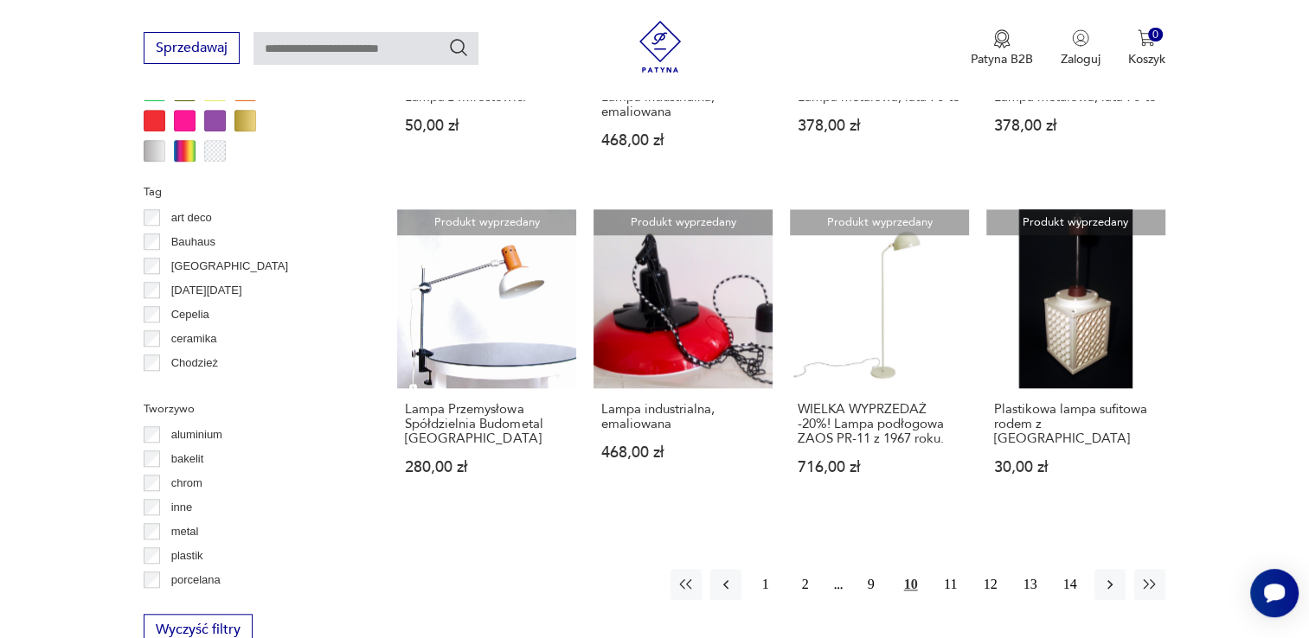
scroll to position [1513, 0]
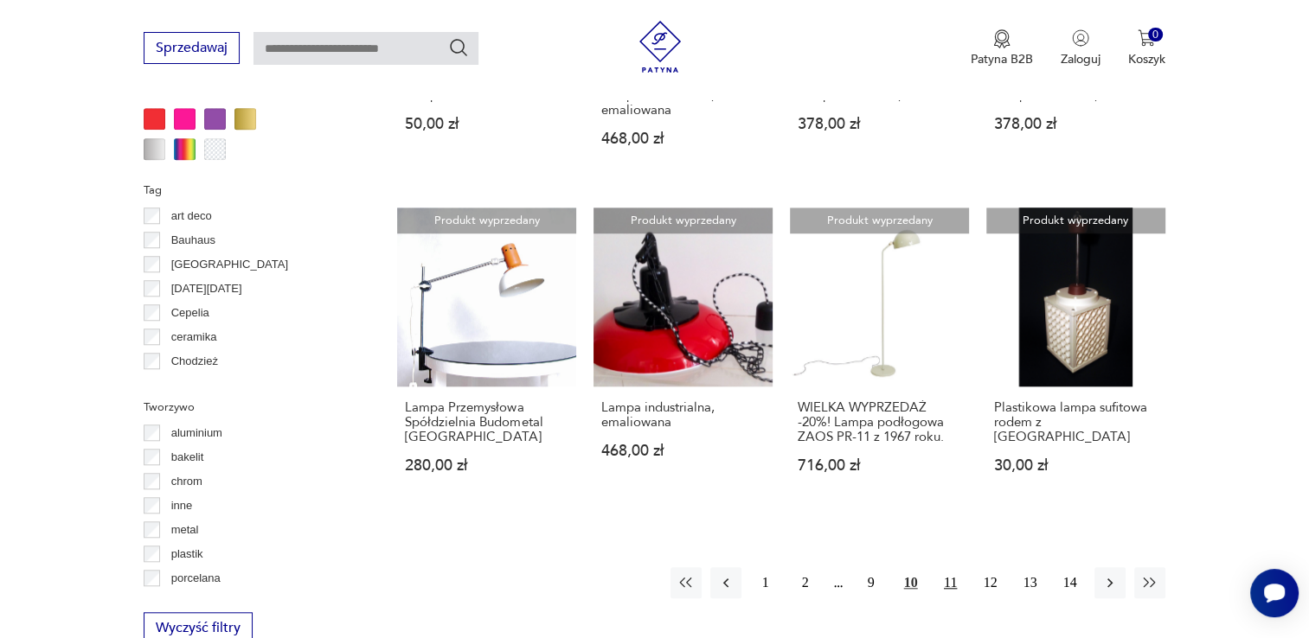
click at [948, 578] on button "11" at bounding box center [950, 582] width 31 height 31
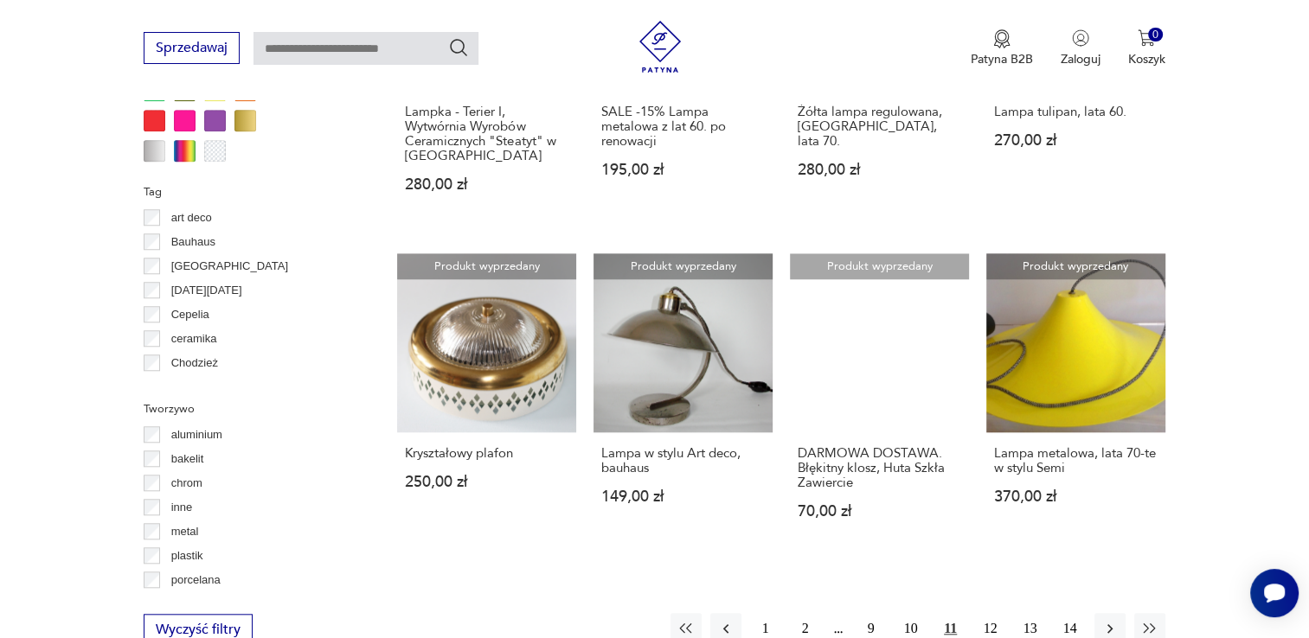
scroll to position [1514, 0]
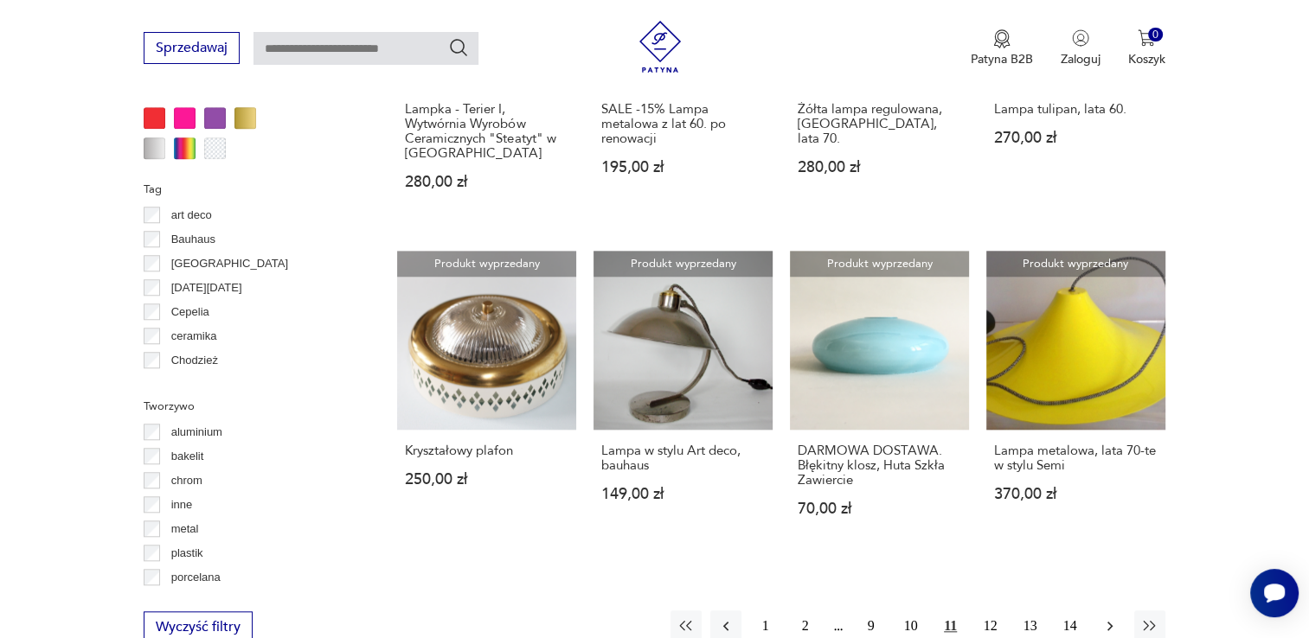
click at [1107, 622] on icon "button" at bounding box center [1108, 627] width 5 height 10
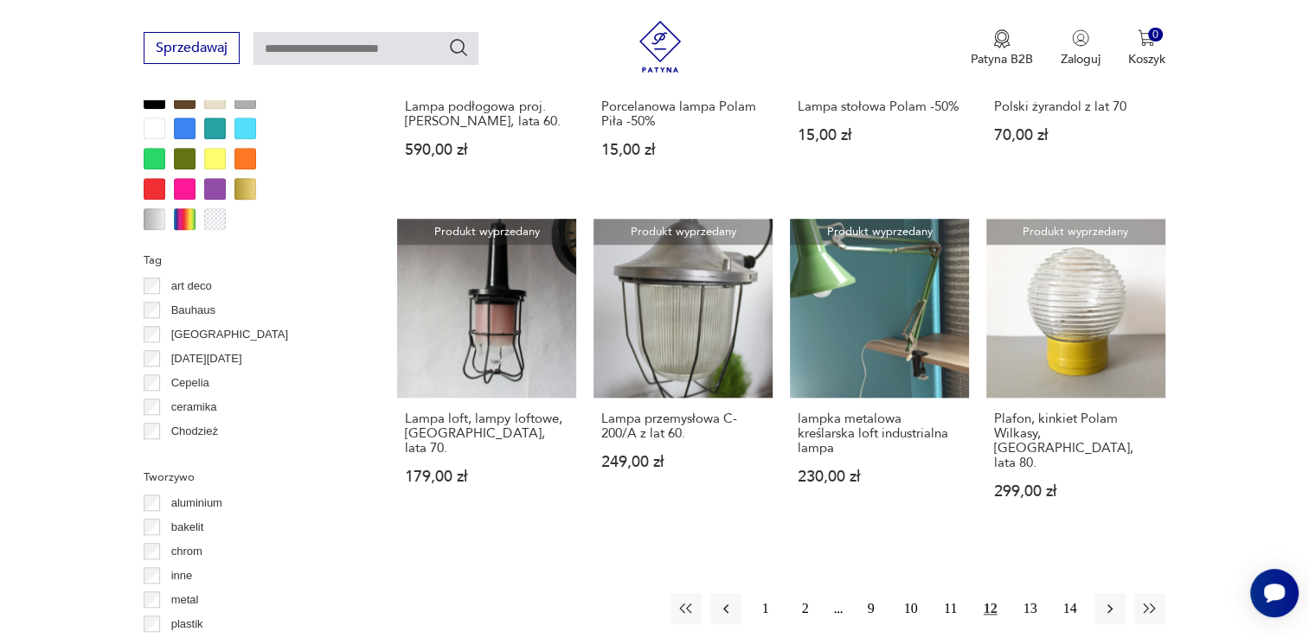
scroll to position [1444, 0]
click at [1108, 604] on icon "button" at bounding box center [1108, 609] width 5 height 10
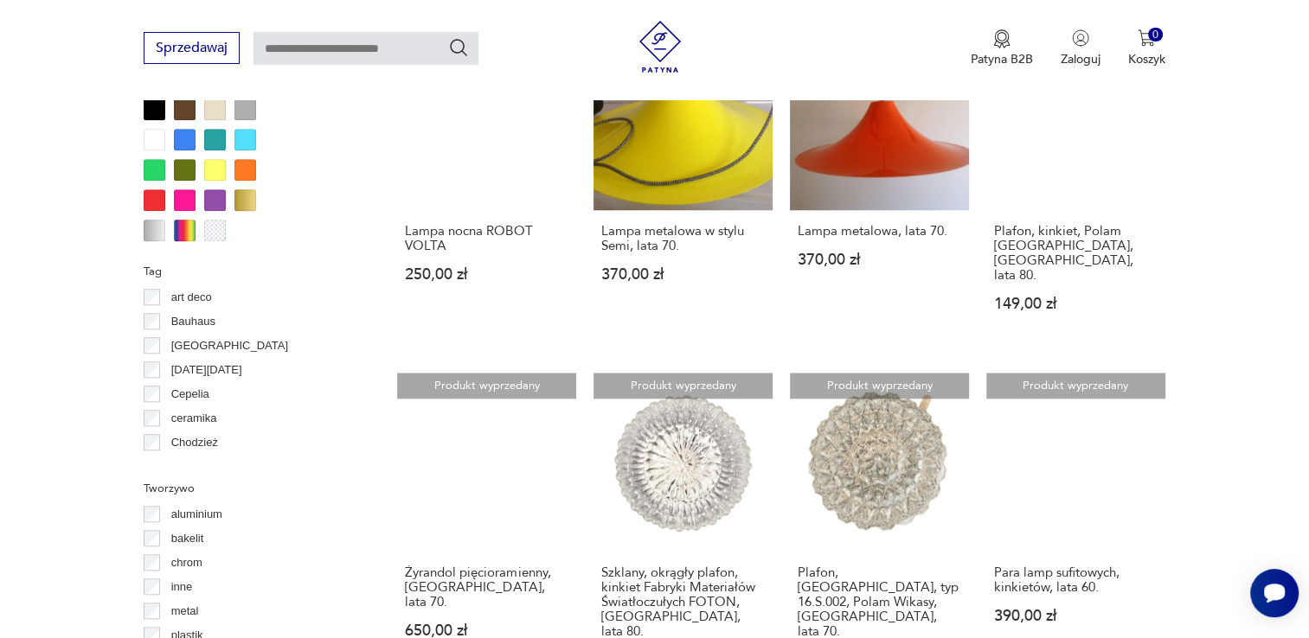
scroll to position [1549, 0]
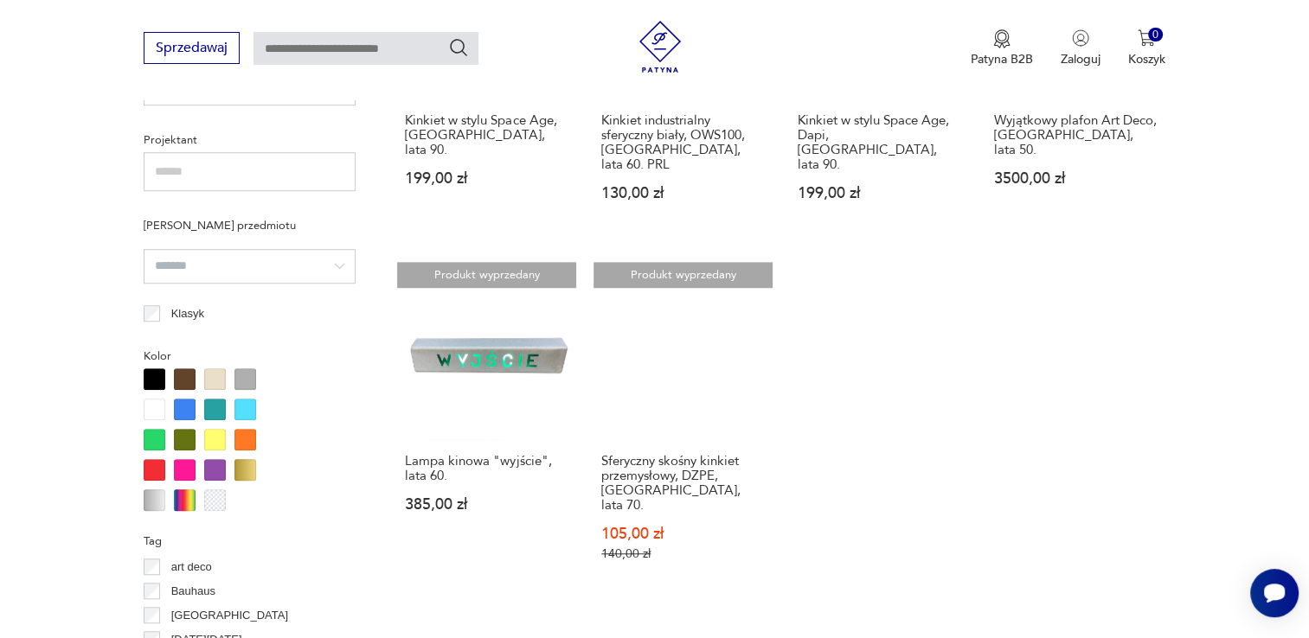
scroll to position [1168, 0]
